Goal: Book appointment/travel/reservation: Book appointment/travel/reservation

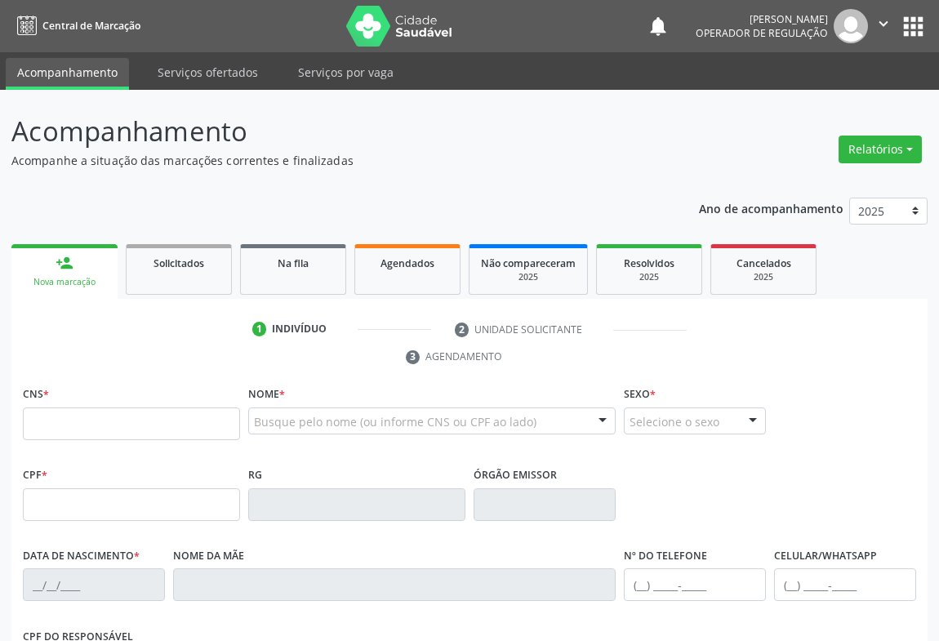
click at [212, 429] on input "text" at bounding box center [131, 423] width 217 height 33
type input "700 0031 1008 5709"
type input "[DATE]"
type input "[PHONE_NUMBER]"
type input "S/N"
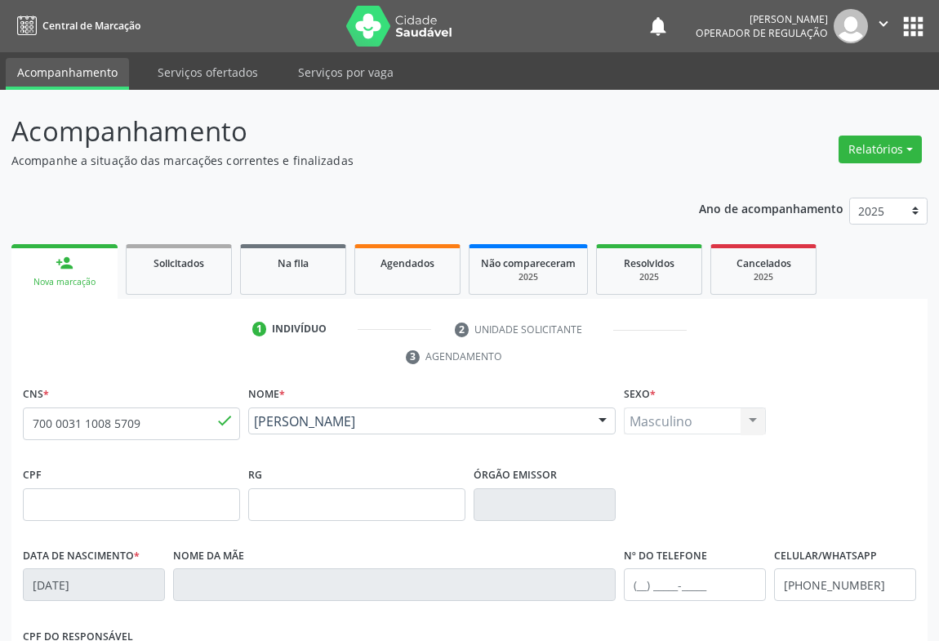
scroll to position [270, 0]
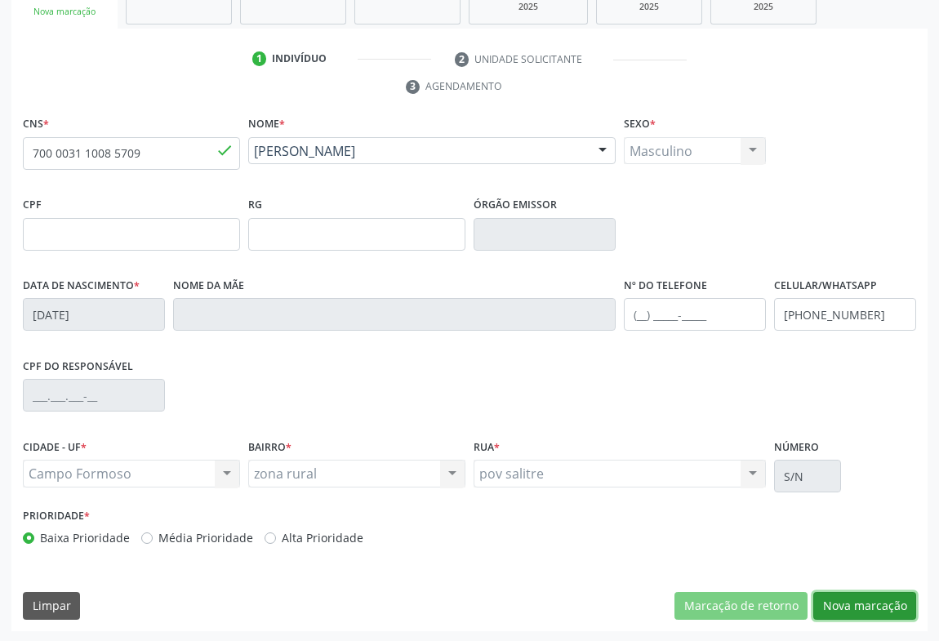
click at [829, 598] on button "Nova marcação" at bounding box center [864, 606] width 103 height 28
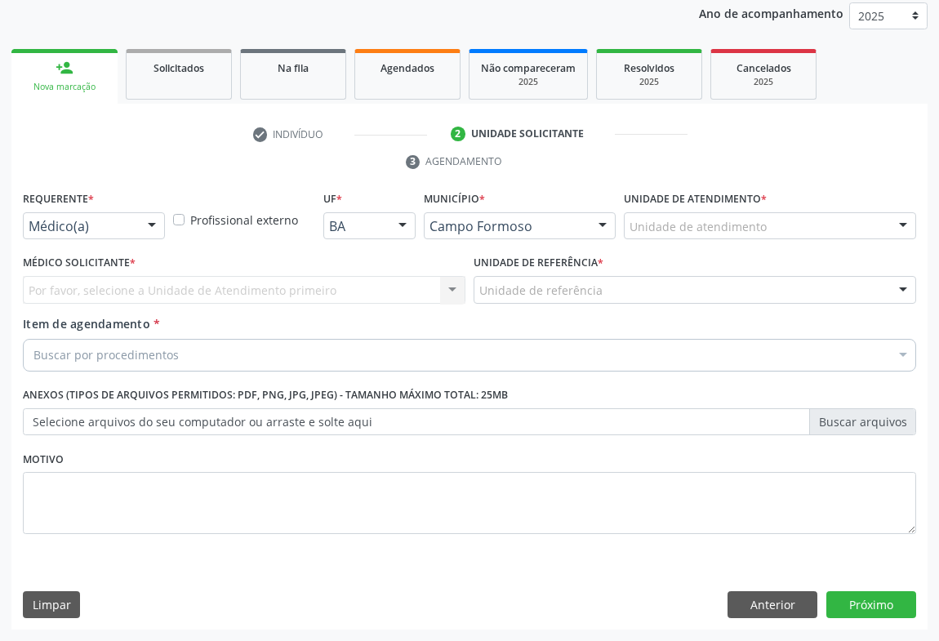
scroll to position [194, 0]
click at [147, 223] on div at bounding box center [152, 228] width 24 height 28
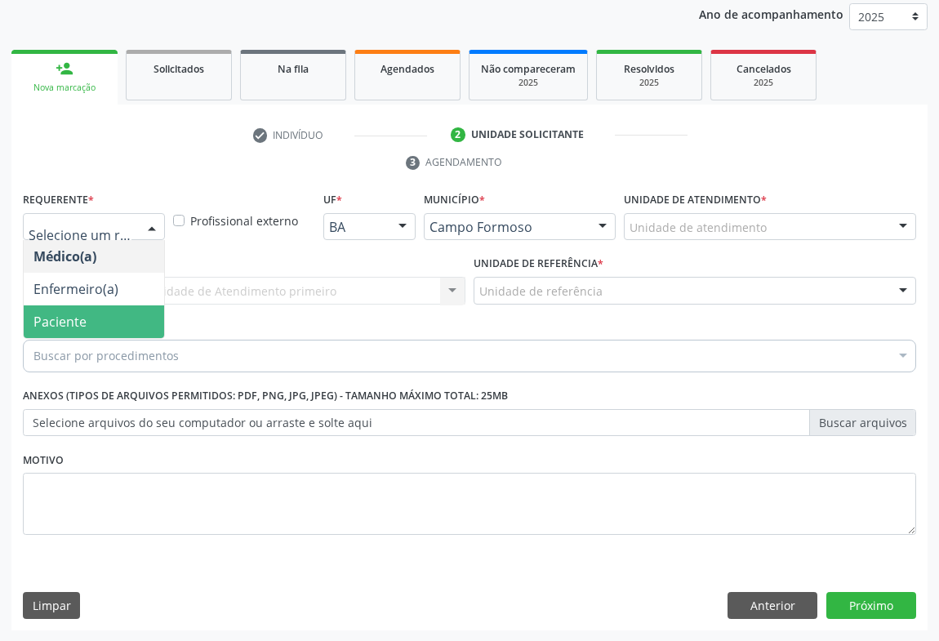
click at [49, 319] on span "Paciente" at bounding box center [59, 322] width 53 height 18
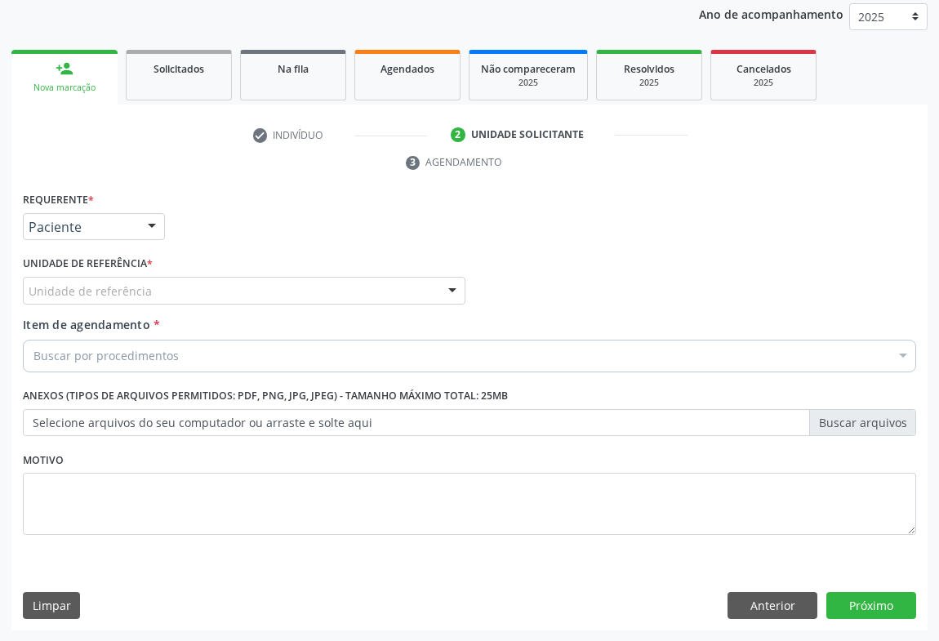
click at [229, 294] on div "Unidade de referência" at bounding box center [244, 291] width 443 height 28
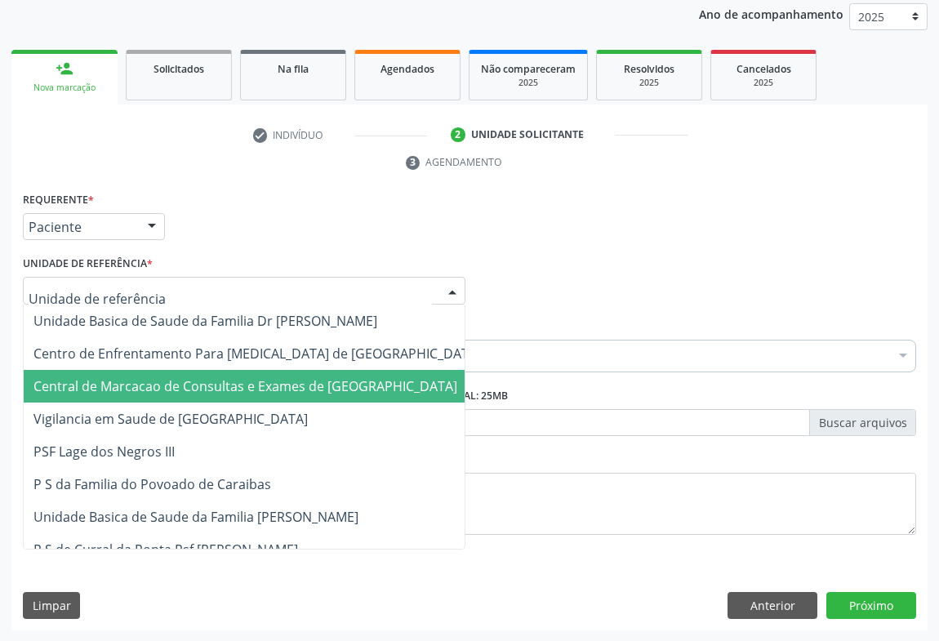
click at [219, 377] on span "Central de Marcacao de Consultas e Exames de [GEOGRAPHIC_DATA]" at bounding box center [245, 386] width 424 height 18
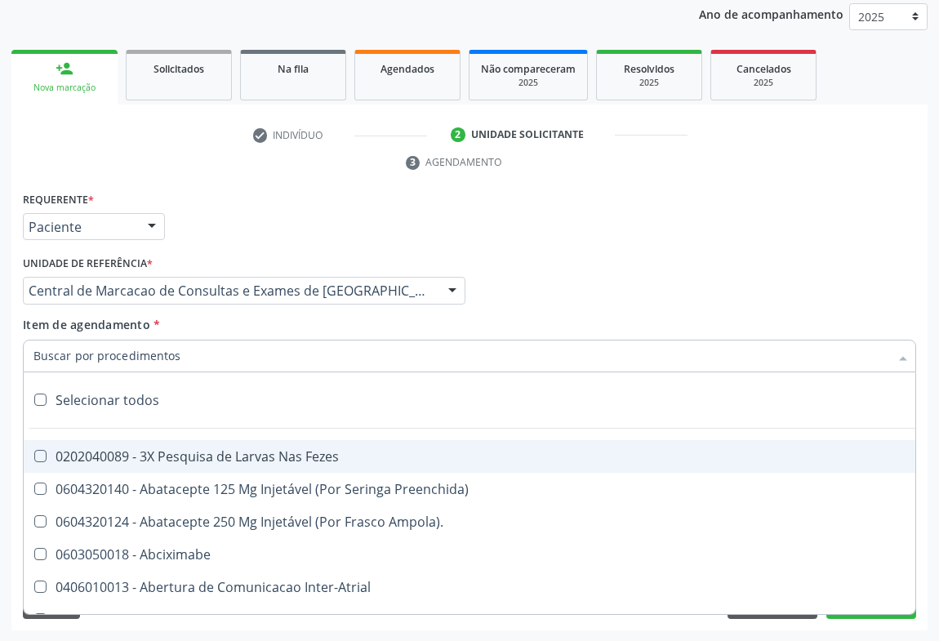
click at [127, 354] on input "Item de agendamento *" at bounding box center [461, 356] width 856 height 33
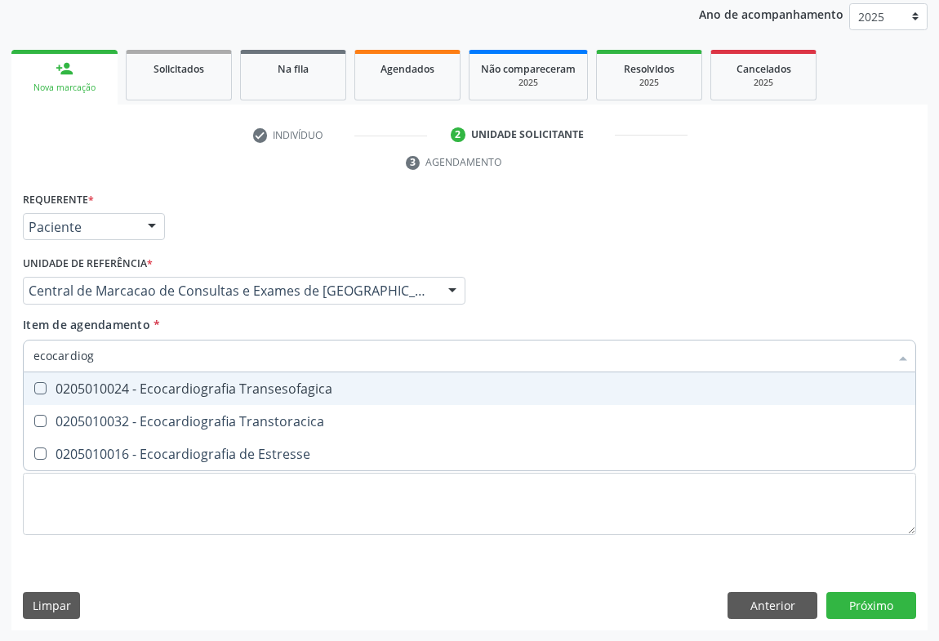
type input "ecocardio"
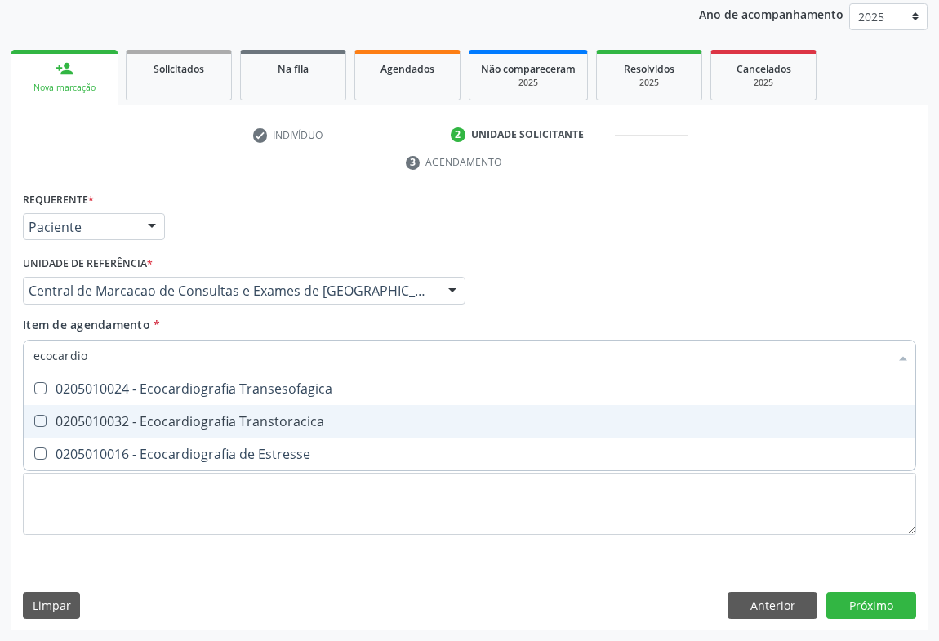
click at [155, 415] on div "0205010032 - Ecocardiografia Transtoracica" at bounding box center [469, 421] width 872 height 13
checkbox Transtoracica "true"
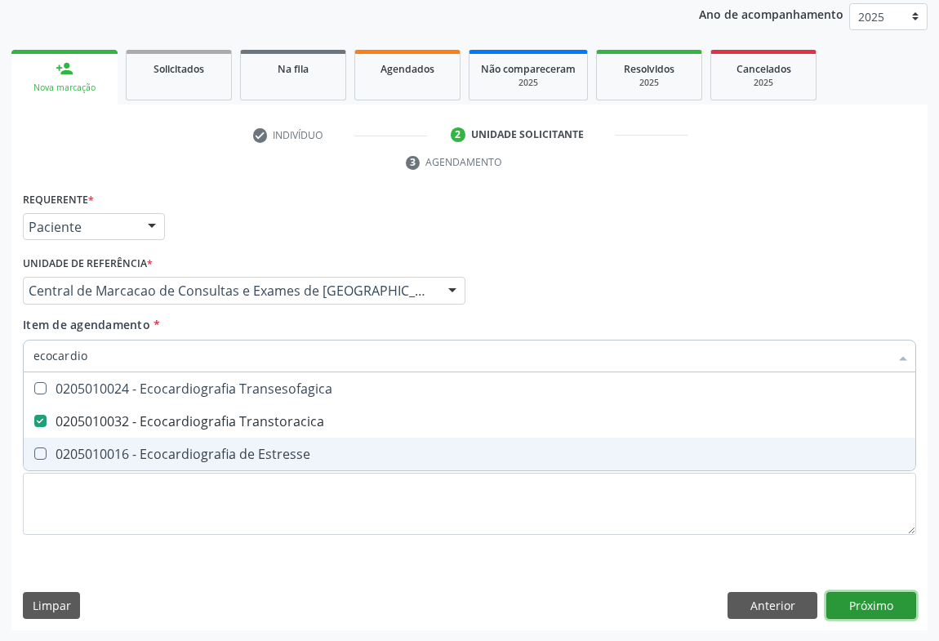
click at [874, 603] on div "Requerente * Paciente Médico(a) Enfermeiro(a) Paciente Nenhum resultado encontr…" at bounding box center [469, 409] width 916 height 443
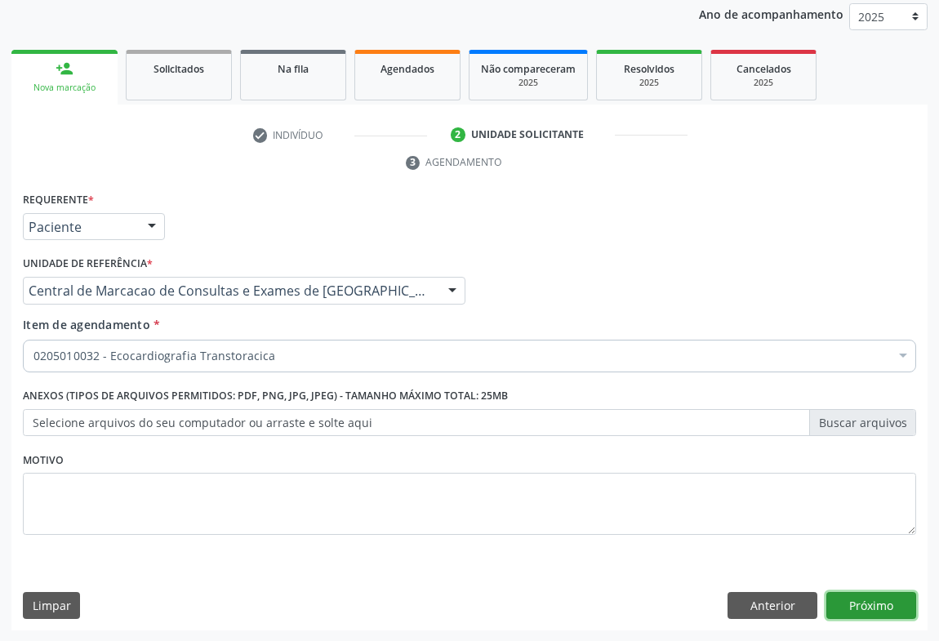
click at [865, 609] on button "Próximo" at bounding box center [871, 606] width 90 height 28
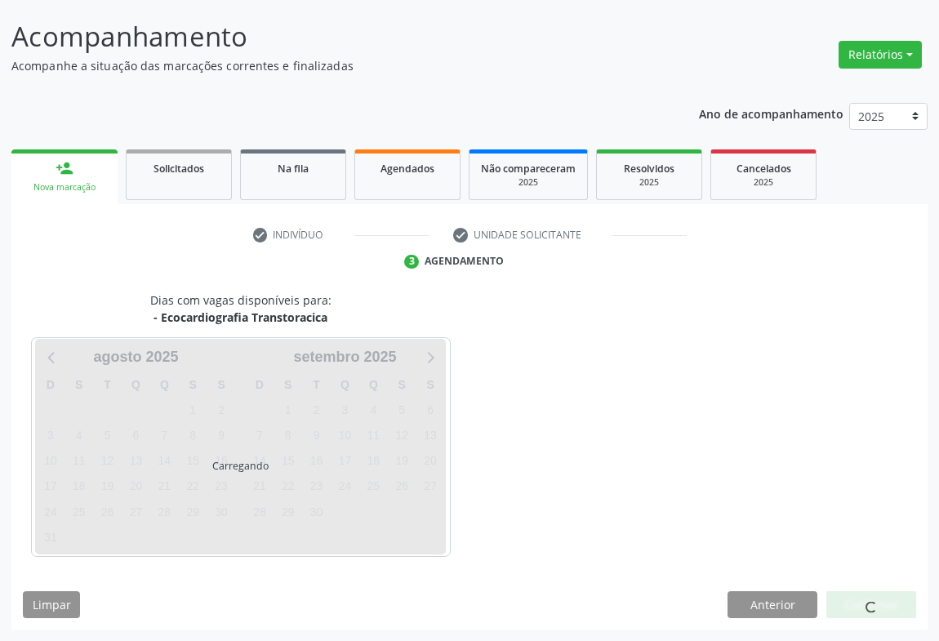
scroll to position [94, 0]
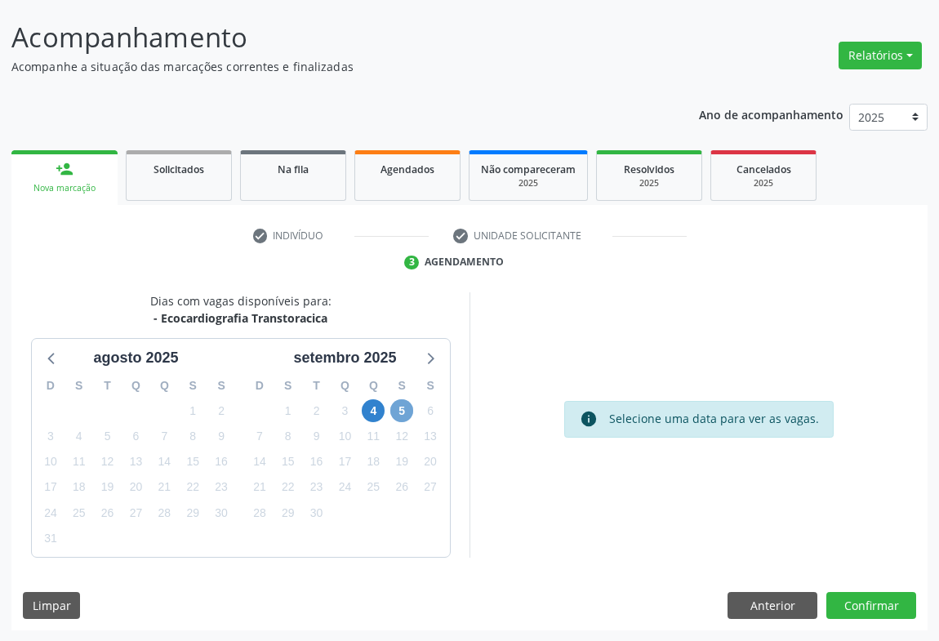
click at [398, 416] on span "5" at bounding box center [401, 410] width 23 height 23
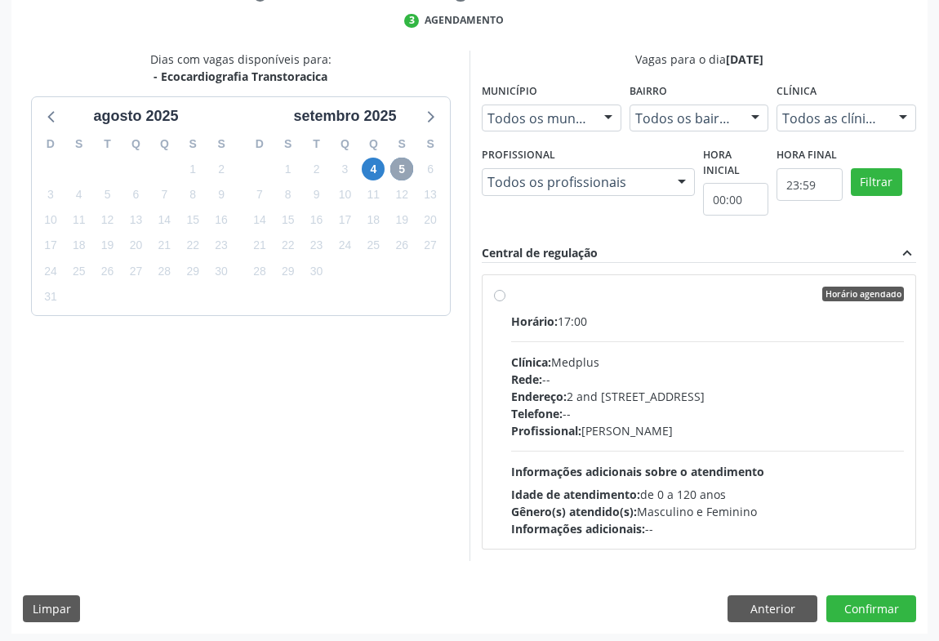
scroll to position [339, 0]
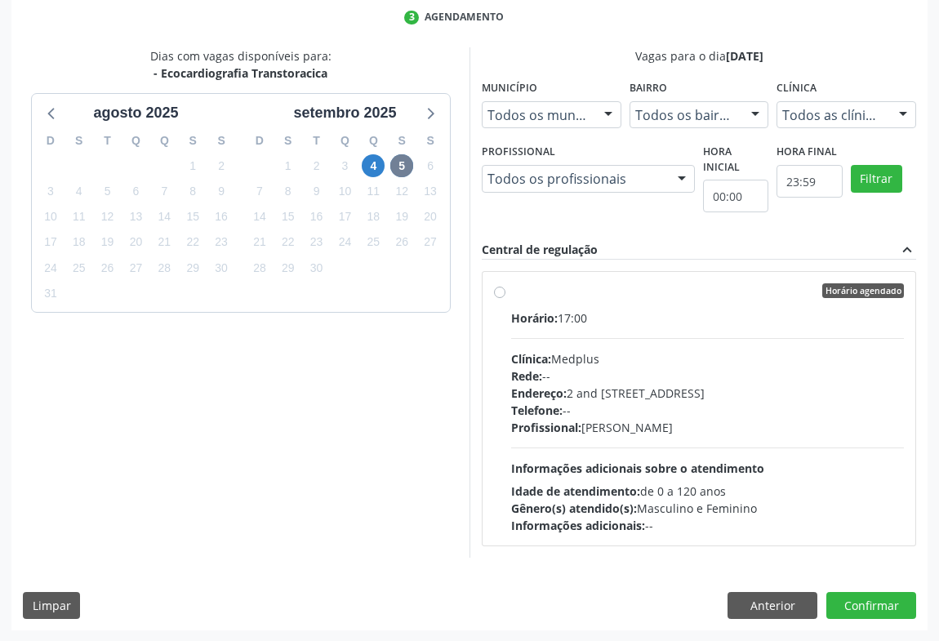
click at [579, 354] on div "Clínica: Medplus" at bounding box center [707, 358] width 393 height 17
click at [505, 298] on input "Horário agendado Horário: 17:00 Clínica: Medplus Rede: -- Endereço: 2 and [STRE…" at bounding box center [499, 290] width 11 height 15
radio input "true"
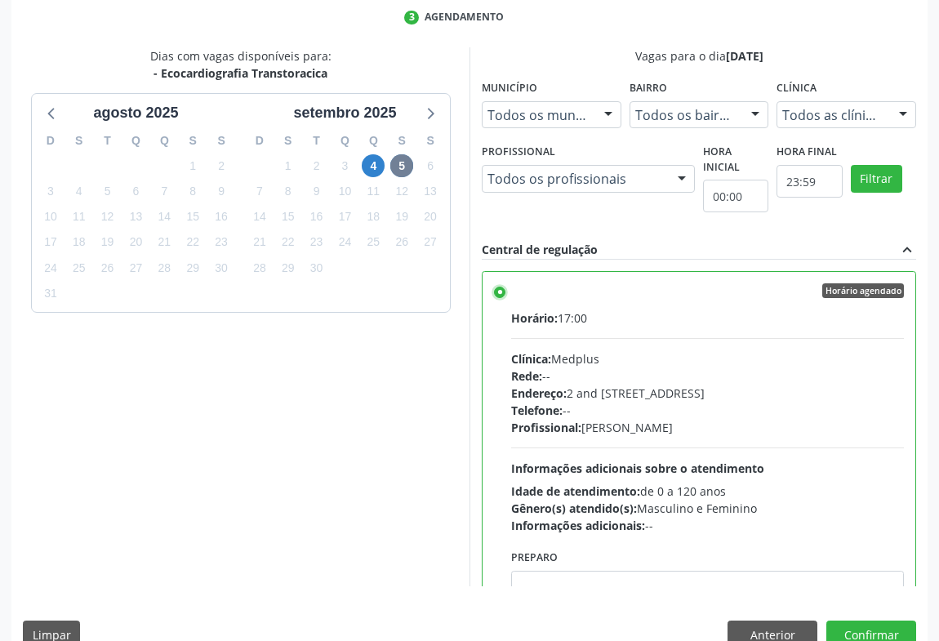
scroll to position [81, 0]
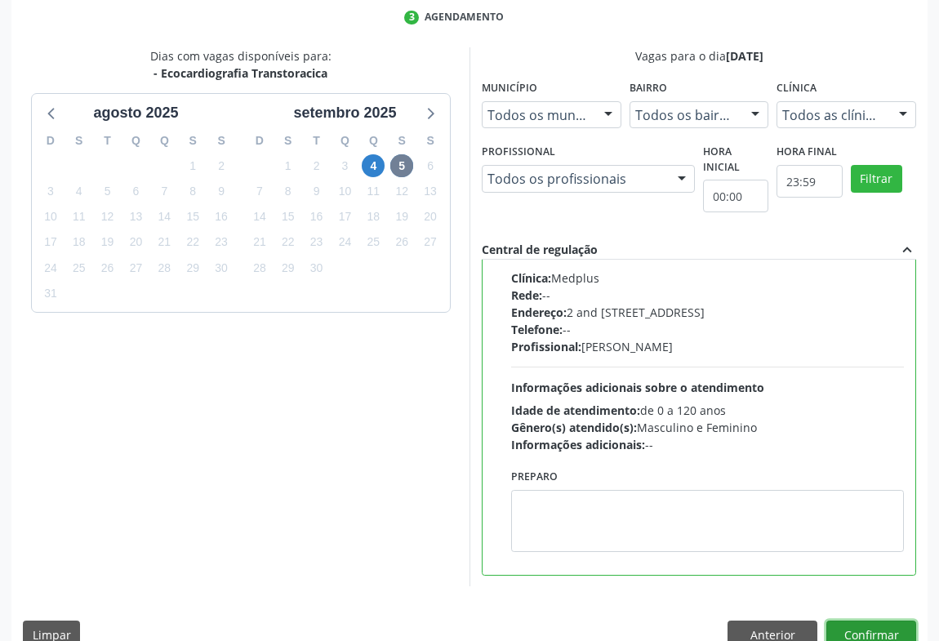
click at [866, 623] on button "Confirmar" at bounding box center [871, 634] width 90 height 28
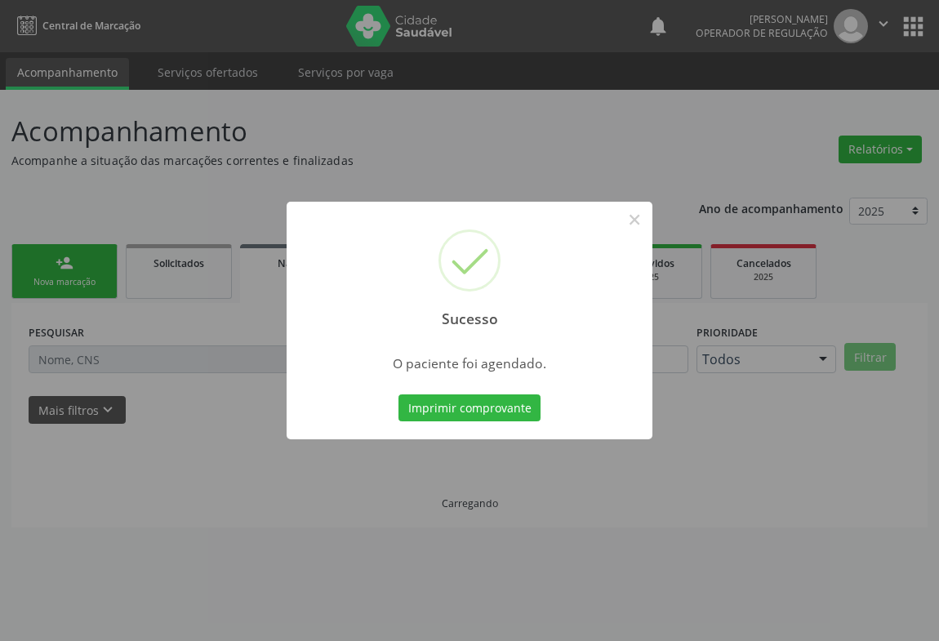
scroll to position [0, 0]
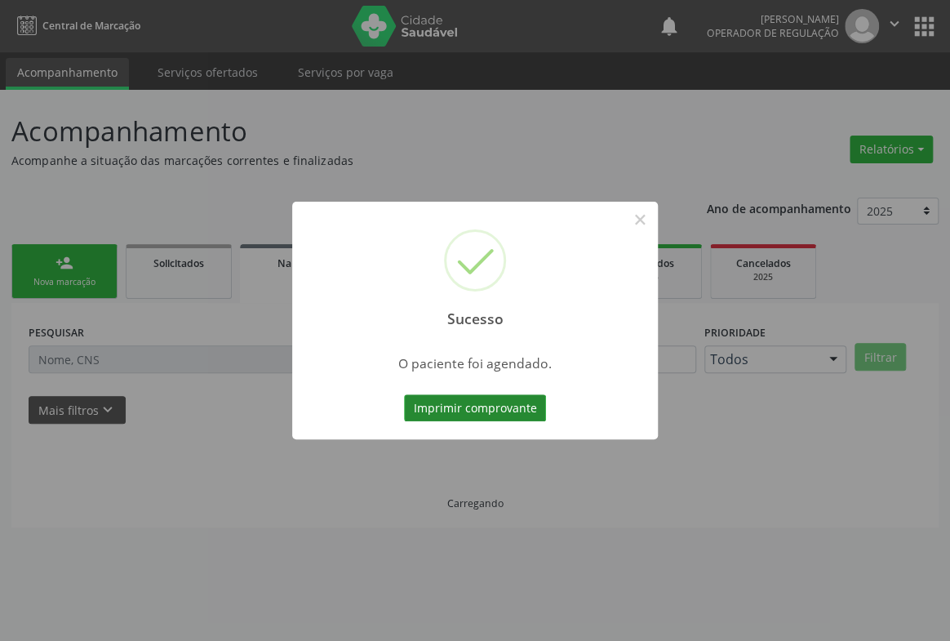
click at [483, 420] on button "Imprimir comprovante" at bounding box center [475, 408] width 142 height 28
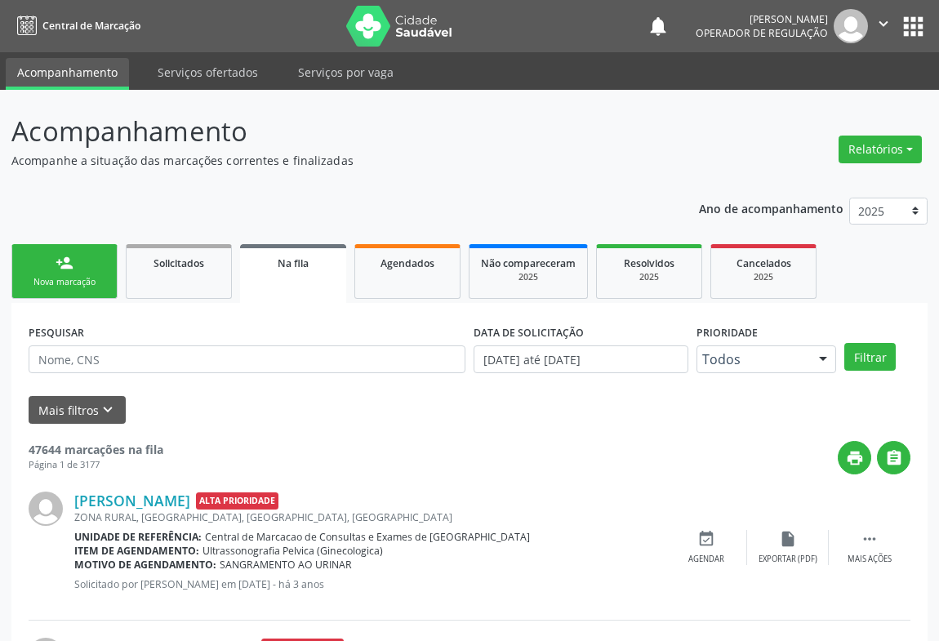
click at [65, 277] on div "Nova marcação" at bounding box center [65, 282] width 82 height 12
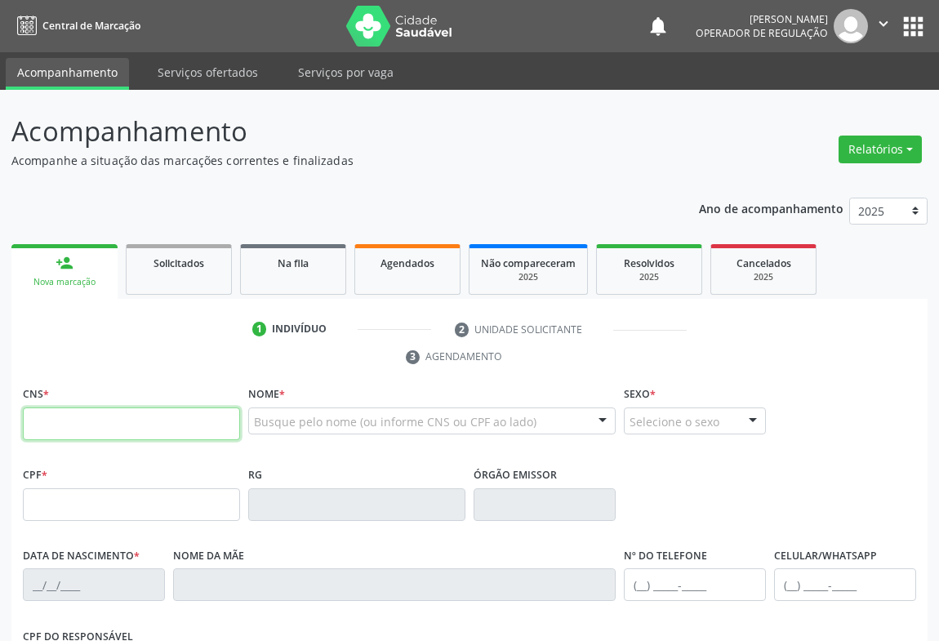
click at [67, 419] on input "text" at bounding box center [131, 423] width 217 height 33
type input "700 8079 2978 4689"
type input "1276820747"
type input "[DATE]"
type input "[PHONE_NUMBER]"
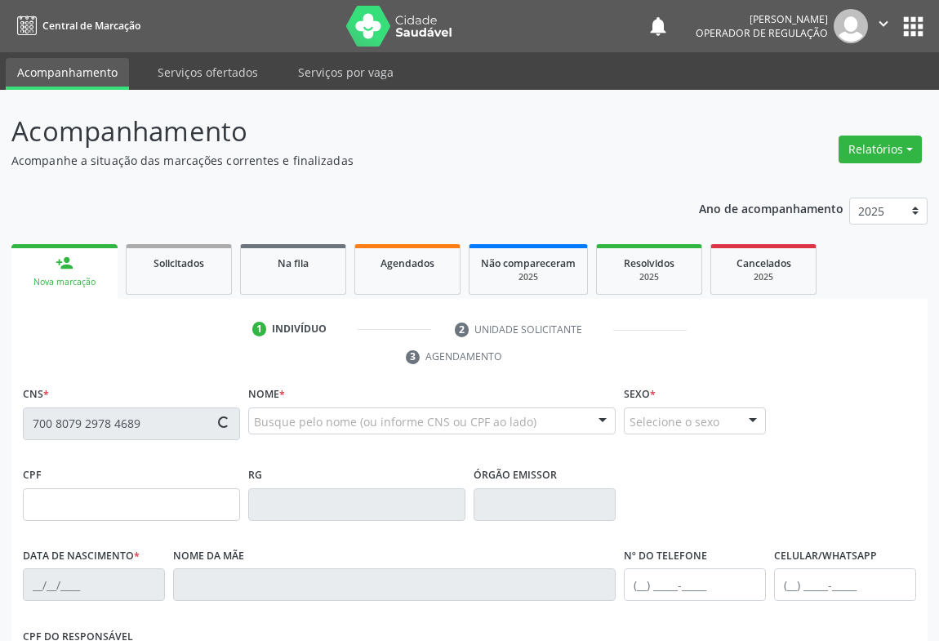
type input "[PHONE_NUMBER]"
type input "006.991.765-57"
type input "S/N"
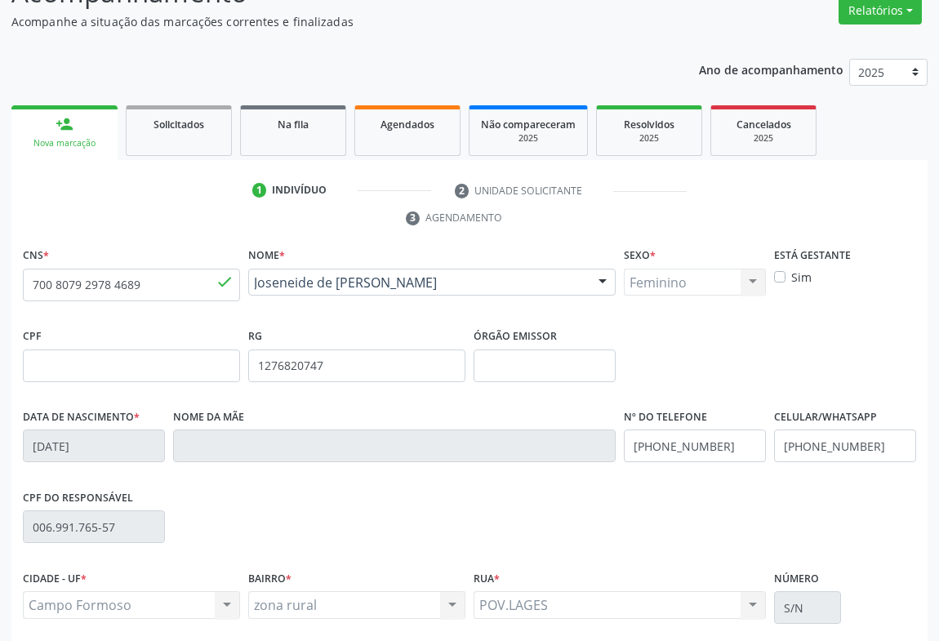
scroll to position [270, 0]
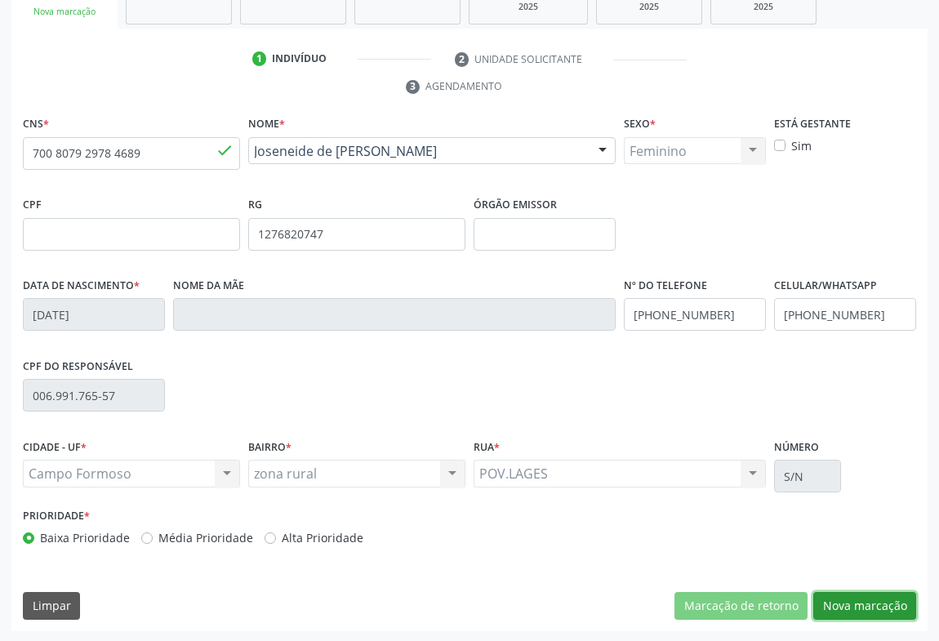
click at [874, 596] on button "Nova marcação" at bounding box center [864, 606] width 103 height 28
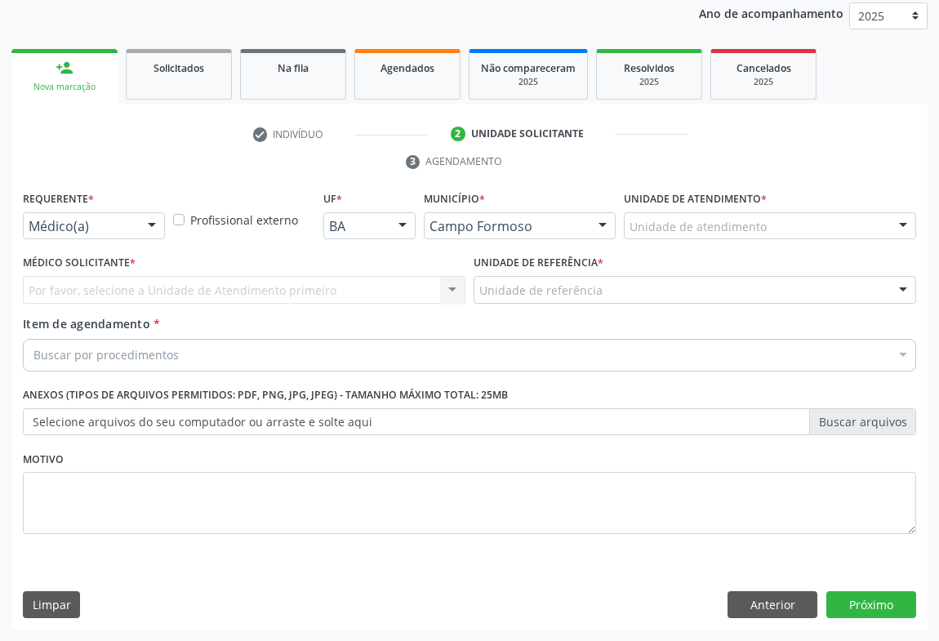
scroll to position [194, 0]
click at [155, 227] on div at bounding box center [152, 228] width 24 height 28
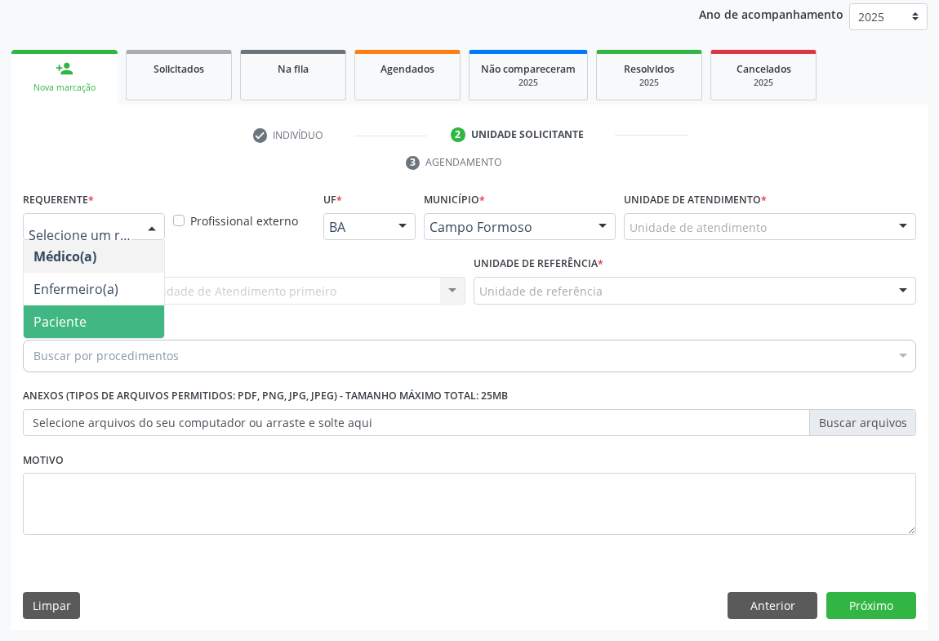
click at [62, 313] on span "Paciente" at bounding box center [59, 322] width 53 height 18
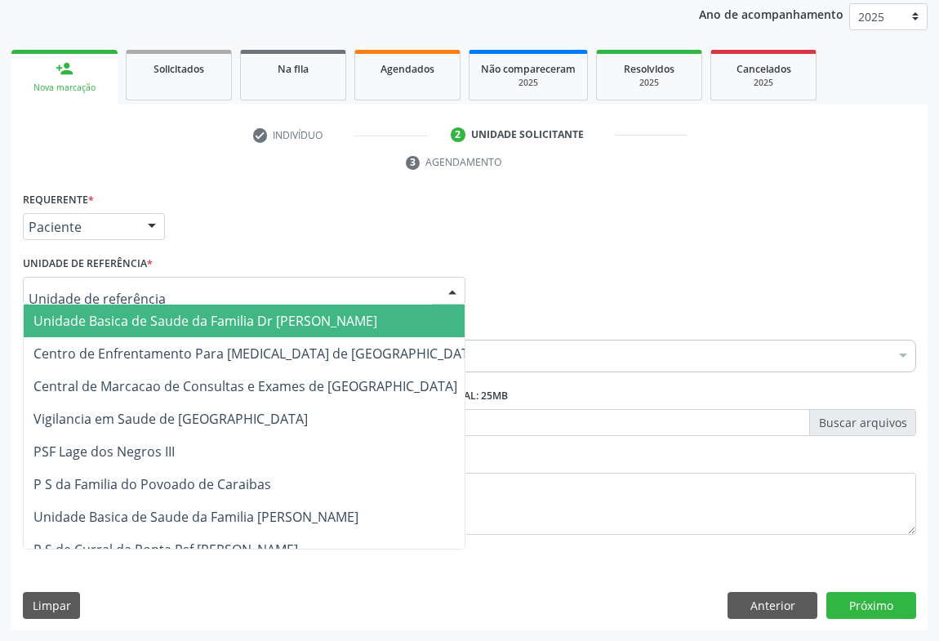
click at [225, 289] on div at bounding box center [244, 291] width 443 height 28
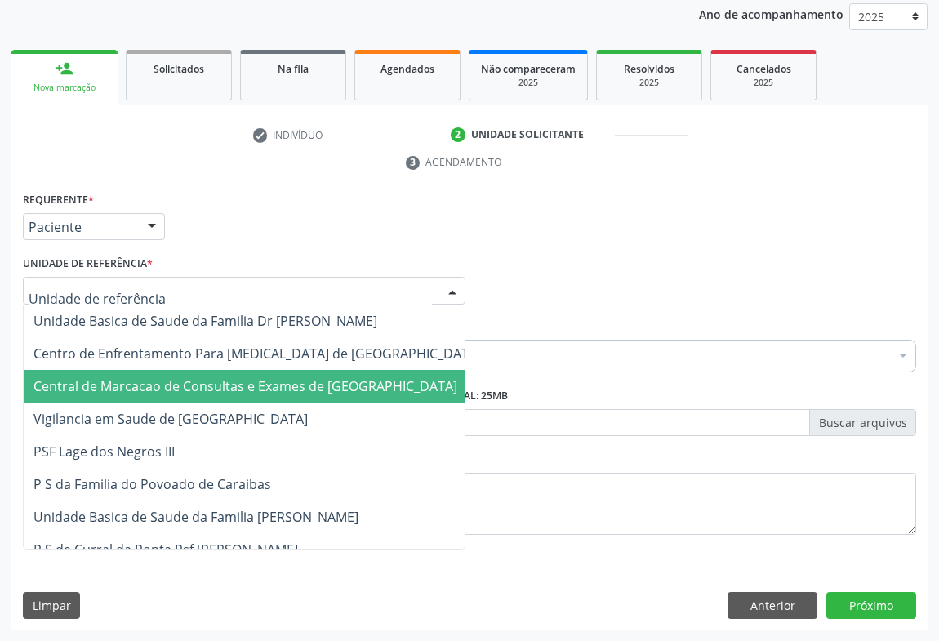
click at [229, 385] on span "Central de Marcacao de Consultas e Exames de [GEOGRAPHIC_DATA]" at bounding box center [245, 386] width 424 height 18
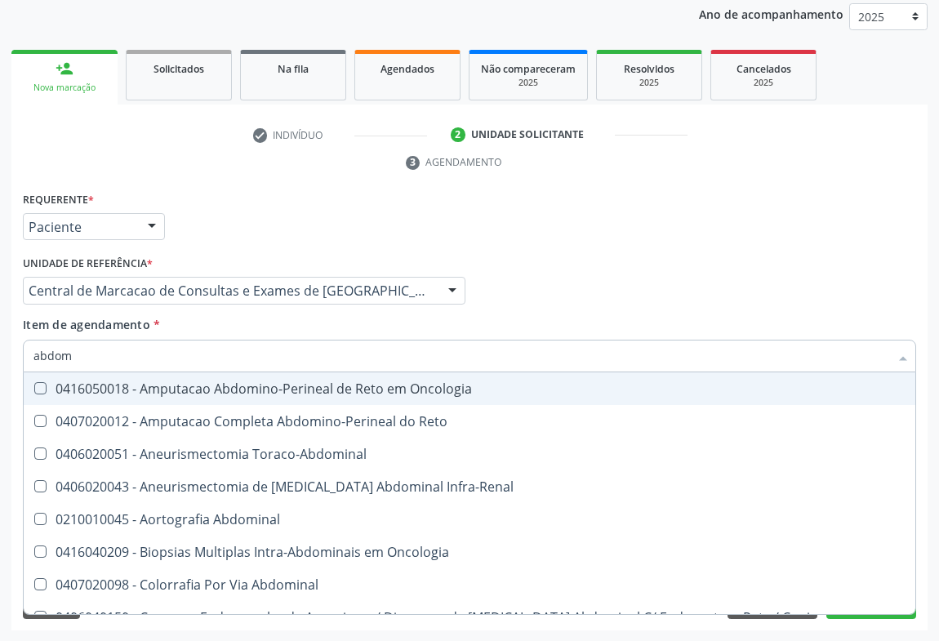
type input "abdome"
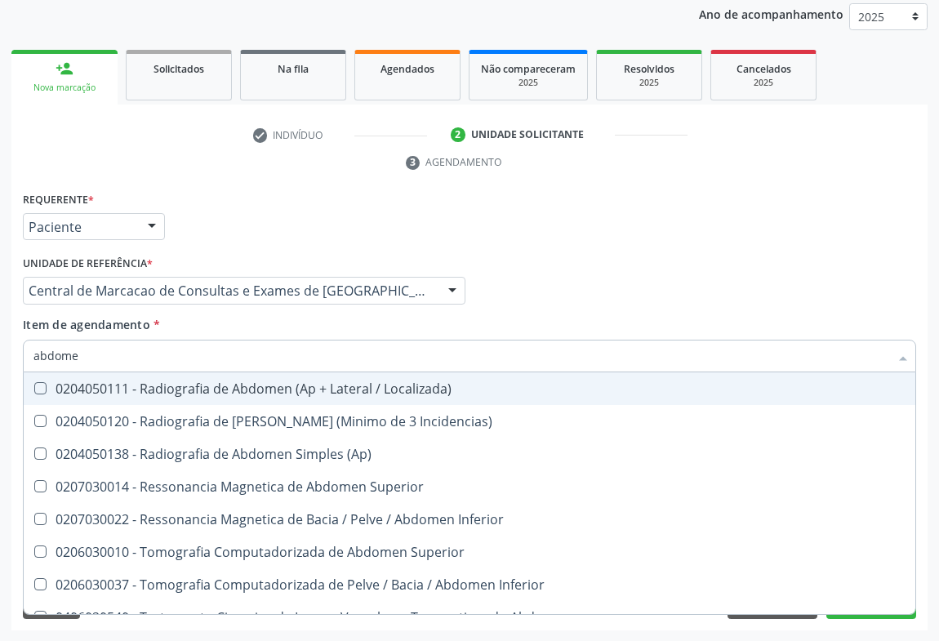
scroll to position [84, 0]
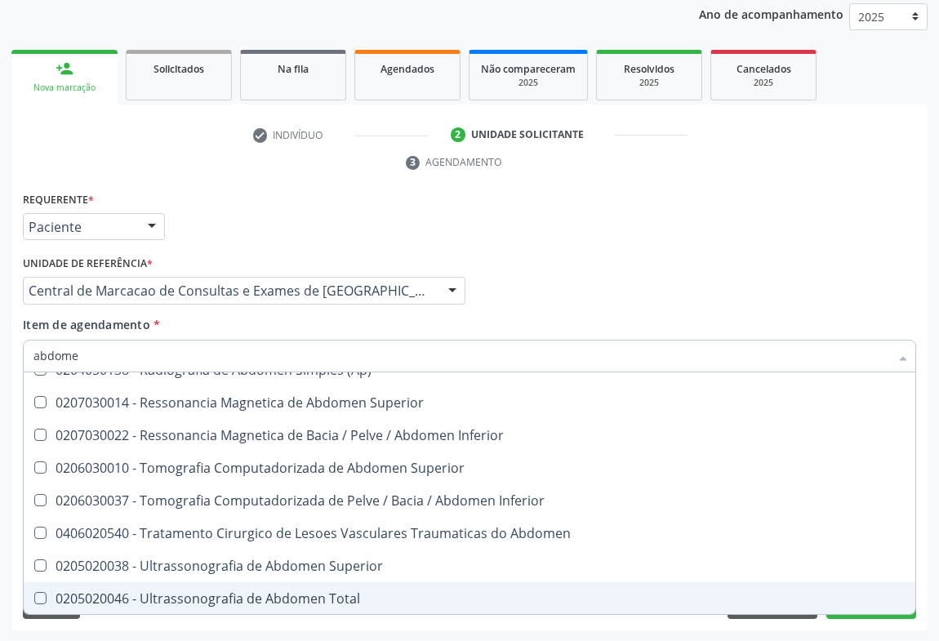
click at [191, 592] on div "0205020046 - Ultrassonografia de Abdomen Total" at bounding box center [469, 598] width 872 height 13
click at [857, 611] on span "0205020046 - Ultrassonografia de Abdomen Total" at bounding box center [470, 598] width 892 height 33
checkbox Total "false"
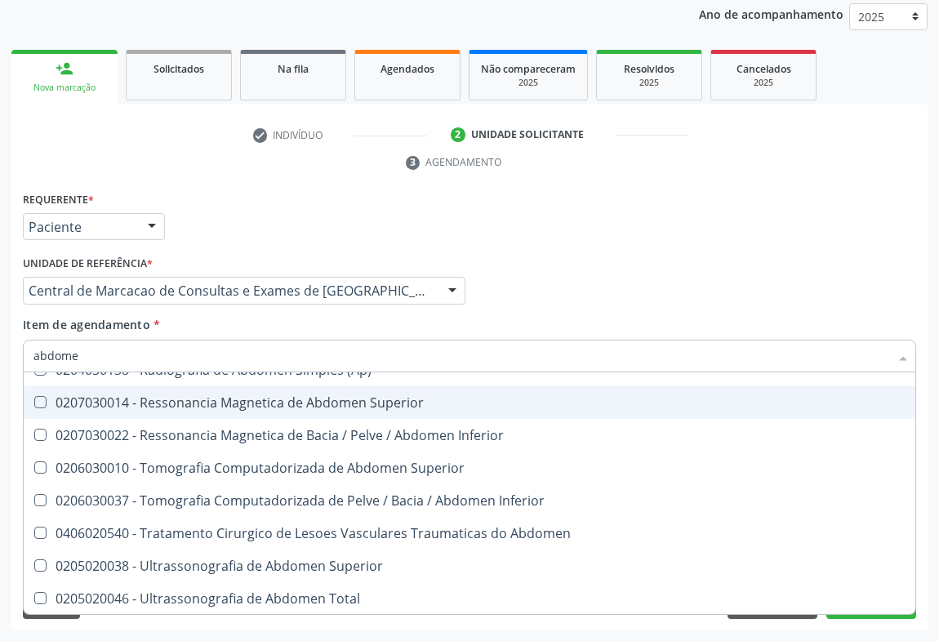
click at [826, 318] on div "Item de agendamento * abdome Selecionar todos 0204050111 - Radiografia de Abdom…" at bounding box center [469, 341] width 893 height 51
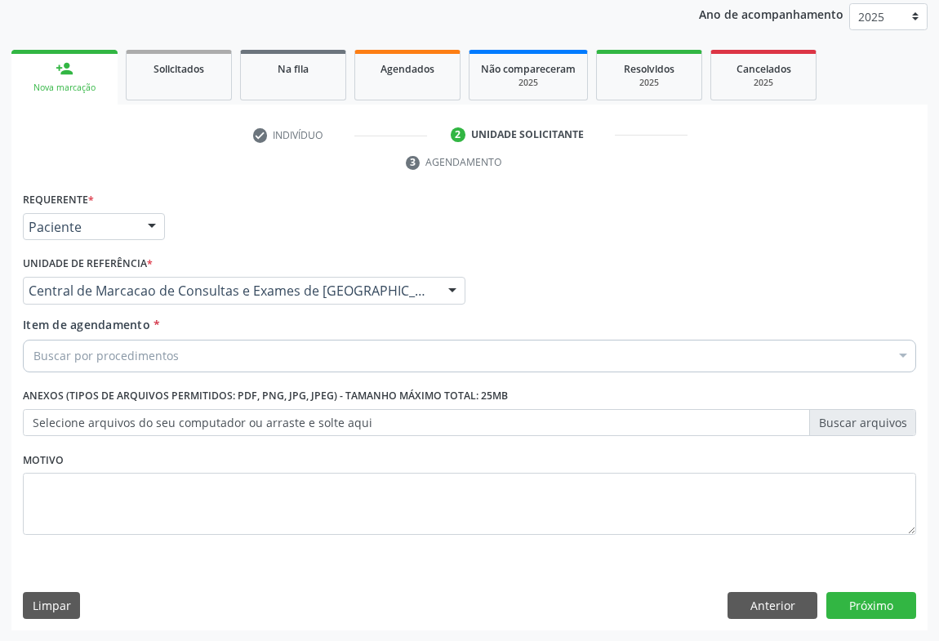
scroll to position [0, 0]
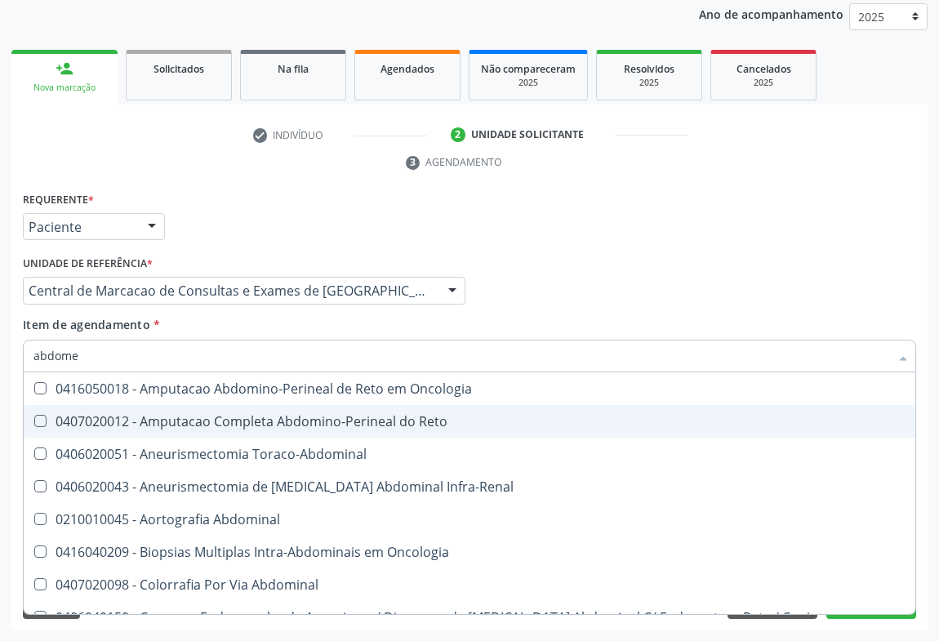
type input "abdomen"
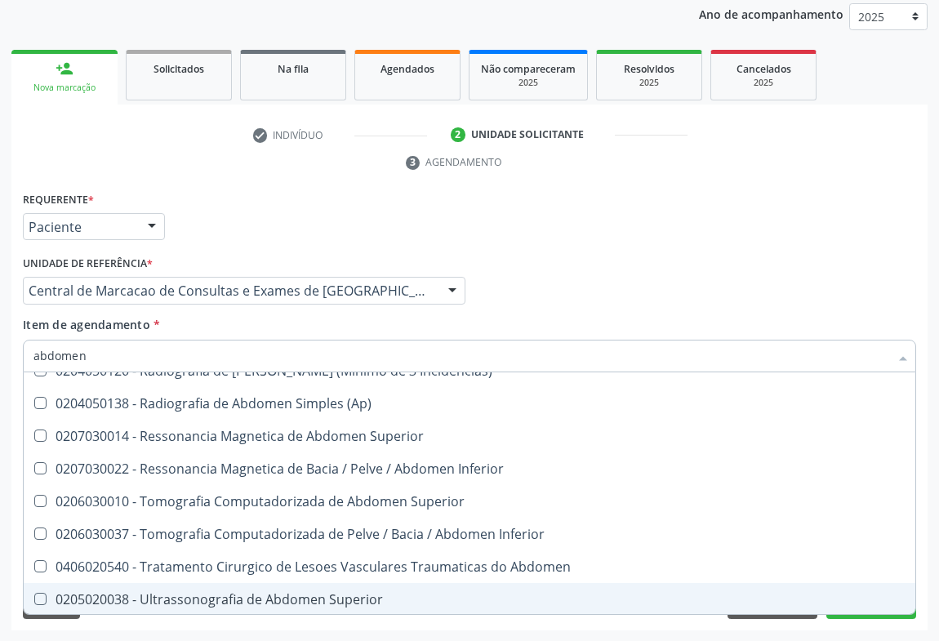
scroll to position [83, 0]
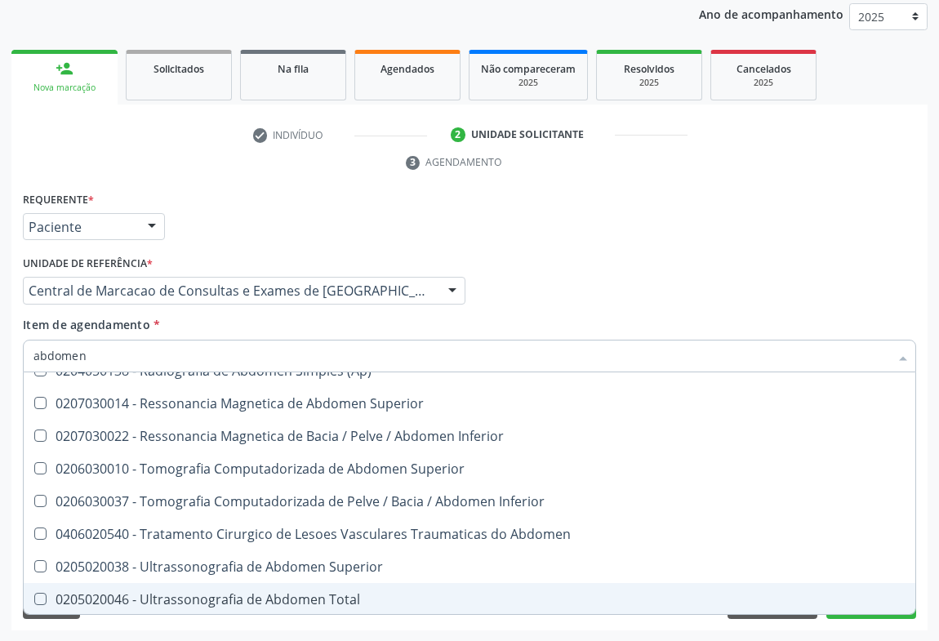
click at [185, 593] on div "0205020046 - Ultrassonografia de Abdomen Total" at bounding box center [469, 599] width 872 height 13
checkbox Total "true"
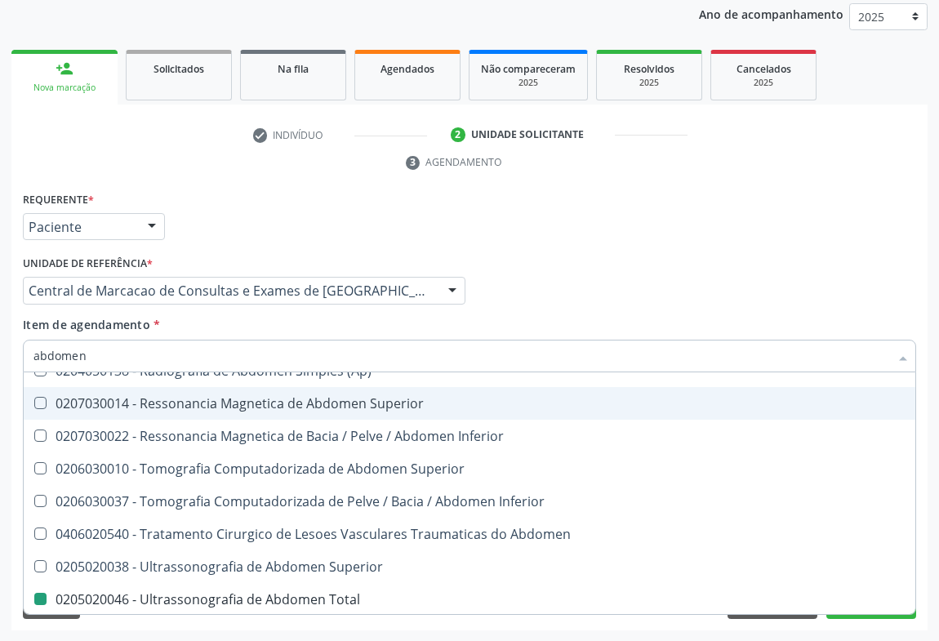
click at [706, 238] on div "Requerente * Paciente Médico(a) Enfermeiro(a) Paciente Nenhum resultado encontr…" at bounding box center [469, 220] width 901 height 64
checkbox Incidencias\) "true"
checkbox Total "false"
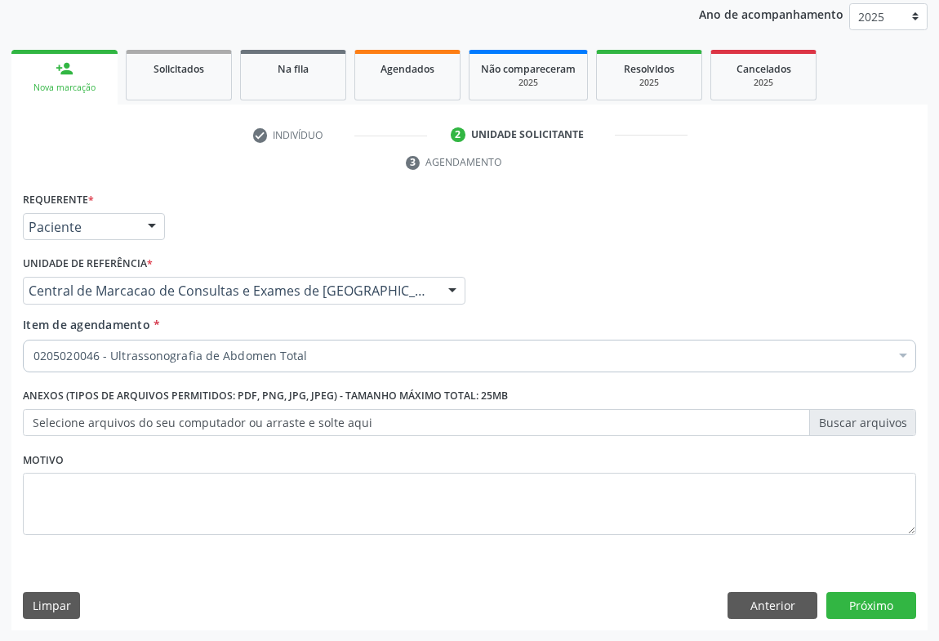
scroll to position [0, 0]
click at [872, 596] on button "Próximo" at bounding box center [871, 606] width 90 height 28
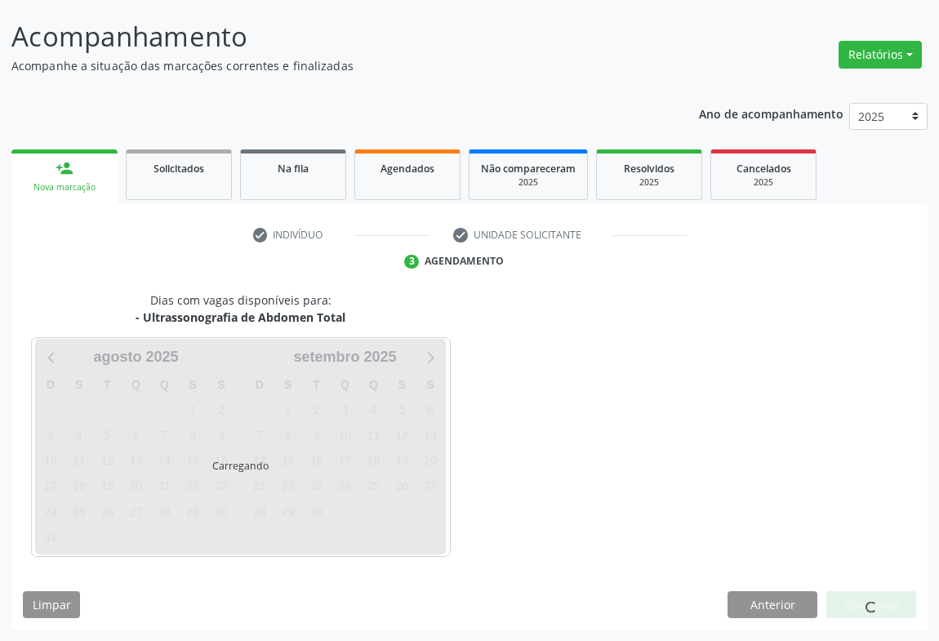
scroll to position [94, 0]
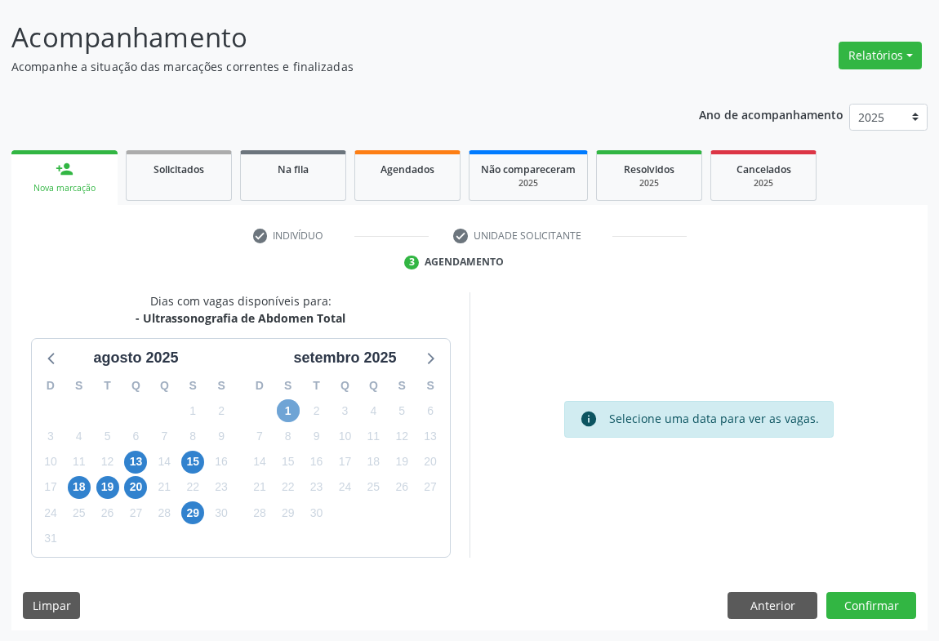
click at [291, 406] on span "1" at bounding box center [288, 410] width 23 height 23
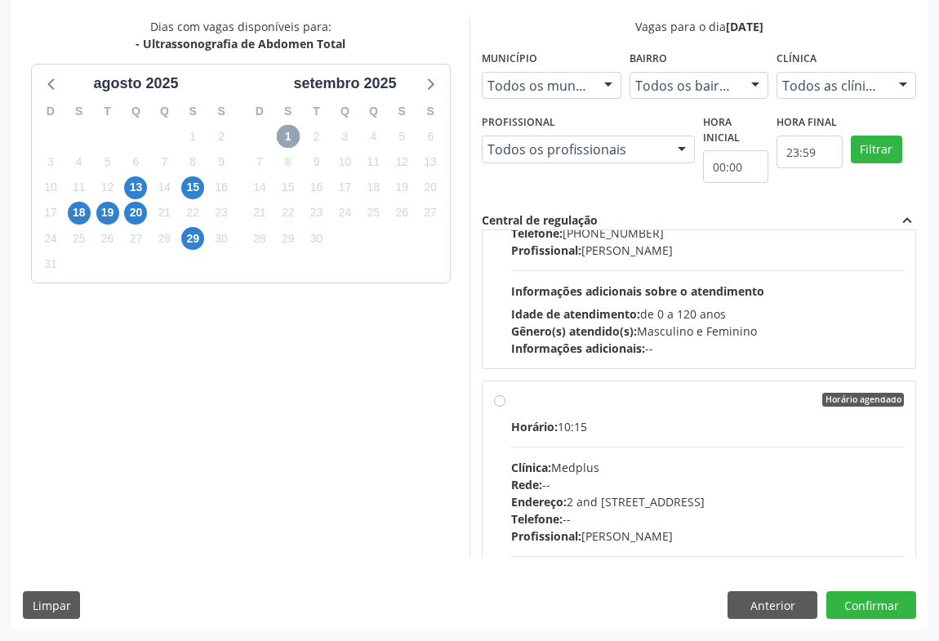
scroll to position [222, 0]
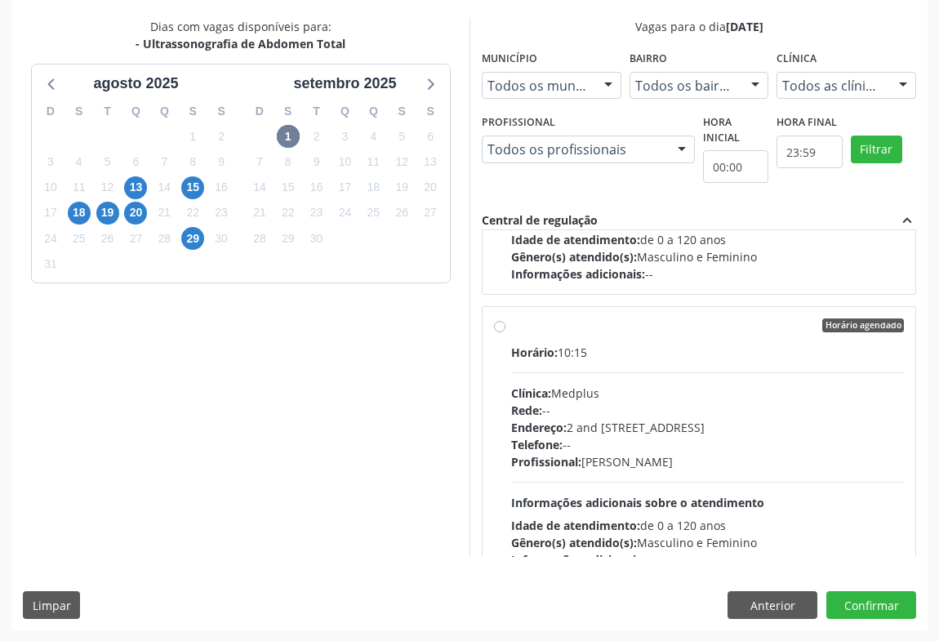
click at [626, 403] on div "Rede: --" at bounding box center [707, 410] width 393 height 17
click at [505, 333] on input "Horário agendado Horário: 10:15 Clínica: Medplus Rede: -- Endereço: 2 and [STRE…" at bounding box center [499, 325] width 11 height 15
radio input "true"
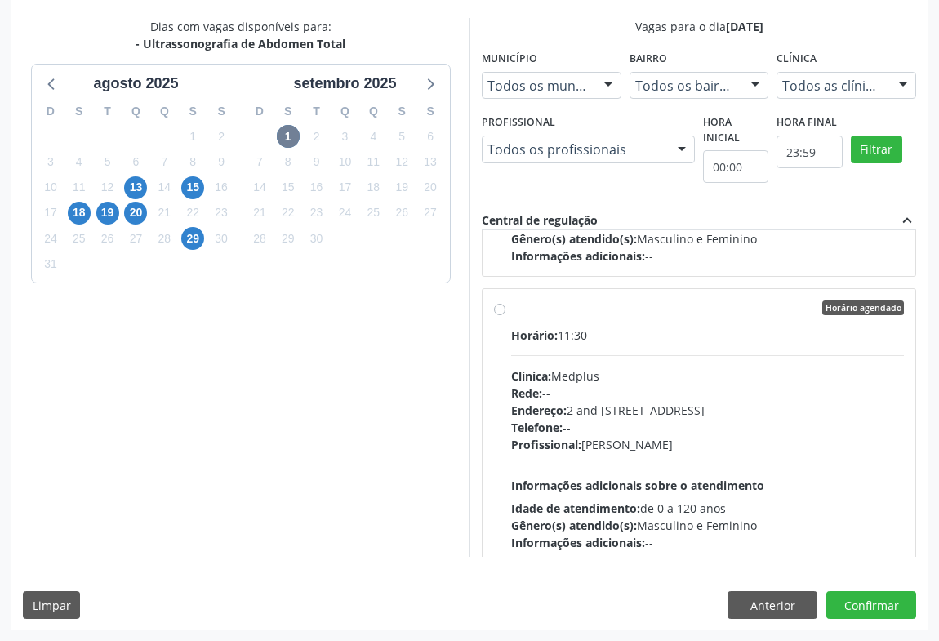
scroll to position [2082, 0]
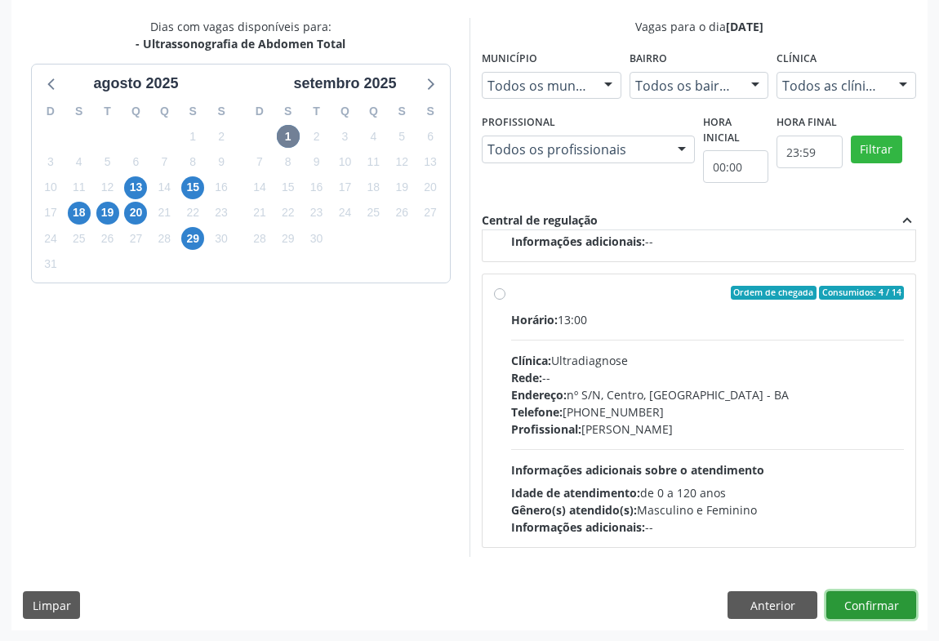
click at [865, 609] on button "Confirmar" at bounding box center [871, 605] width 90 height 28
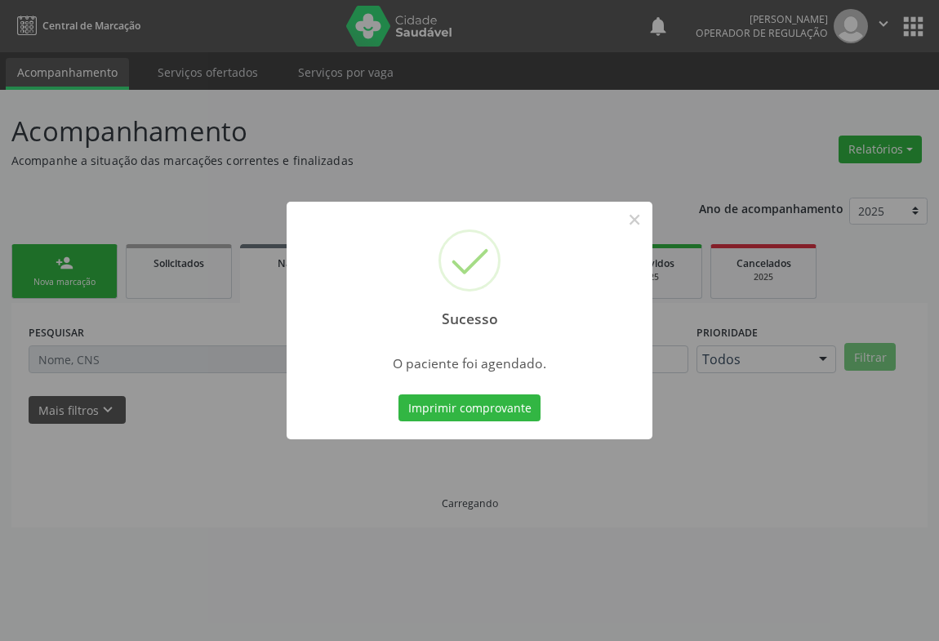
scroll to position [0, 0]
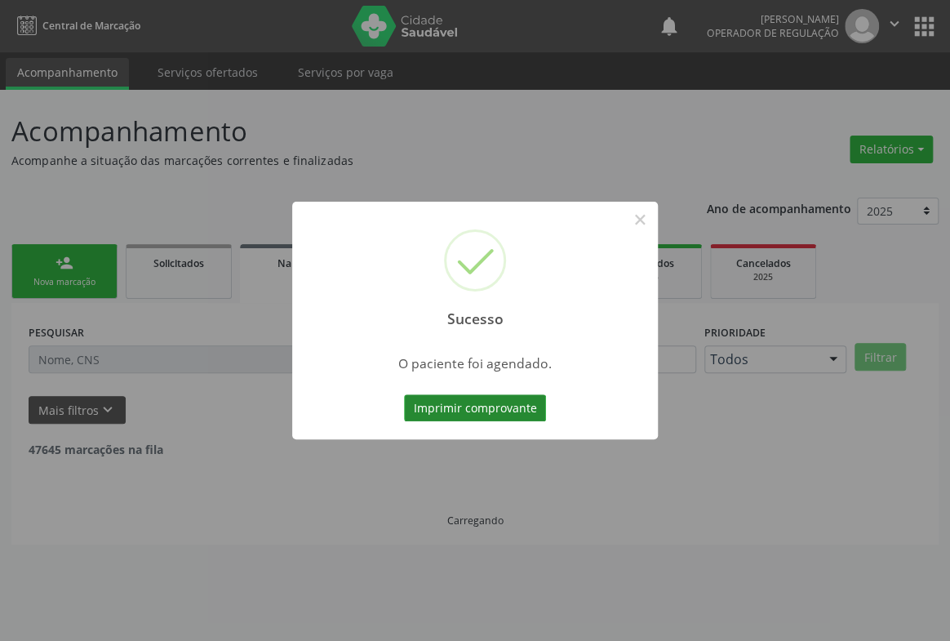
click at [475, 399] on button "Imprimir comprovante" at bounding box center [475, 408] width 142 height 28
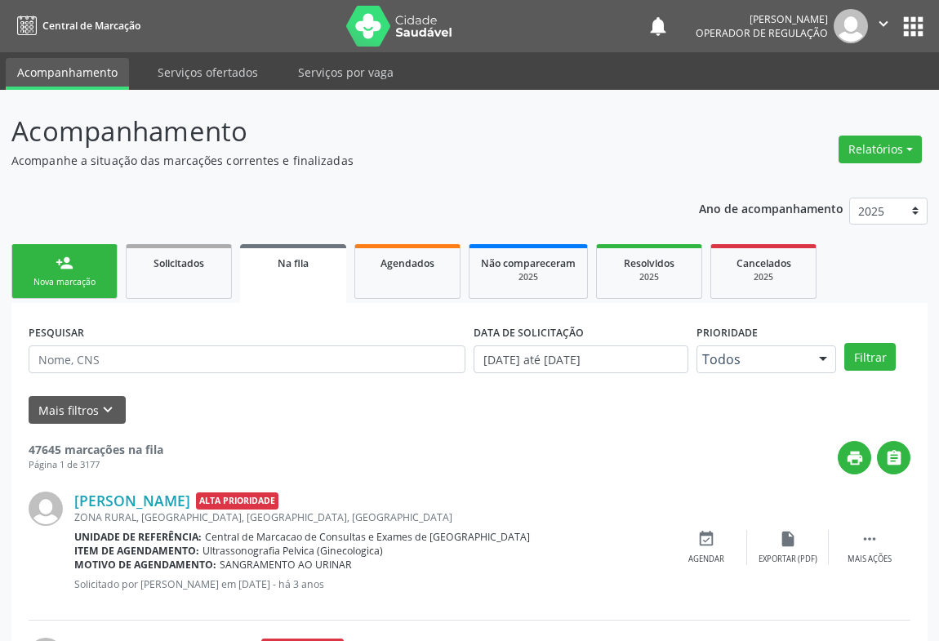
click at [46, 274] on link "person_add Nova marcação" at bounding box center [64, 271] width 106 height 55
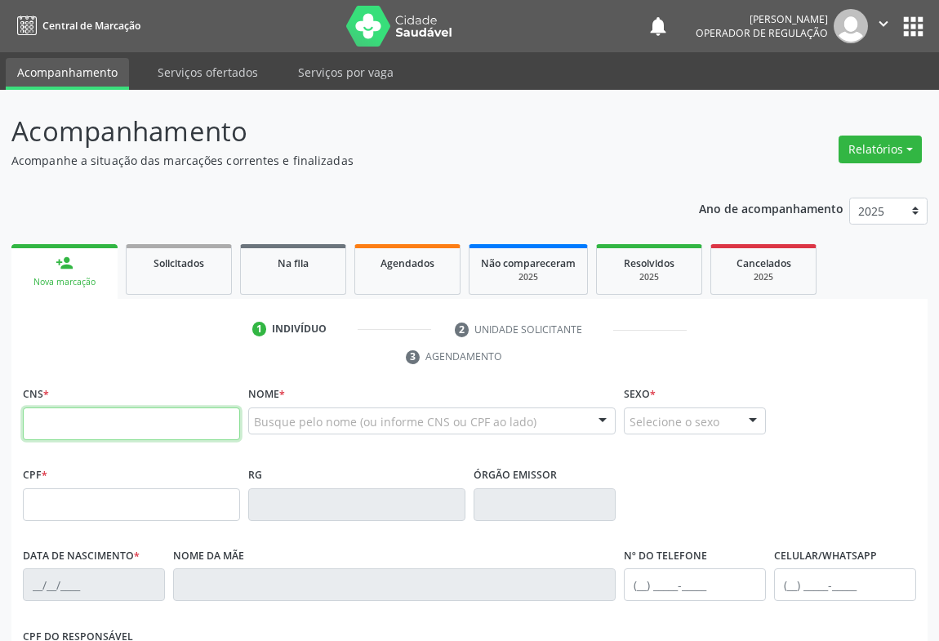
click at [106, 427] on input "text" at bounding box center [131, 423] width 217 height 33
type input "705 2044 1128 7378"
type input "2154997198"
type input "[DATE]"
type input "090.598.335-11"
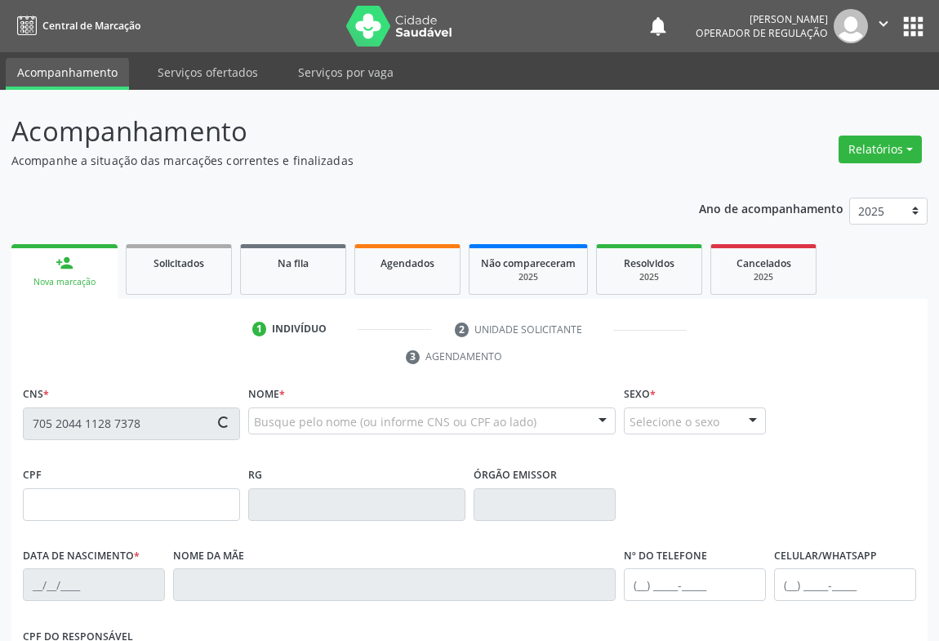
type input "S/N"
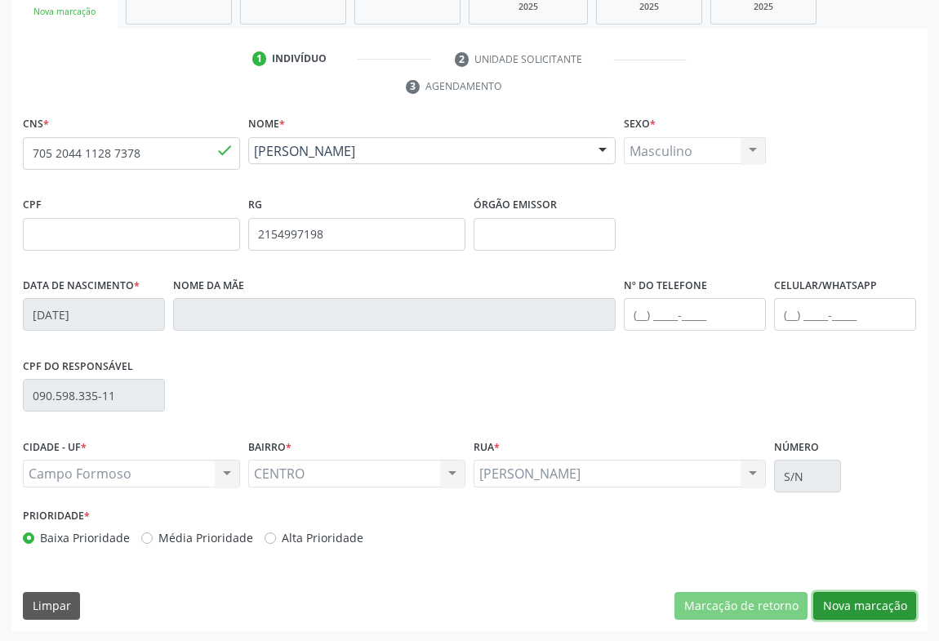
click at [883, 601] on button "Nova marcação" at bounding box center [864, 606] width 103 height 28
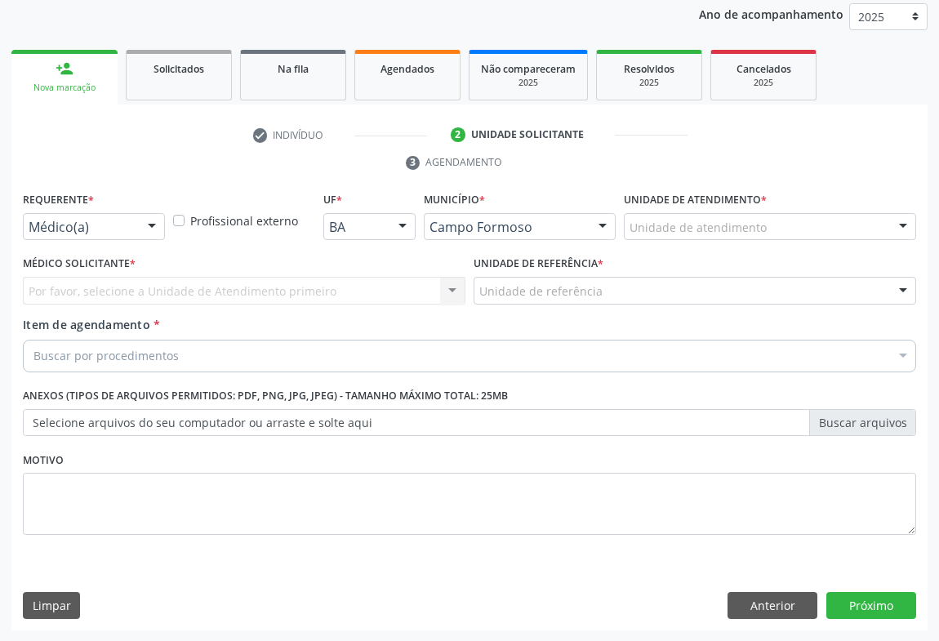
click at [149, 227] on div at bounding box center [152, 228] width 24 height 28
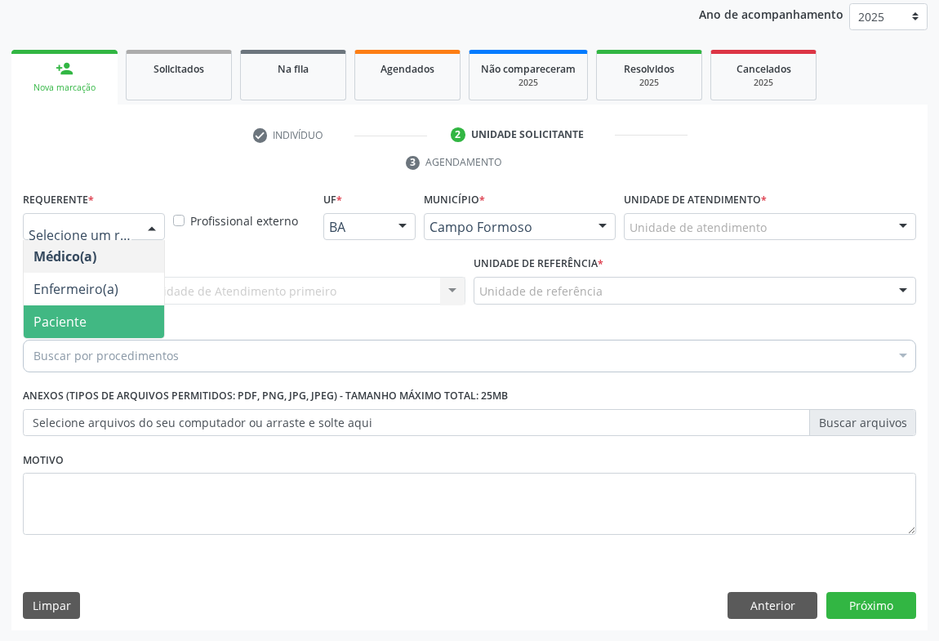
click at [44, 318] on span "Paciente" at bounding box center [59, 322] width 53 height 18
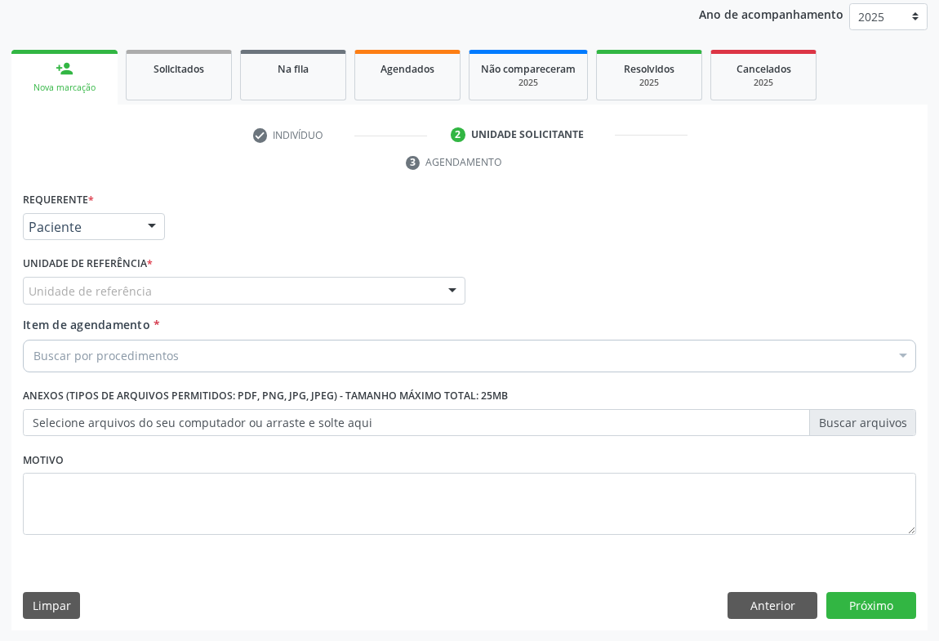
click at [244, 294] on div "Unidade de referência" at bounding box center [244, 291] width 443 height 28
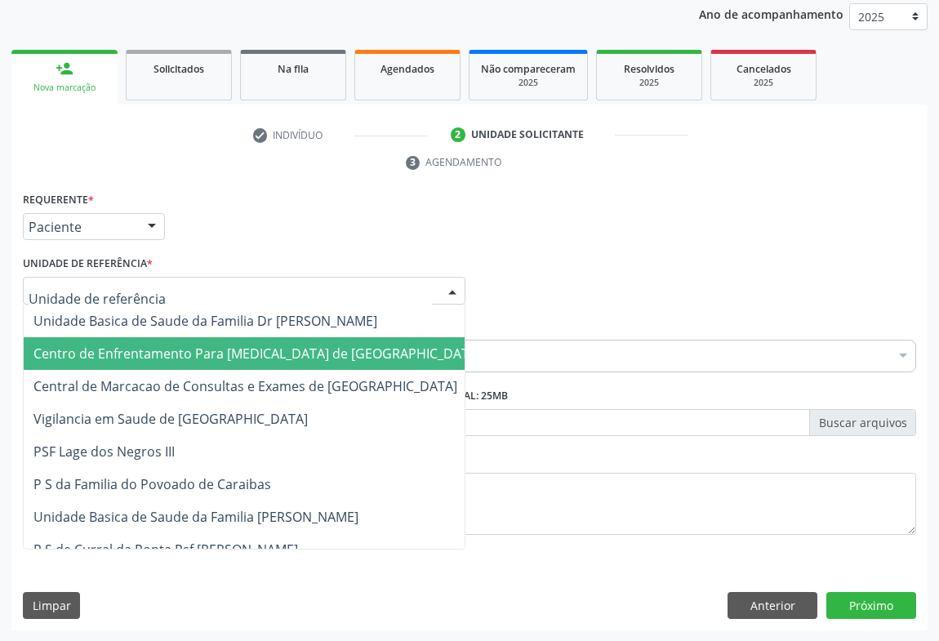
click at [238, 367] on span "Centro de Enfrentamento Para [MEDICAL_DATA] de [GEOGRAPHIC_DATA]" at bounding box center [257, 353] width 467 height 33
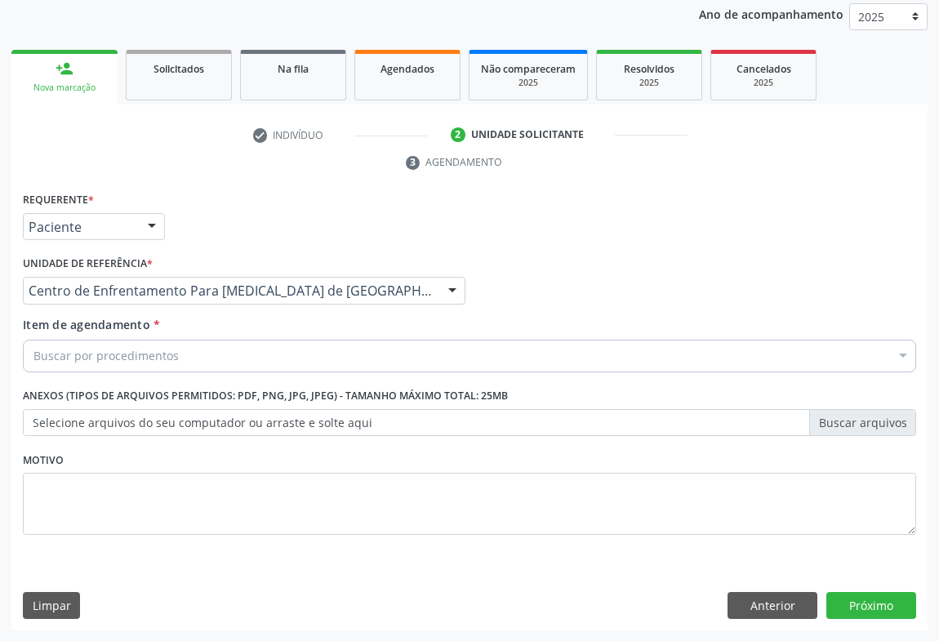
click at [238, 302] on div "Centro de Enfrentamento Para [MEDICAL_DATA] de [GEOGRAPHIC_DATA] Unidade Basica…" at bounding box center [244, 291] width 443 height 28
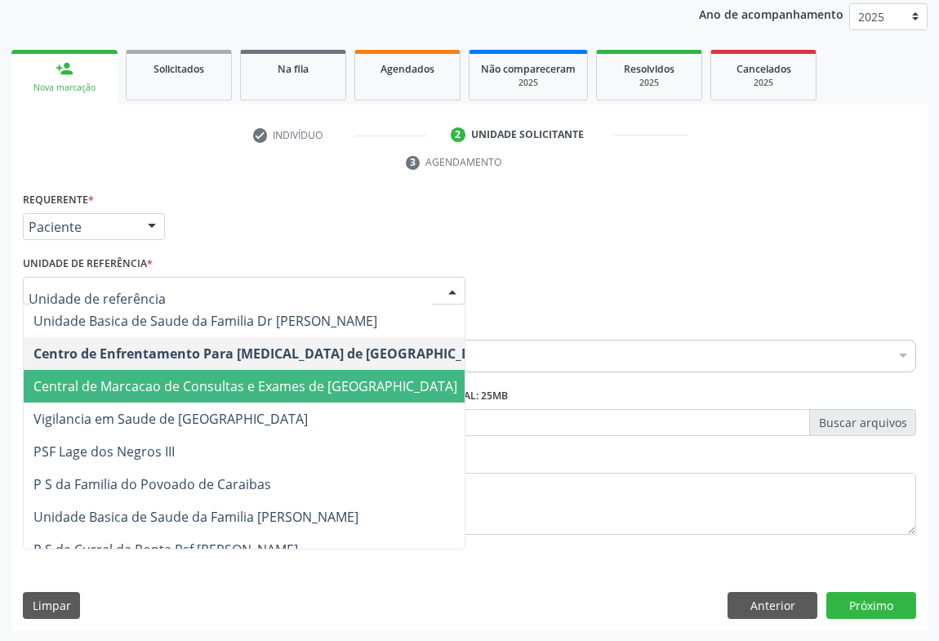
click at [237, 387] on span "Central de Marcacao de Consultas e Exames de [GEOGRAPHIC_DATA]" at bounding box center [245, 386] width 424 height 18
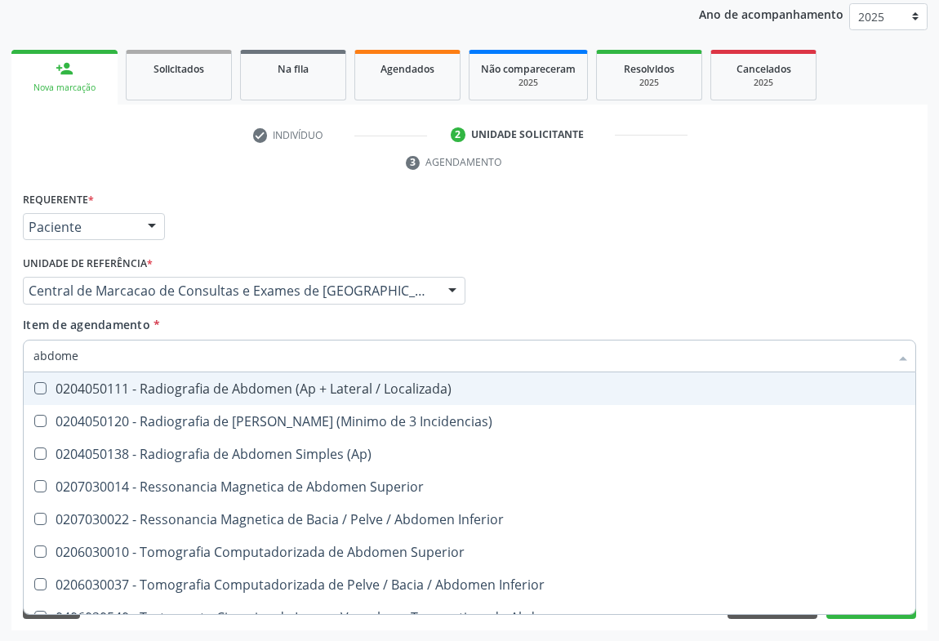
type input "abdomen"
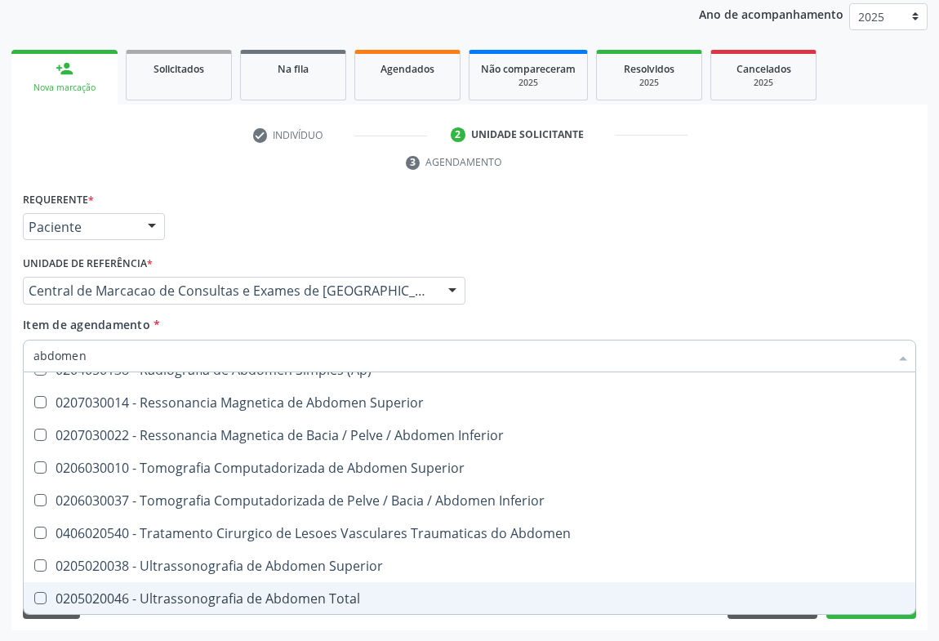
click at [223, 592] on div "0205020046 - Ultrassonografia de Abdomen Total" at bounding box center [469, 598] width 872 height 13
checkbox Total "true"
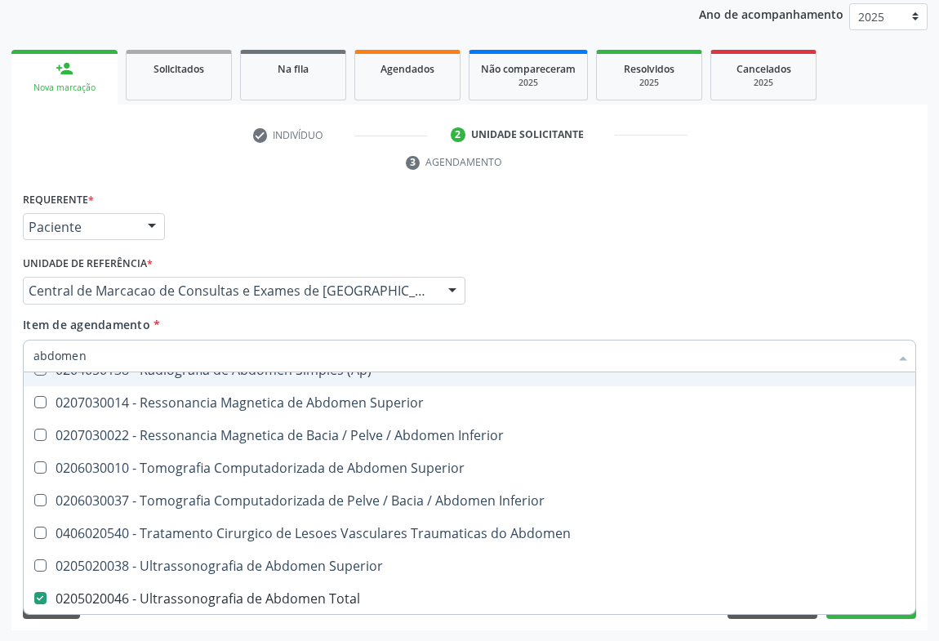
click at [896, 278] on div "Médico Solicitante Por favor, selecione a Unidade de Atendimento primeiro Nenhu…" at bounding box center [469, 283] width 901 height 64
checkbox Incidencias\) "true"
checkbox Total "false"
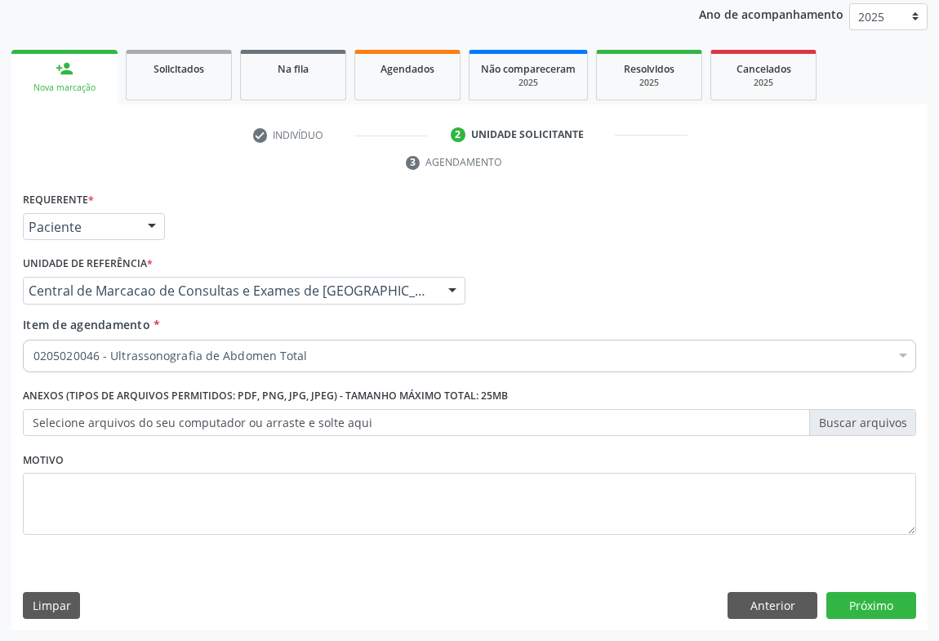
scroll to position [0, 0]
click at [831, 603] on button "Próximo" at bounding box center [871, 606] width 90 height 28
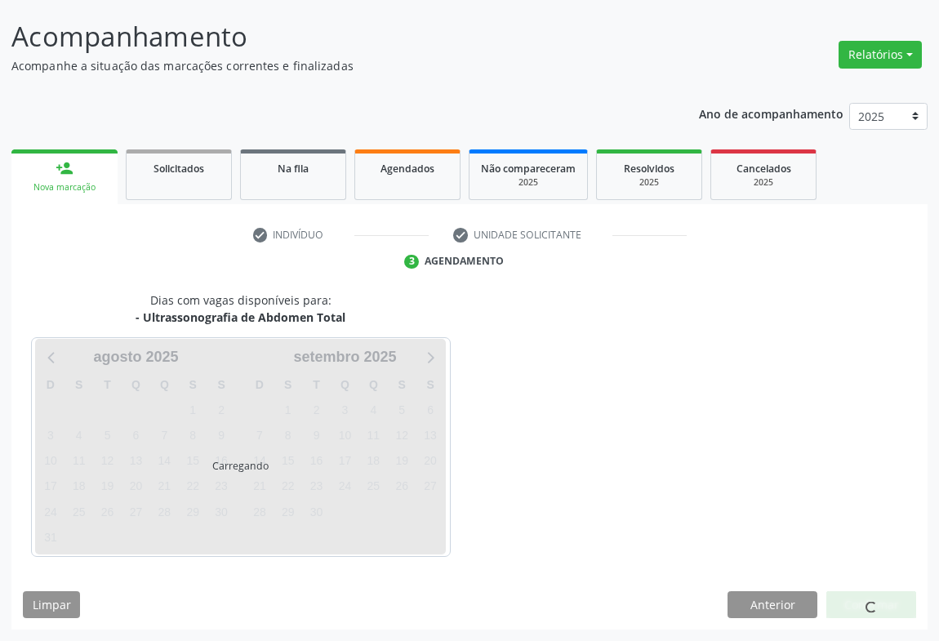
scroll to position [94, 0]
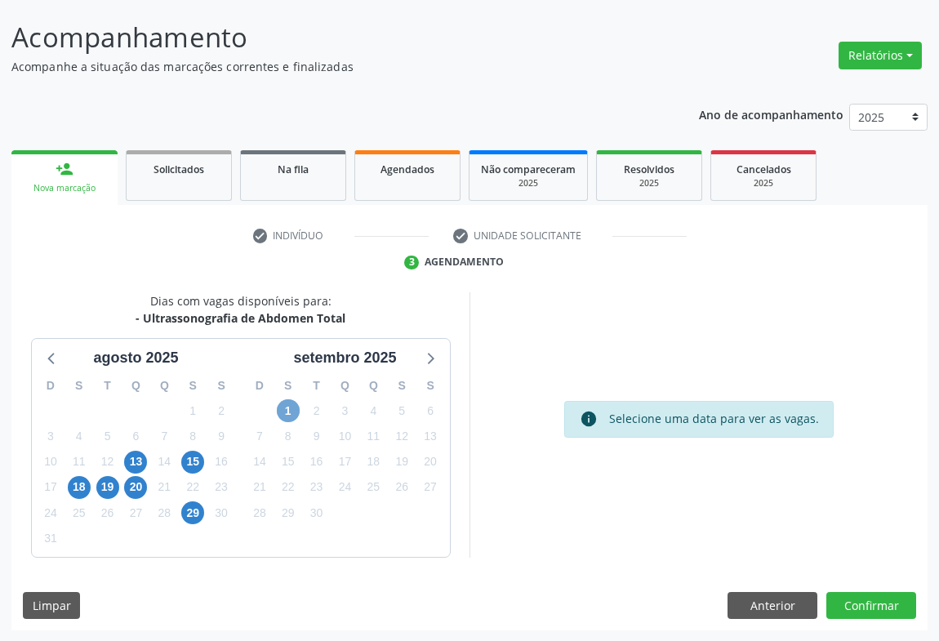
click at [293, 412] on span "1" at bounding box center [288, 410] width 23 height 23
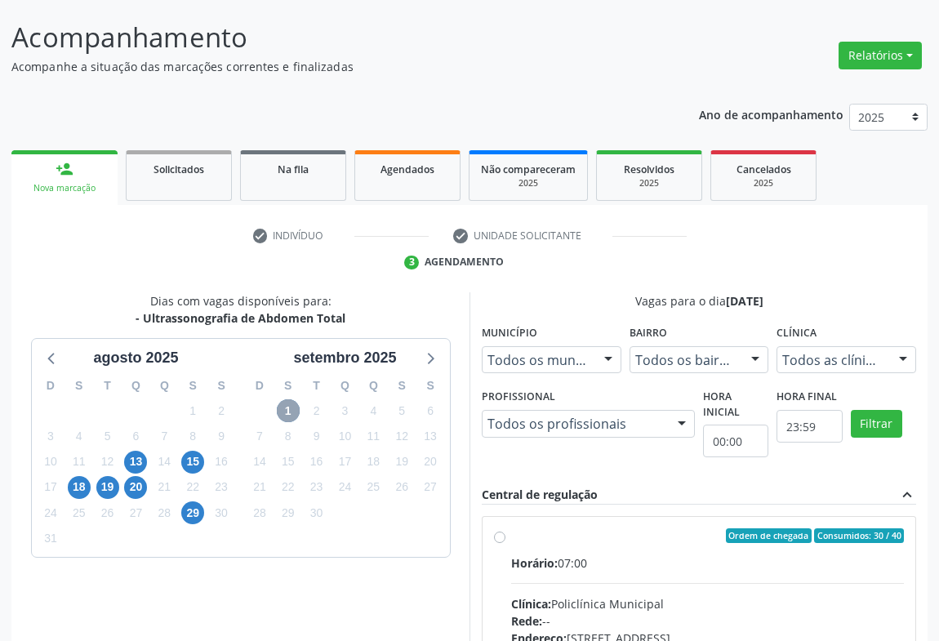
scroll to position [296, 0]
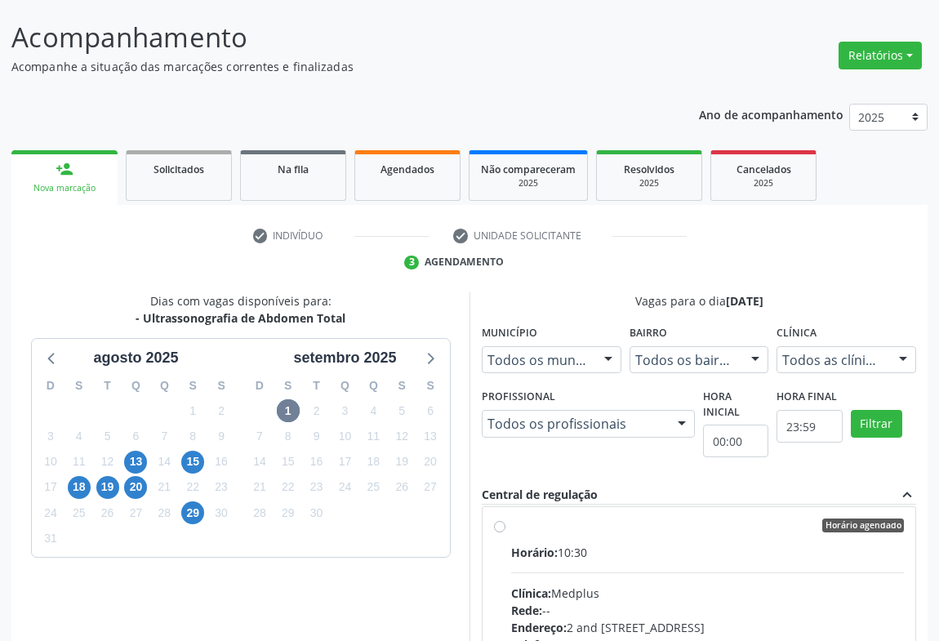
click at [505, 533] on input "Horário agendado Horário: 10:30 Clínica: Medplus Rede: -- Endereço: 2 and [STRE…" at bounding box center [499, 525] width 11 height 15
radio input "true"
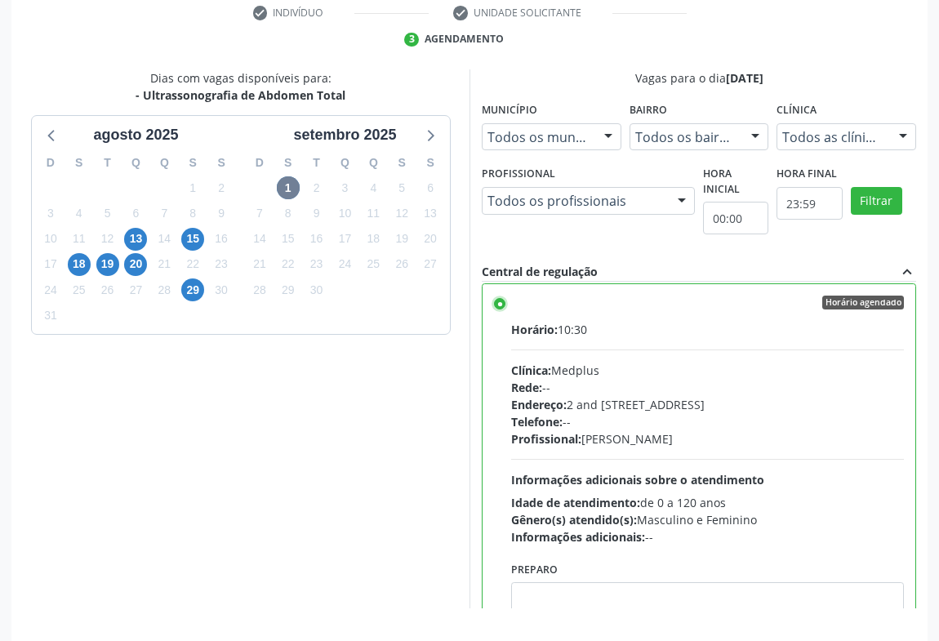
scroll to position [368, 0]
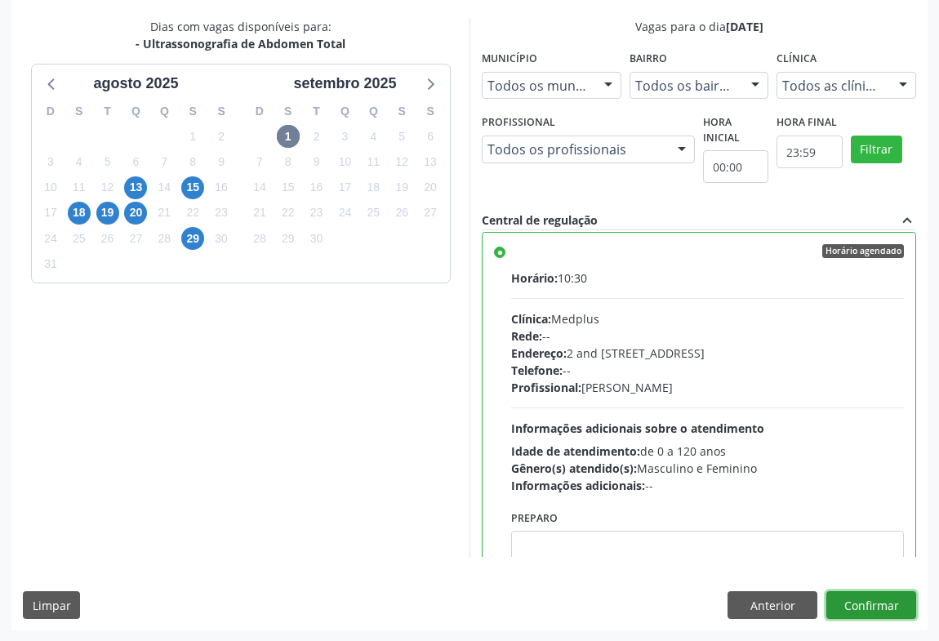
click at [882, 609] on button "Confirmar" at bounding box center [871, 605] width 90 height 28
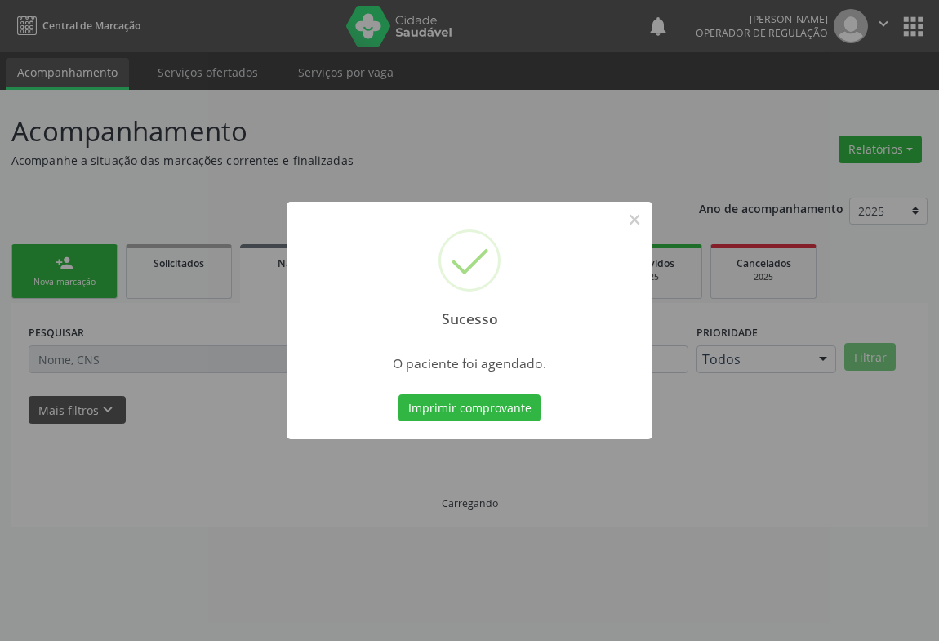
scroll to position [0, 0]
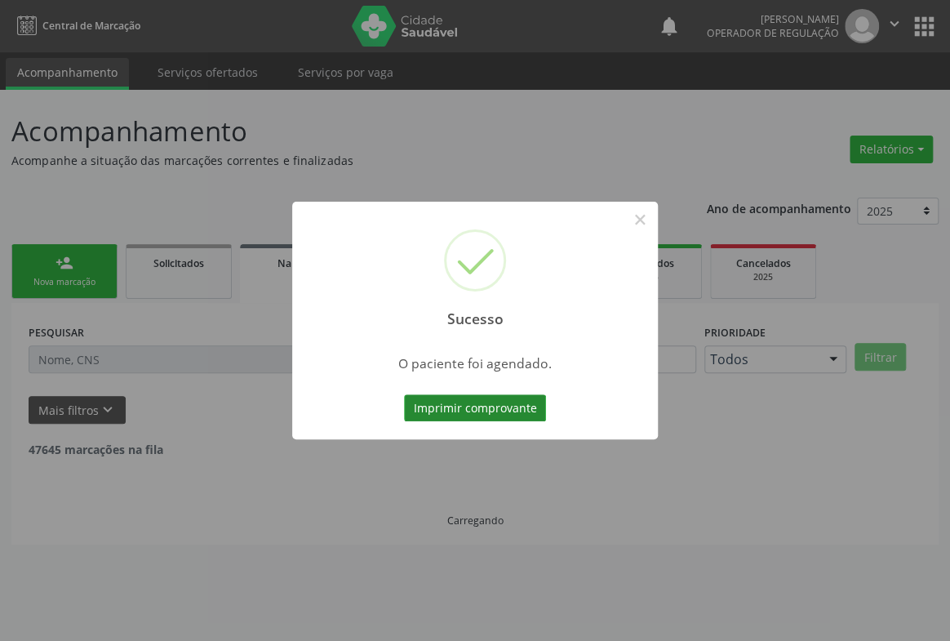
click at [514, 406] on button "Imprimir comprovante" at bounding box center [475, 408] width 142 height 28
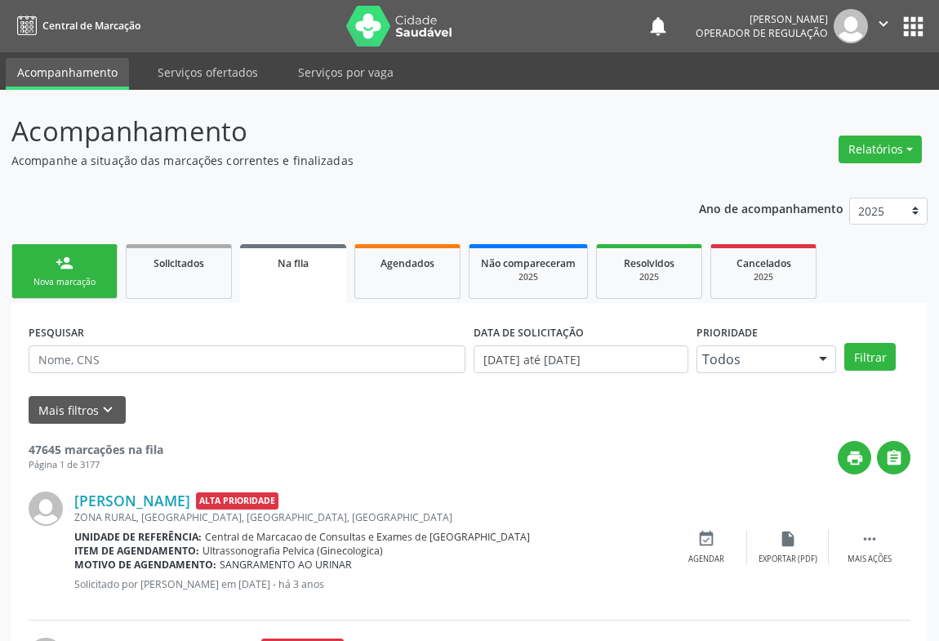
click at [46, 259] on link "person_add Nova marcação" at bounding box center [64, 271] width 106 height 55
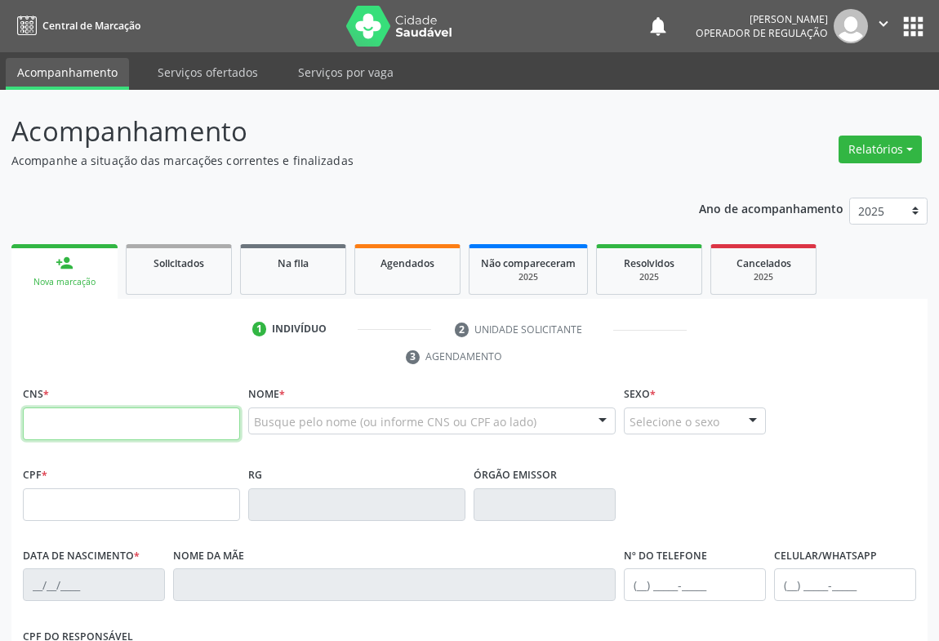
click at [60, 407] on input "text" at bounding box center [131, 423] width 217 height 33
type input "700 5051 7560 0354"
type input "036.097.045-19"
type input "[DATE]"
type input "[PERSON_NAME]"
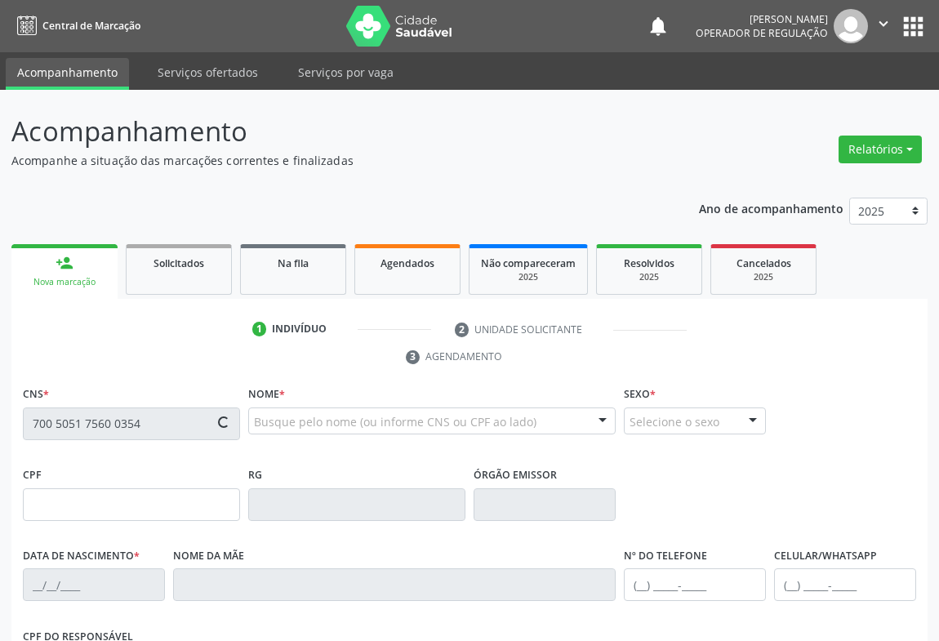
type input "[PHONE_NUMBER]"
type input "S/N"
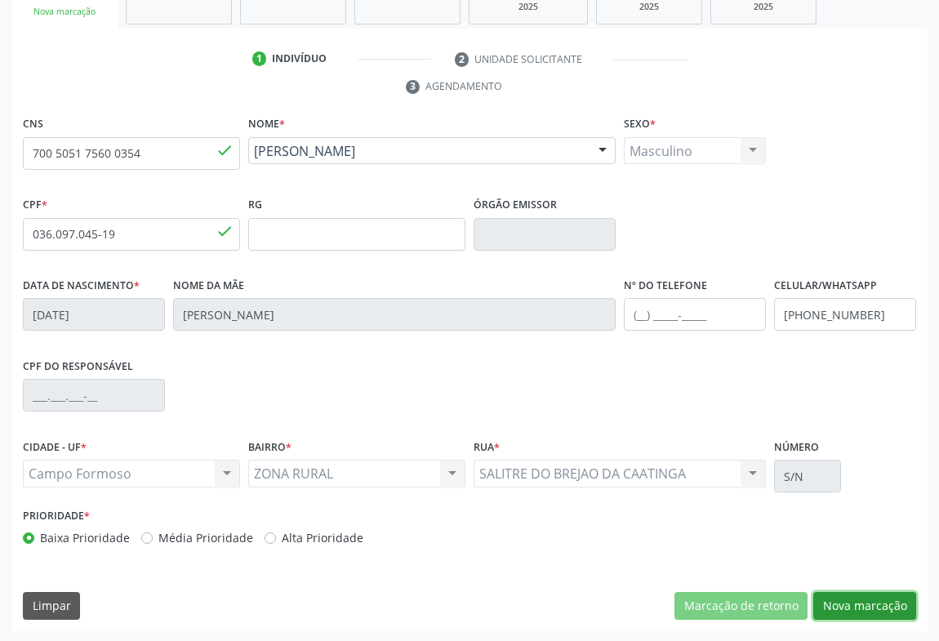
click at [884, 598] on button "Nova marcação" at bounding box center [864, 606] width 103 height 28
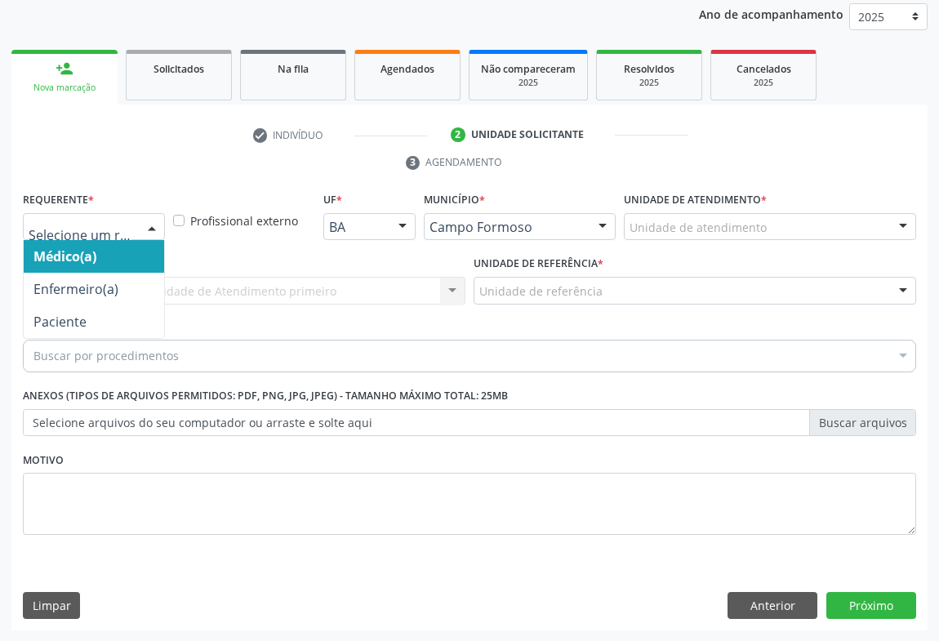
click at [140, 227] on div at bounding box center [152, 228] width 24 height 28
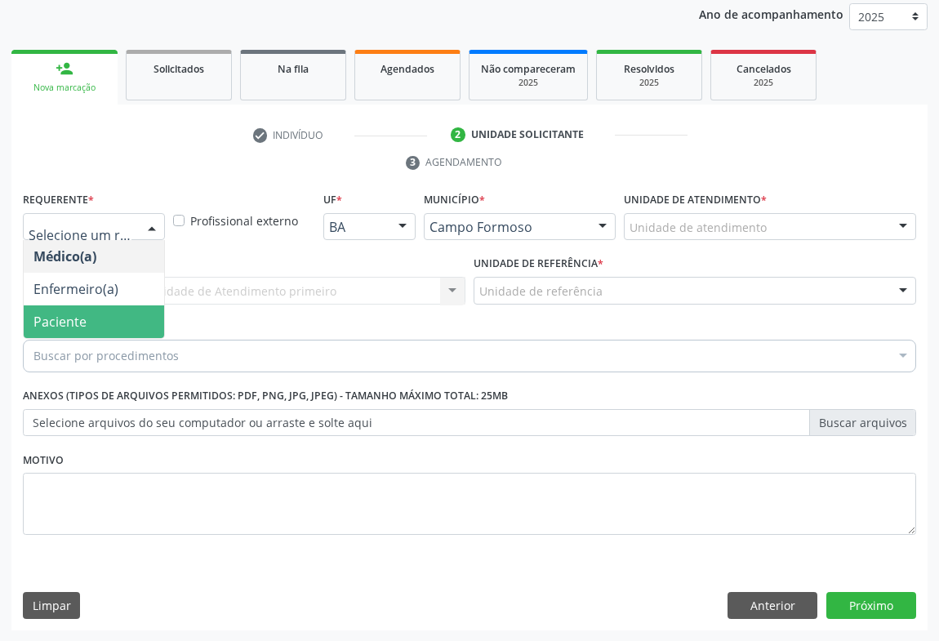
click at [76, 331] on span "Paciente" at bounding box center [94, 321] width 140 height 33
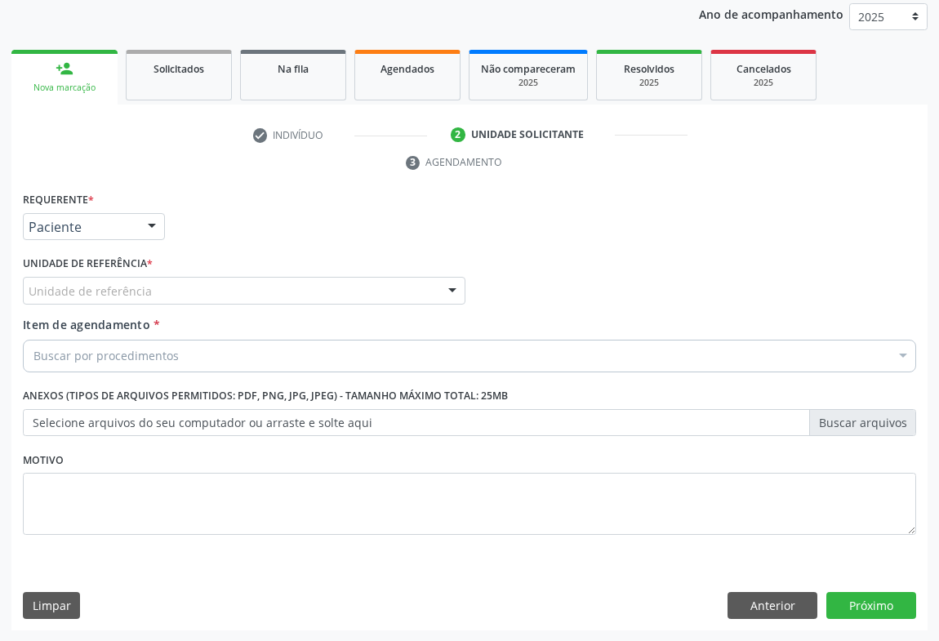
click at [158, 288] on div "Unidade de referência" at bounding box center [244, 291] width 443 height 28
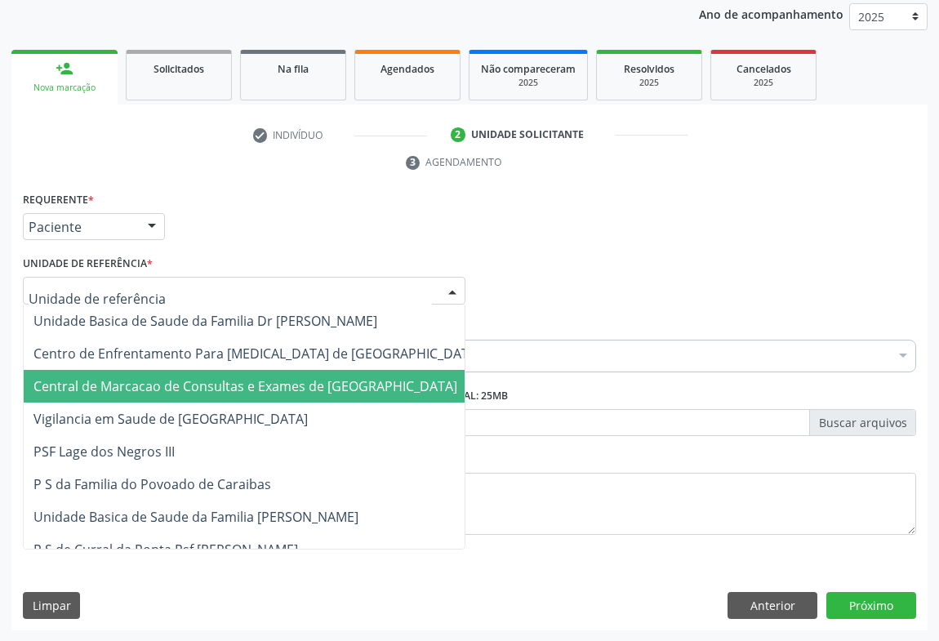
click at [163, 378] on span "Central de Marcacao de Consultas e Exames de [GEOGRAPHIC_DATA]" at bounding box center [245, 386] width 424 height 18
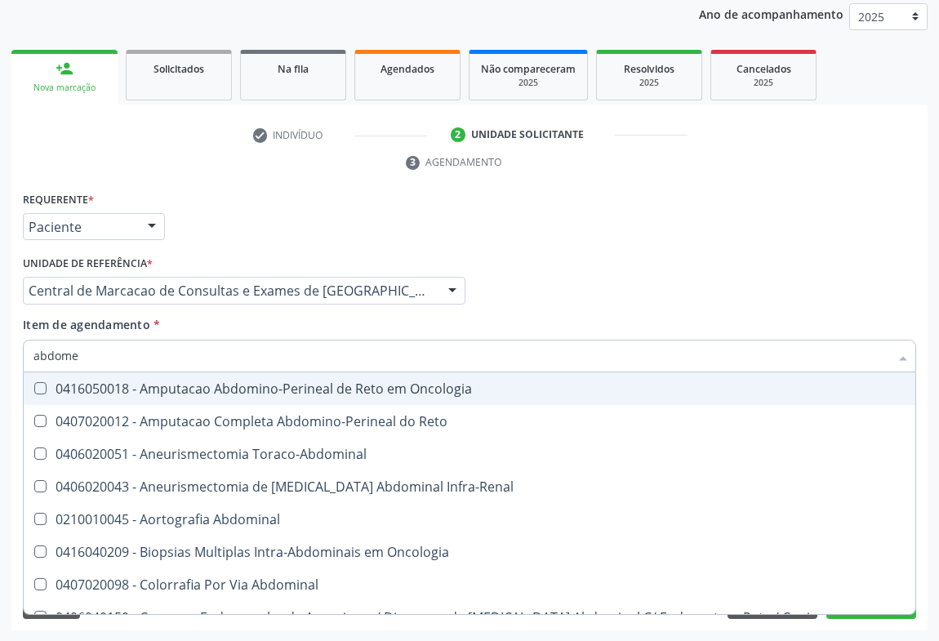
type input "abdomen"
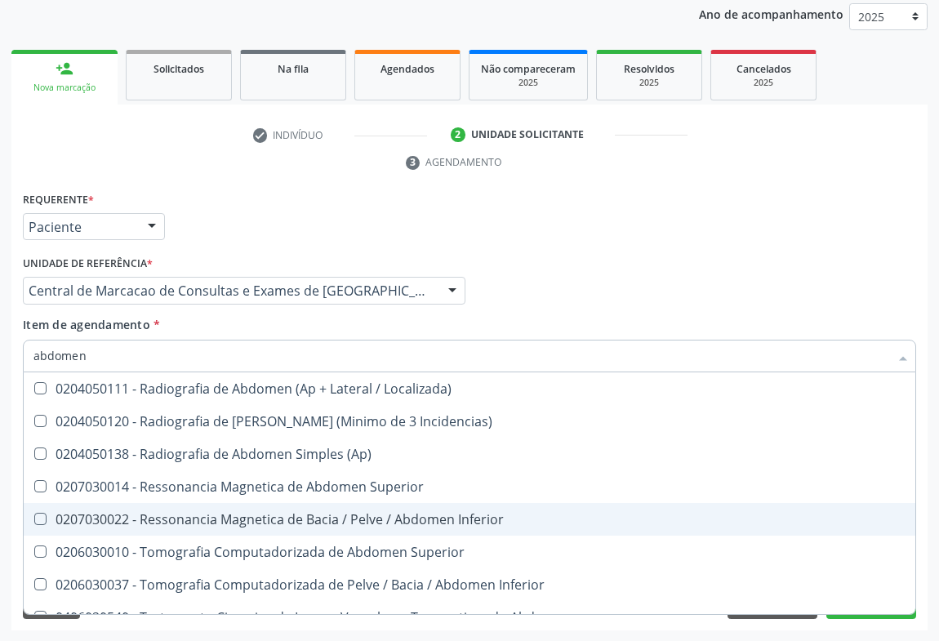
scroll to position [84, 0]
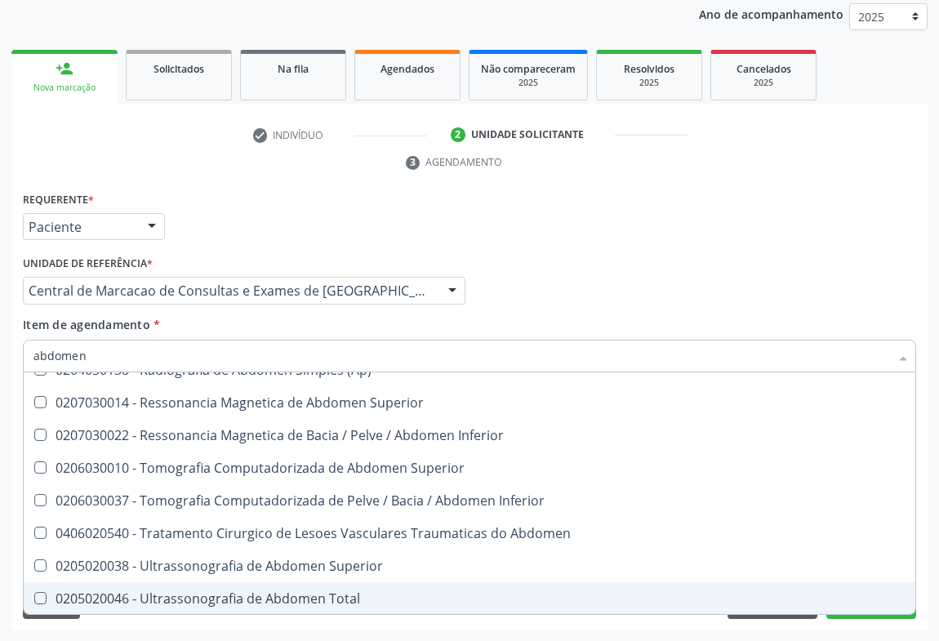
click at [294, 598] on div "0205020046 - Ultrassonografia de Abdomen Total" at bounding box center [469, 598] width 872 height 13
checkbox Total "true"
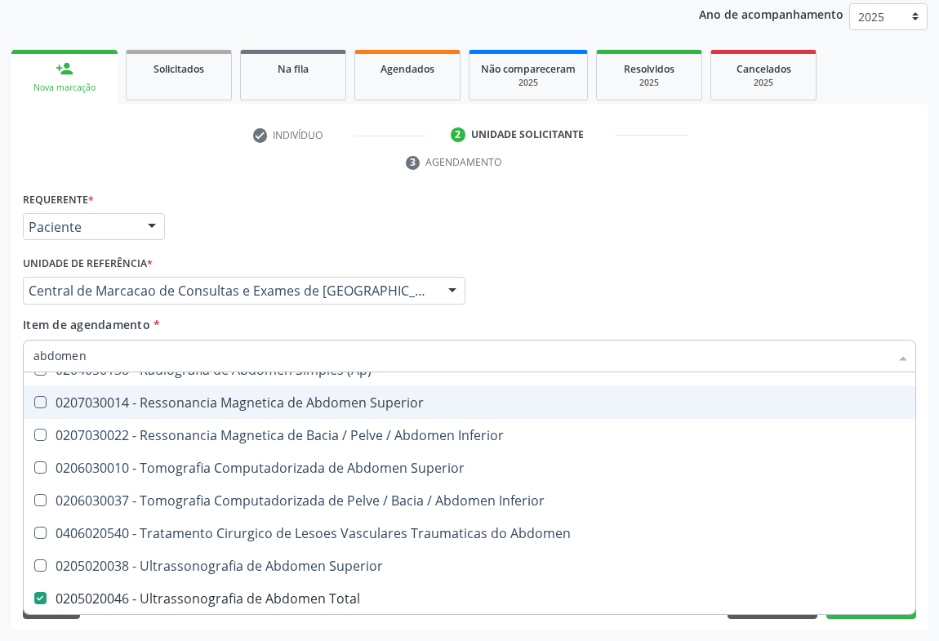
click at [741, 219] on div "Requerente * Paciente Médico(a) Enfermeiro(a) Paciente Nenhum resultado encontr…" at bounding box center [469, 220] width 901 height 64
checkbox Incidencias\) "true"
checkbox Total "false"
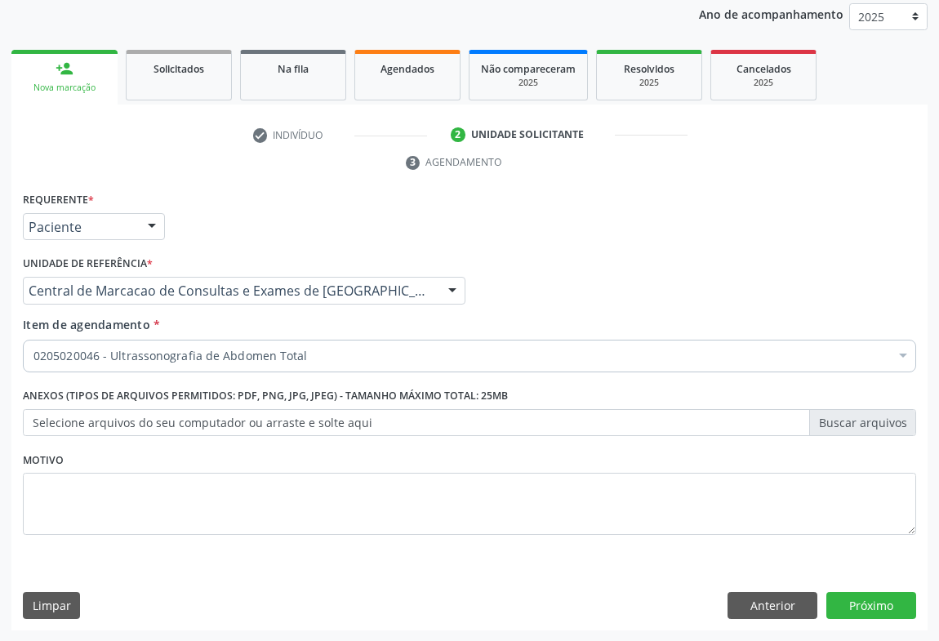
scroll to position [0, 0]
click at [865, 594] on button "Próximo" at bounding box center [871, 606] width 90 height 28
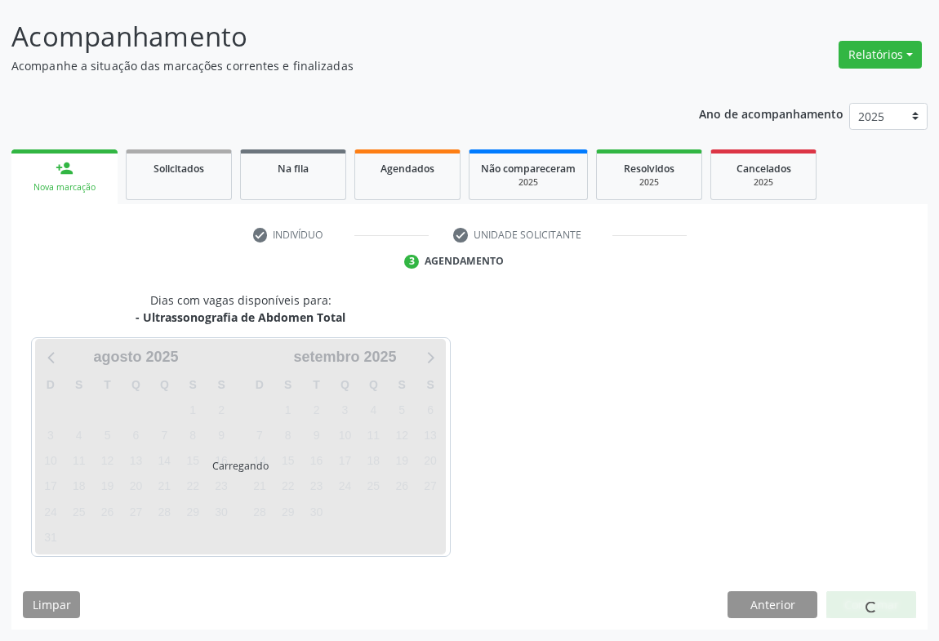
scroll to position [94, 0]
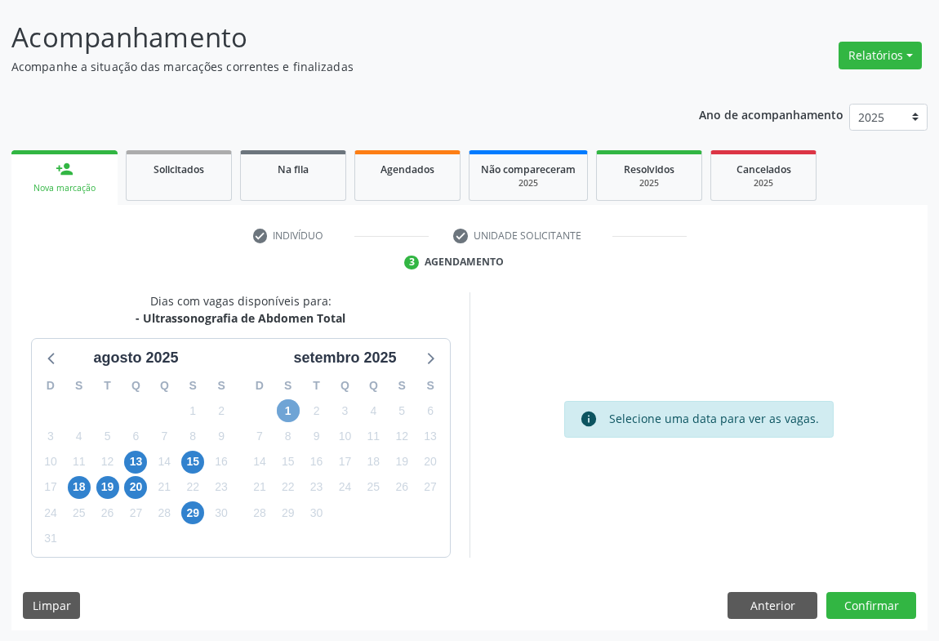
click at [285, 412] on span "1" at bounding box center [288, 410] width 23 height 23
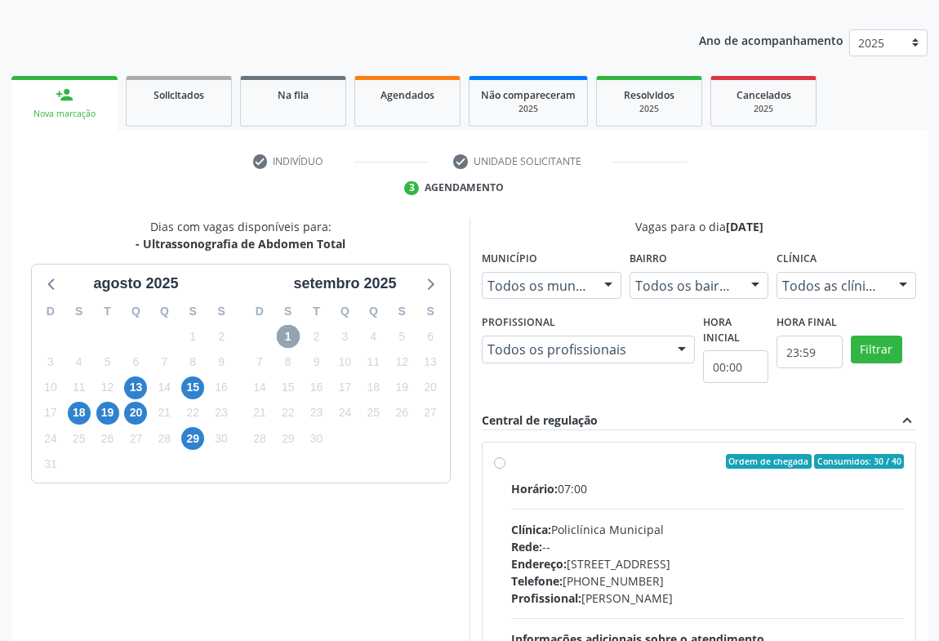
scroll to position [222, 0]
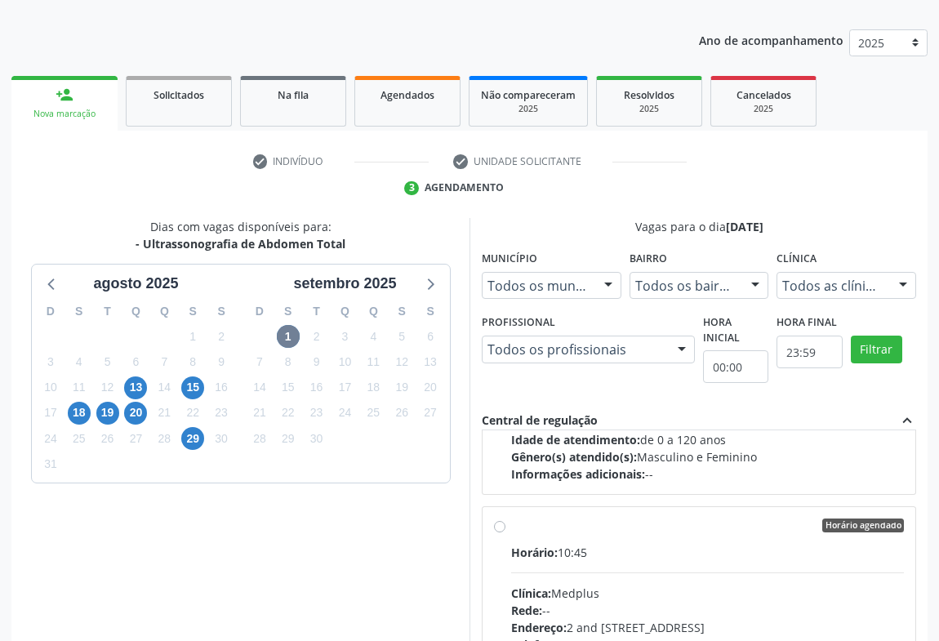
click at [634, 552] on div "Horário: 10:45" at bounding box center [707, 552] width 393 height 17
click at [505, 533] on input "Horário agendado Horário: 10:45 Clínica: Medplus Rede: -- Endereço: 2 and [STRE…" at bounding box center [499, 525] width 11 height 15
radio input "true"
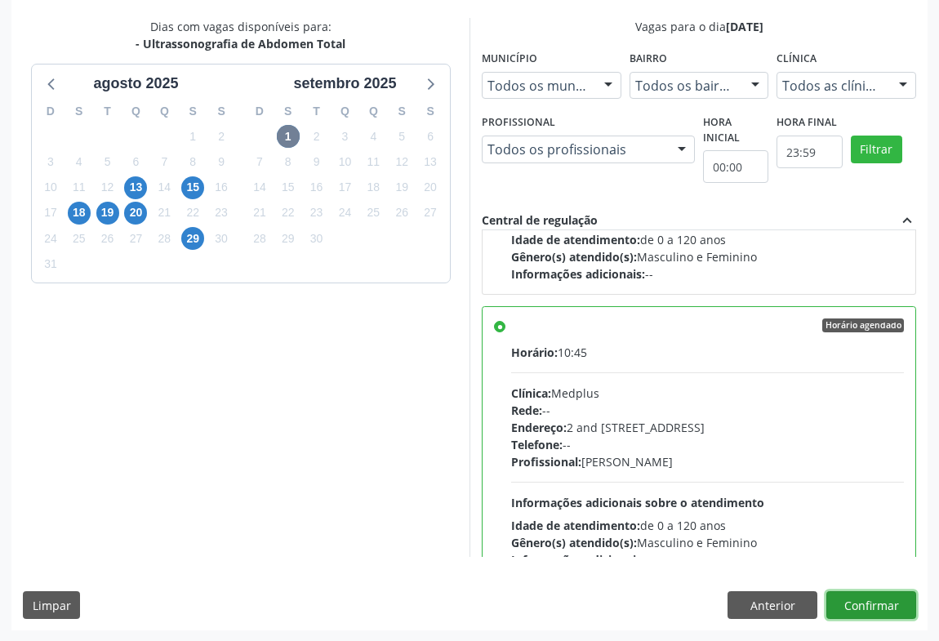
click at [892, 610] on button "Confirmar" at bounding box center [871, 605] width 90 height 28
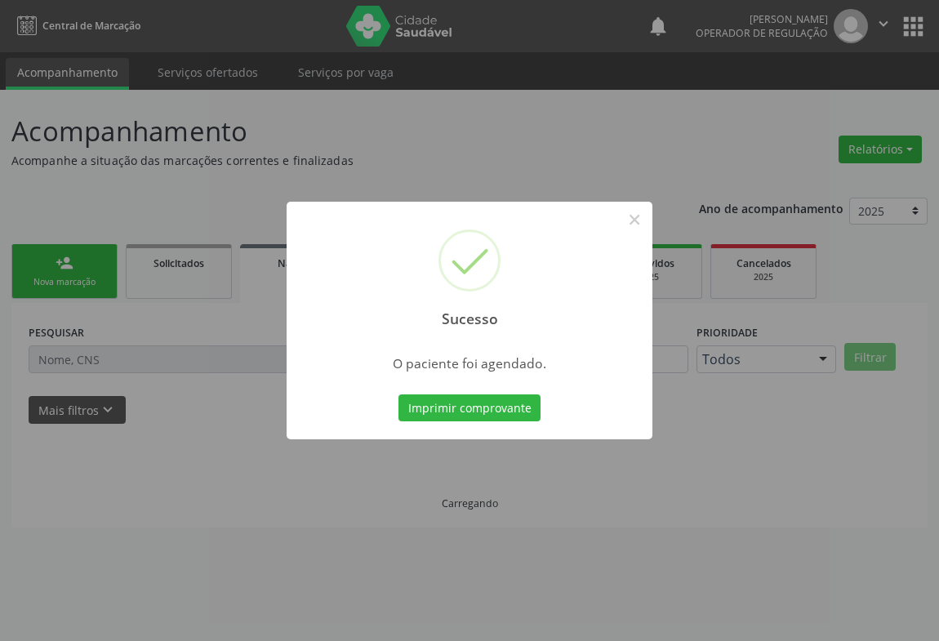
scroll to position [0, 0]
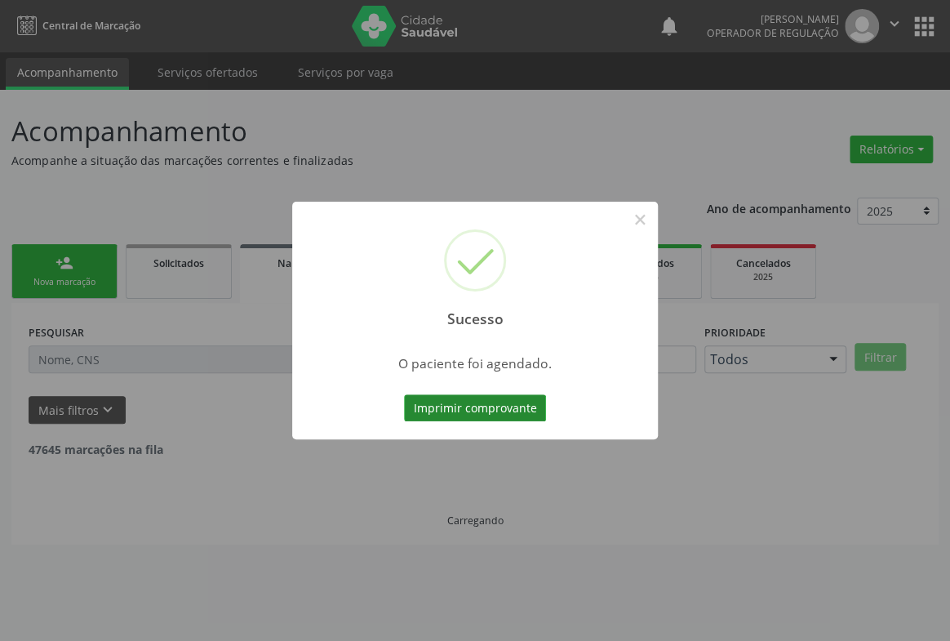
click at [483, 411] on button "Imprimir comprovante" at bounding box center [475, 408] width 142 height 28
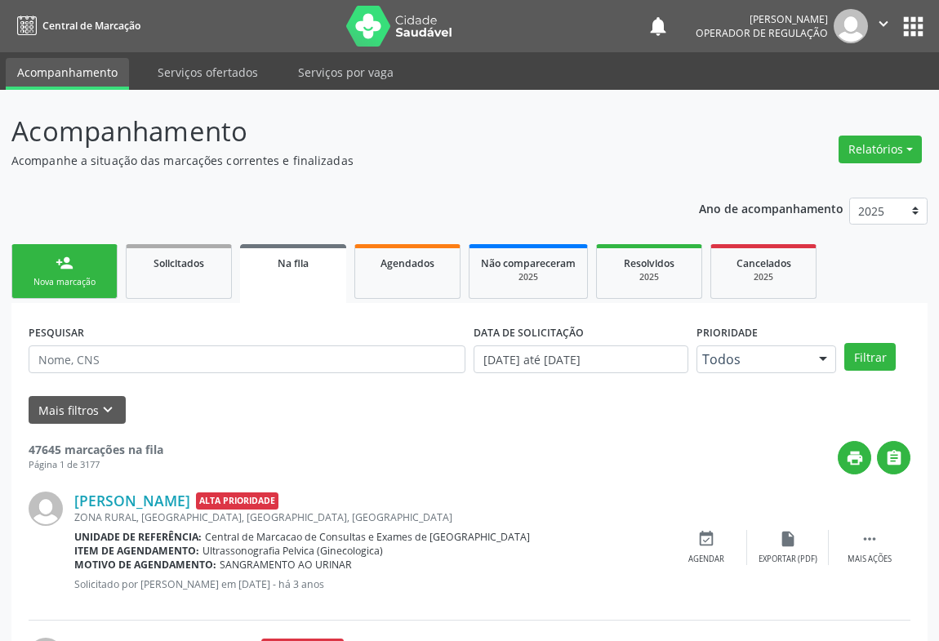
click at [89, 285] on div "Nova marcação" at bounding box center [65, 282] width 82 height 12
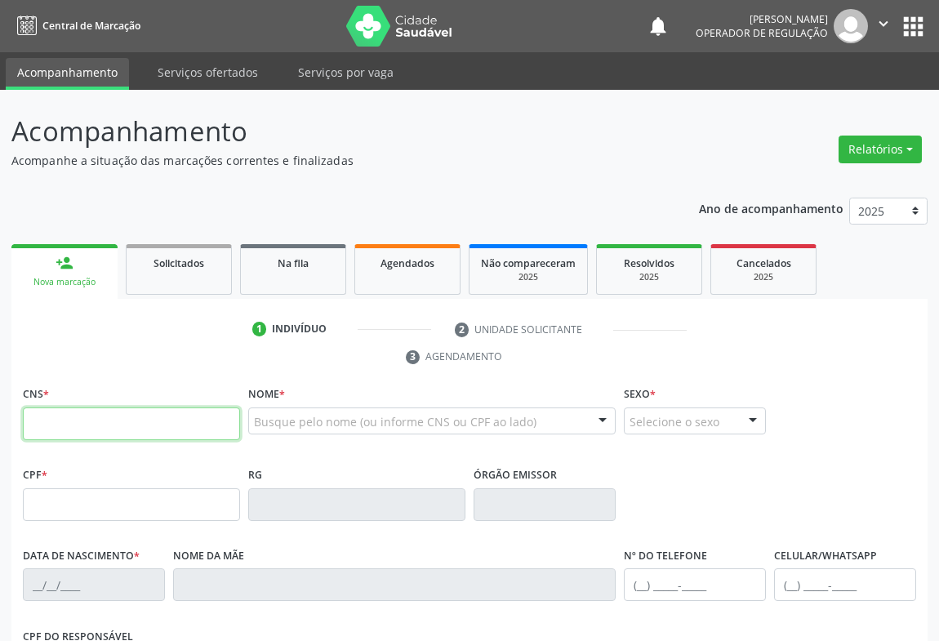
click at [91, 415] on input "text" at bounding box center [131, 423] width 217 height 33
type input "700 4054 6978 3740"
type input "1152987895"
type input "[DATE]"
type input "[PERSON_NAME]"
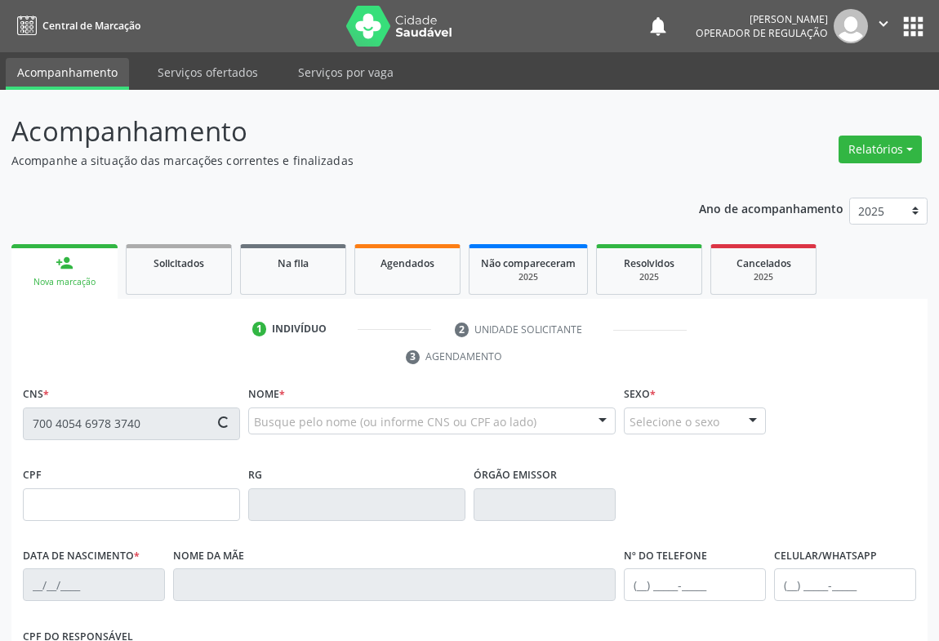
type input "[PHONE_NUMBER]"
type input "015.395.625-90"
type input "S/N"
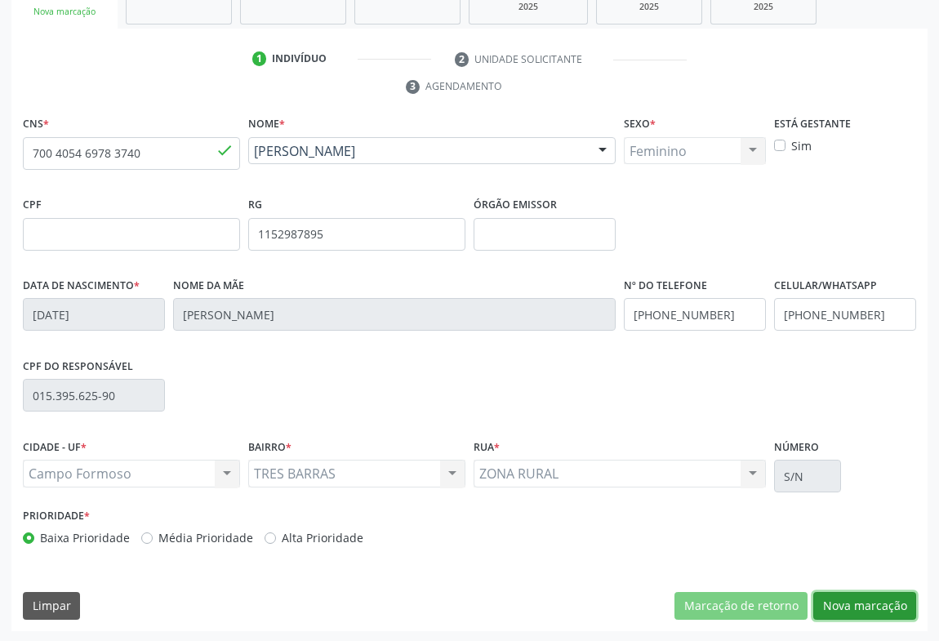
click at [849, 594] on button "Nova marcação" at bounding box center [864, 606] width 103 height 28
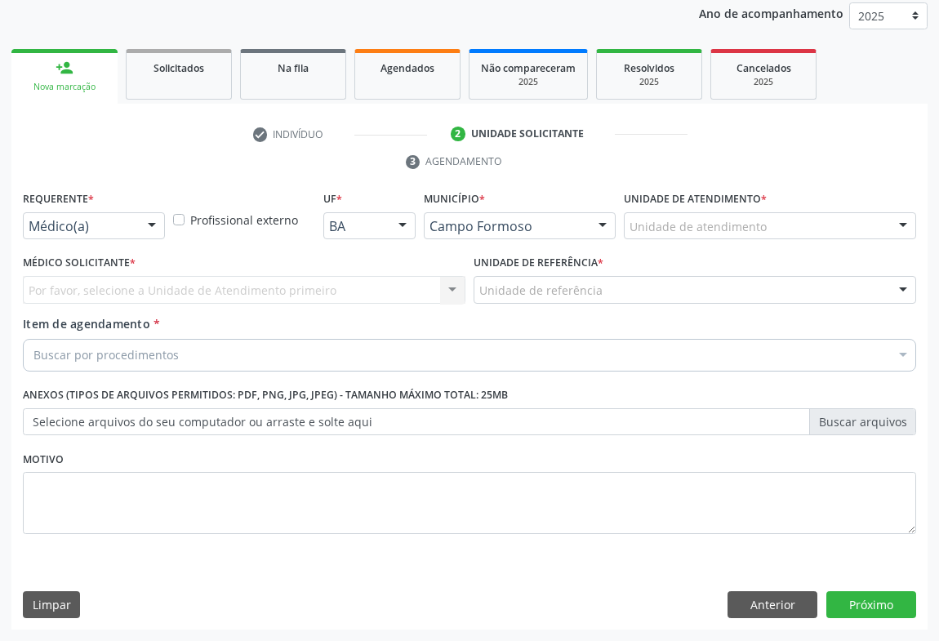
scroll to position [194, 0]
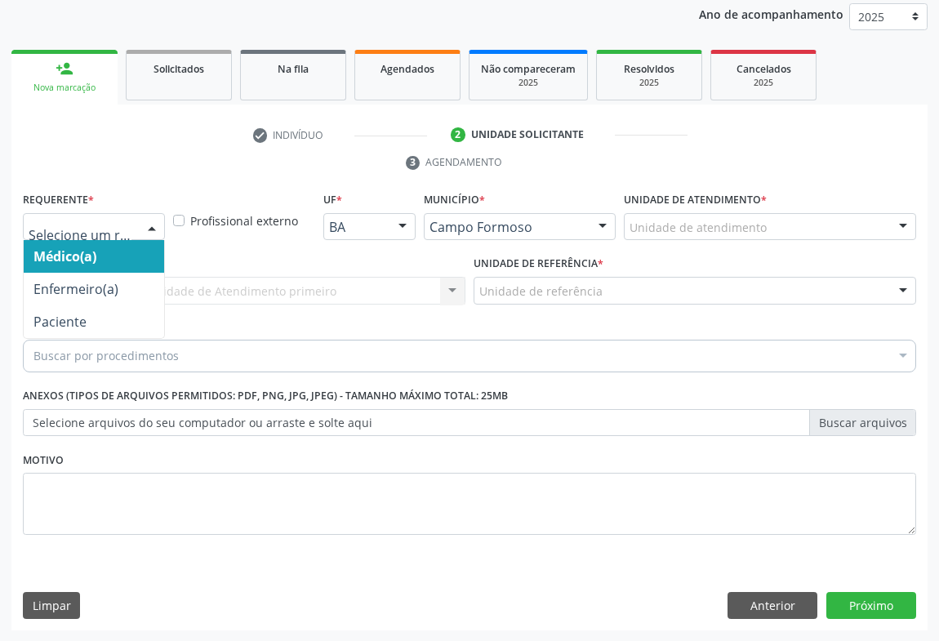
click at [153, 221] on div at bounding box center [152, 228] width 24 height 28
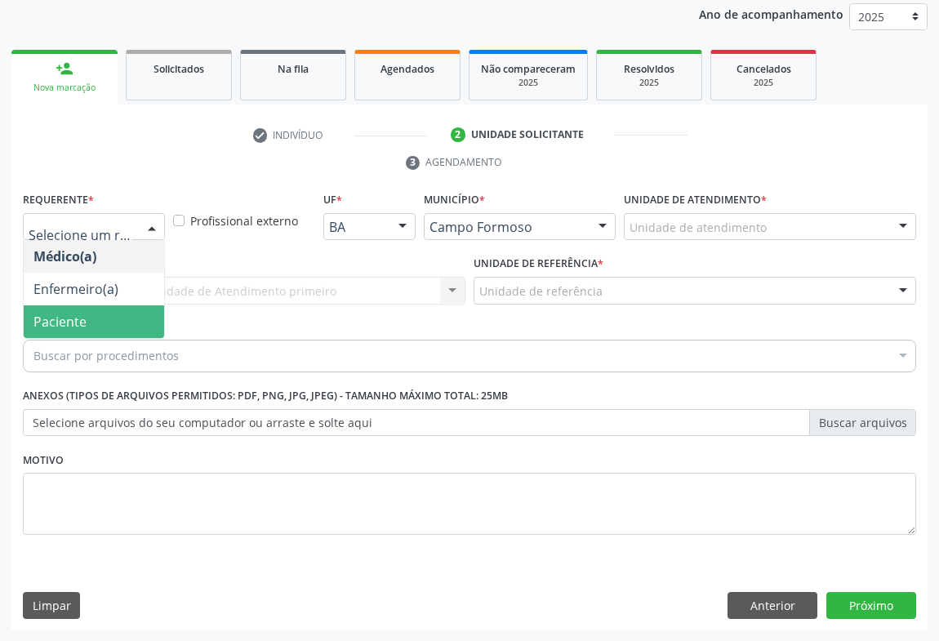
click at [35, 319] on span "Paciente" at bounding box center [59, 322] width 53 height 18
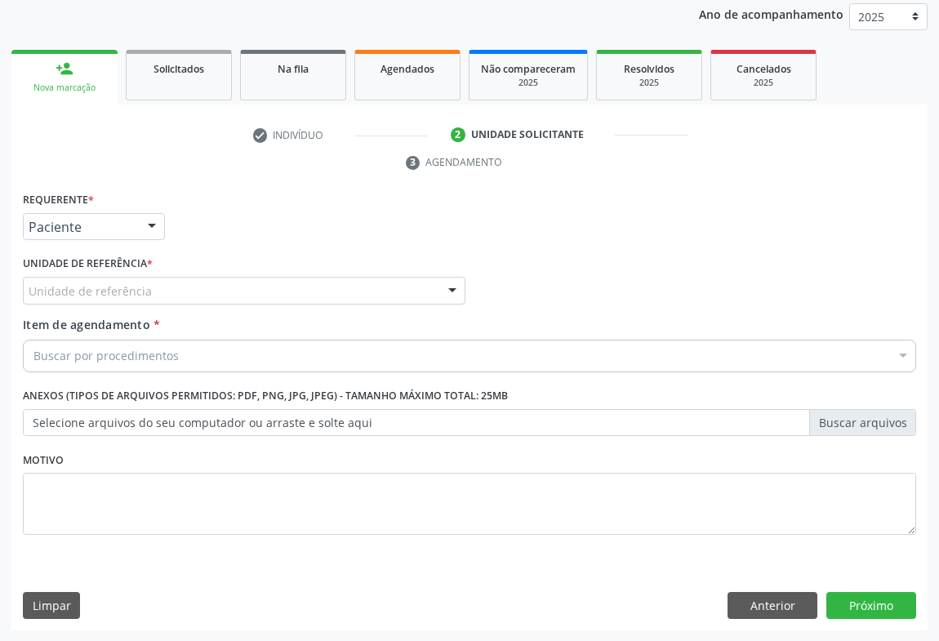
click at [189, 291] on div "Unidade de referência" at bounding box center [244, 291] width 443 height 28
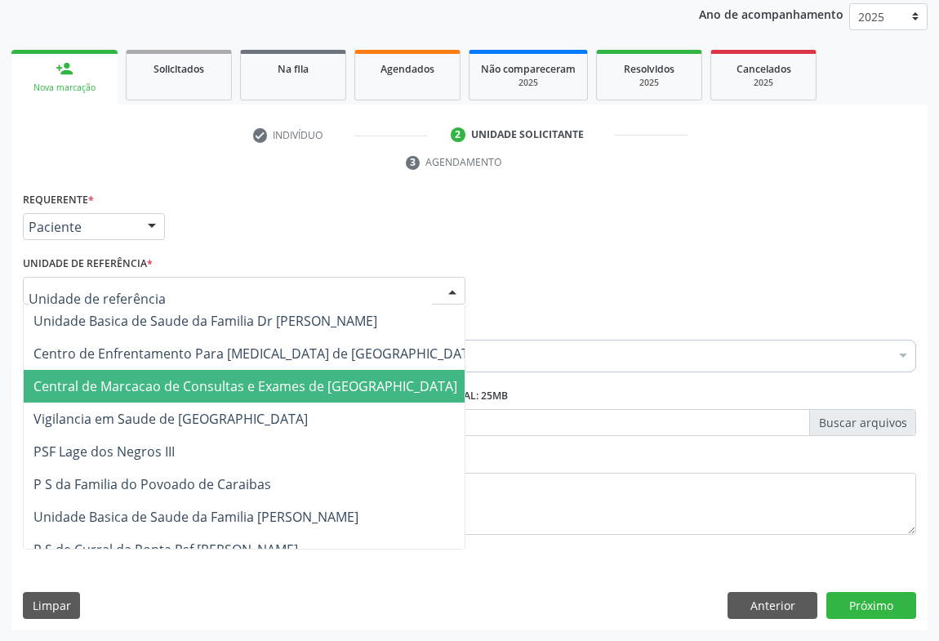
click at [183, 373] on span "Central de Marcacao de Consultas e Exames de [GEOGRAPHIC_DATA]" at bounding box center [257, 386] width 467 height 33
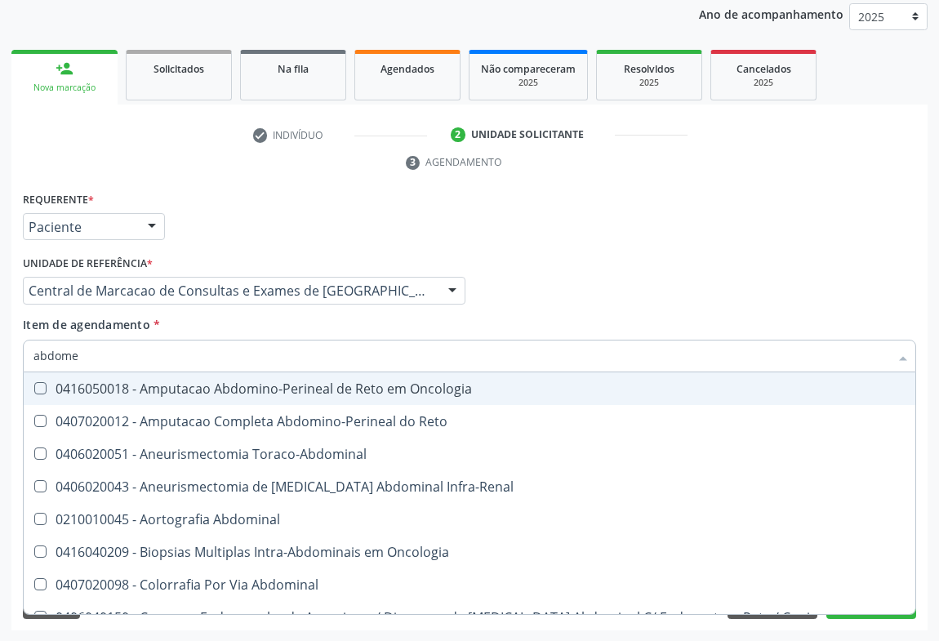
type input "abdomen"
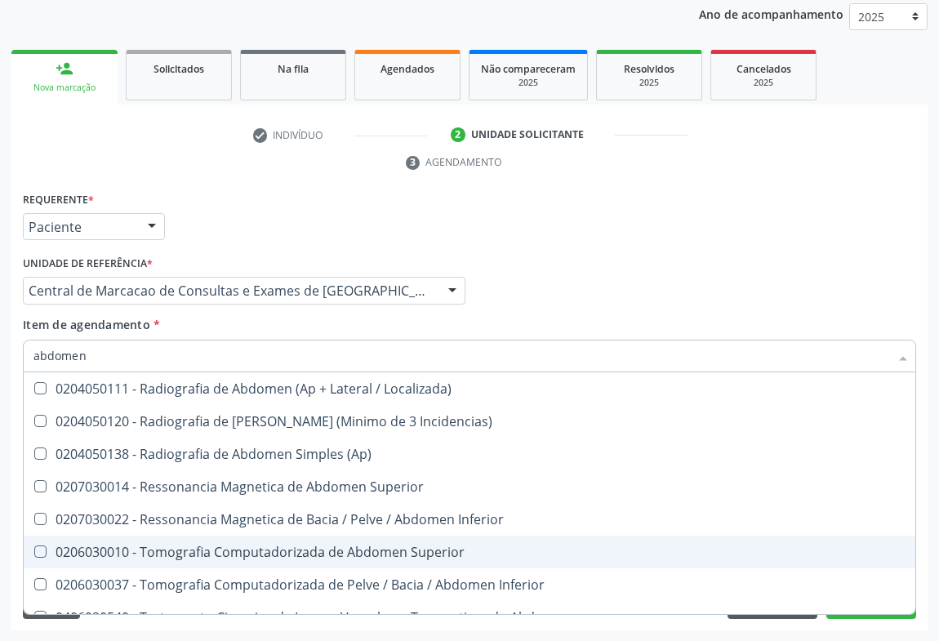
scroll to position [84, 0]
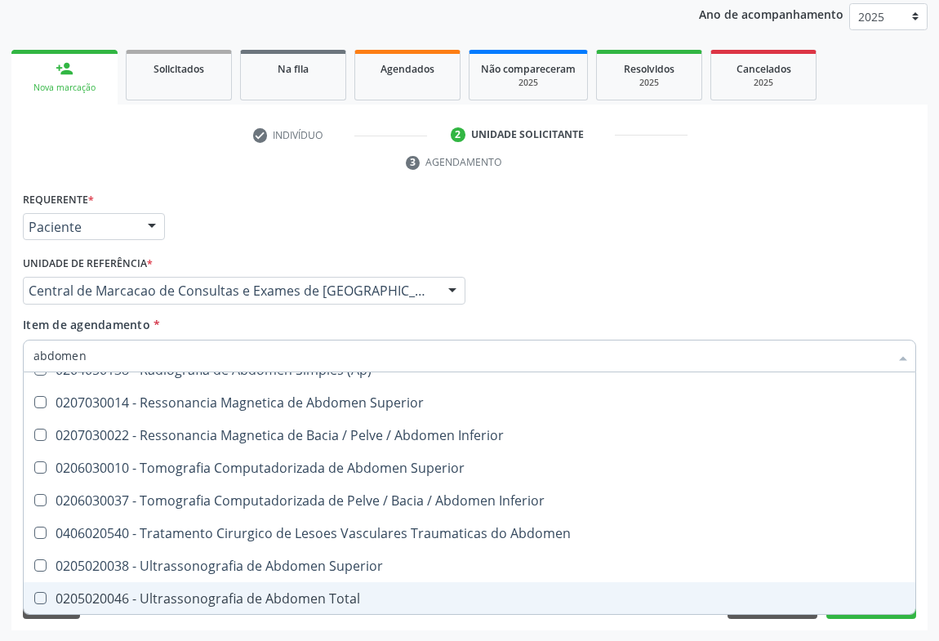
click at [220, 593] on div "0205020046 - Ultrassonografia de Abdomen Total" at bounding box center [469, 598] width 872 height 13
checkbox Total "true"
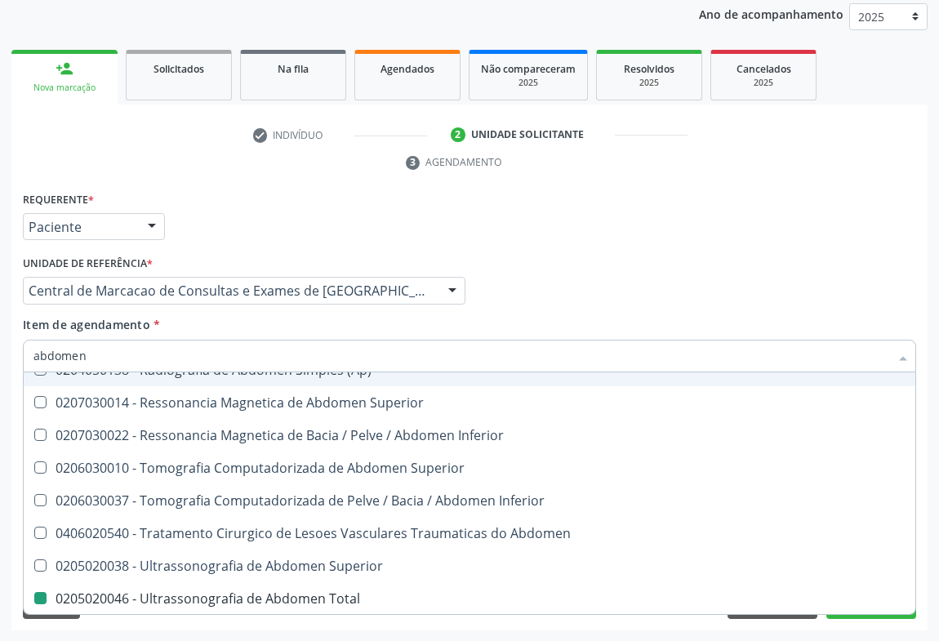
click at [658, 283] on div "Médico Solicitante Por favor, selecione a Unidade de Atendimento primeiro Nenhu…" at bounding box center [469, 283] width 901 height 64
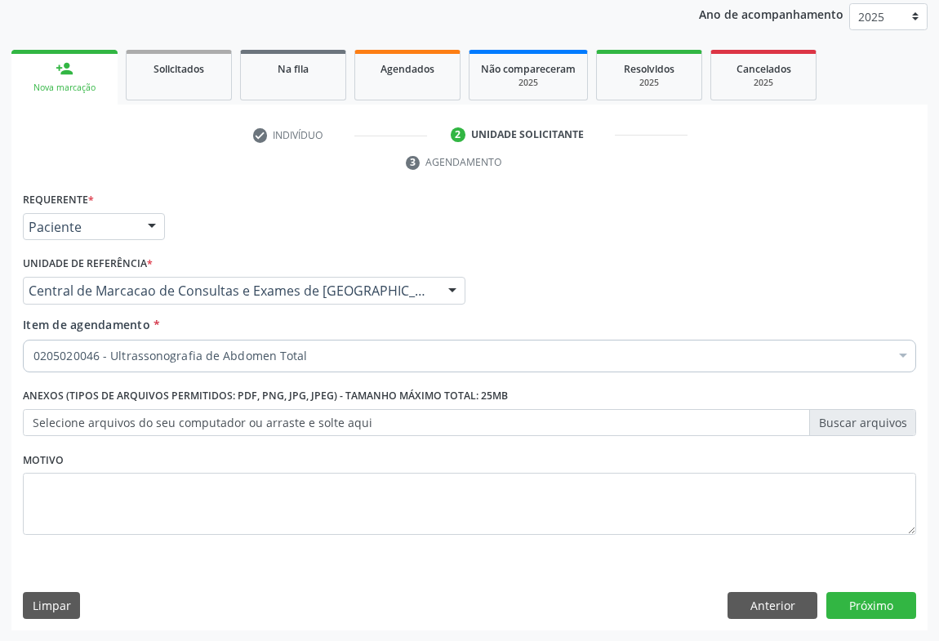
scroll to position [0, 0]
click at [865, 607] on button "Próximo" at bounding box center [871, 606] width 90 height 28
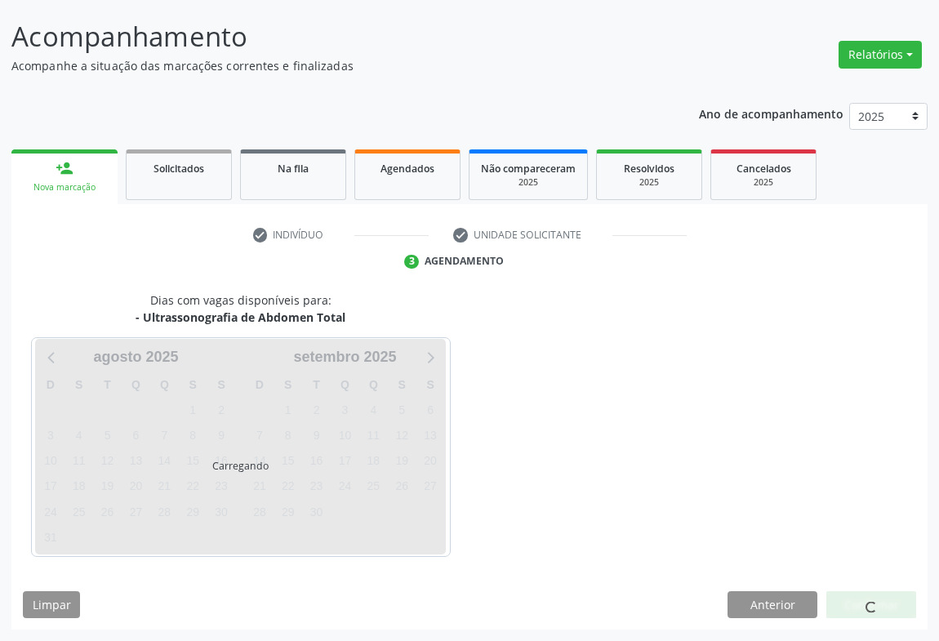
scroll to position [94, 0]
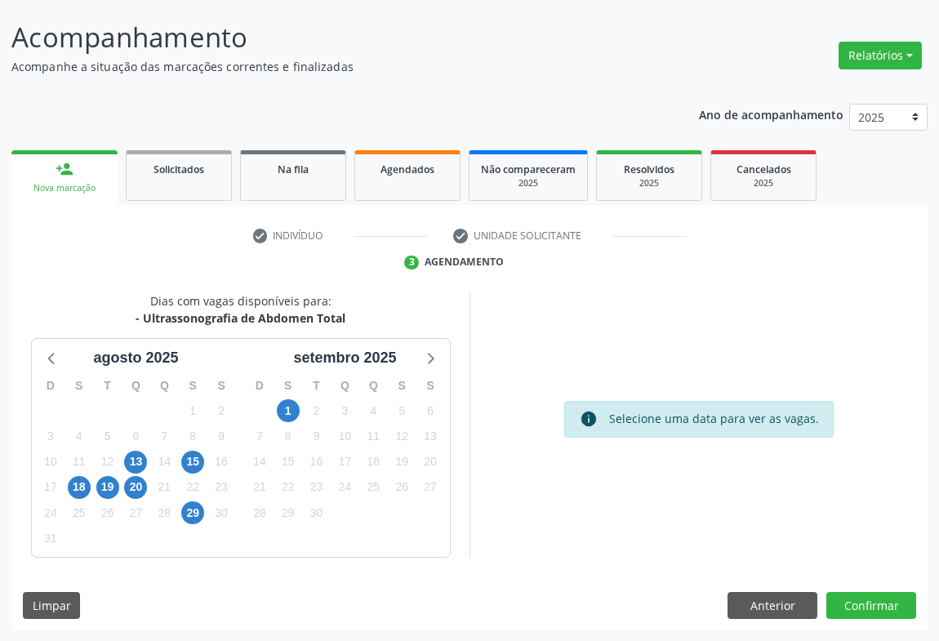
click at [300, 413] on div "1" at bounding box center [288, 410] width 29 height 25
click at [291, 409] on span "1" at bounding box center [288, 410] width 23 height 23
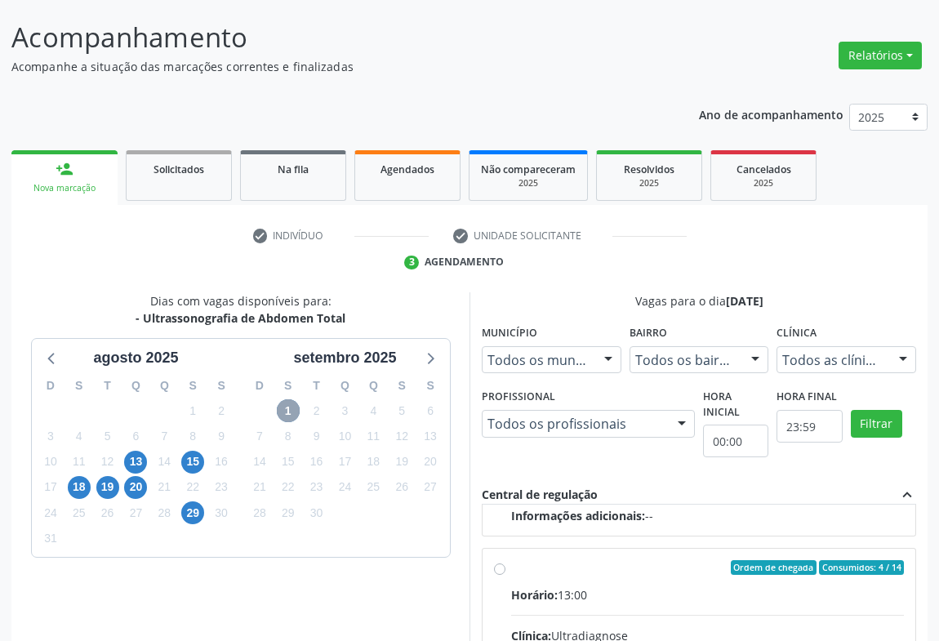
scroll to position [1114, 0]
click at [938, 348] on div "Acompanhamento Acompanhe a situação das marcações correntes e finalizadas Relat…" at bounding box center [469, 456] width 939 height 920
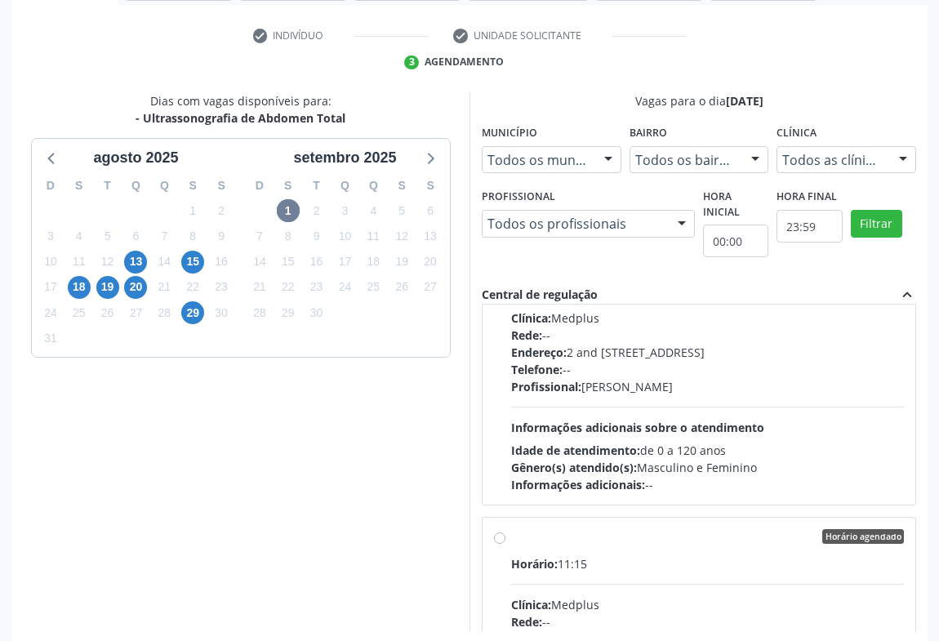
scroll to position [297, 0]
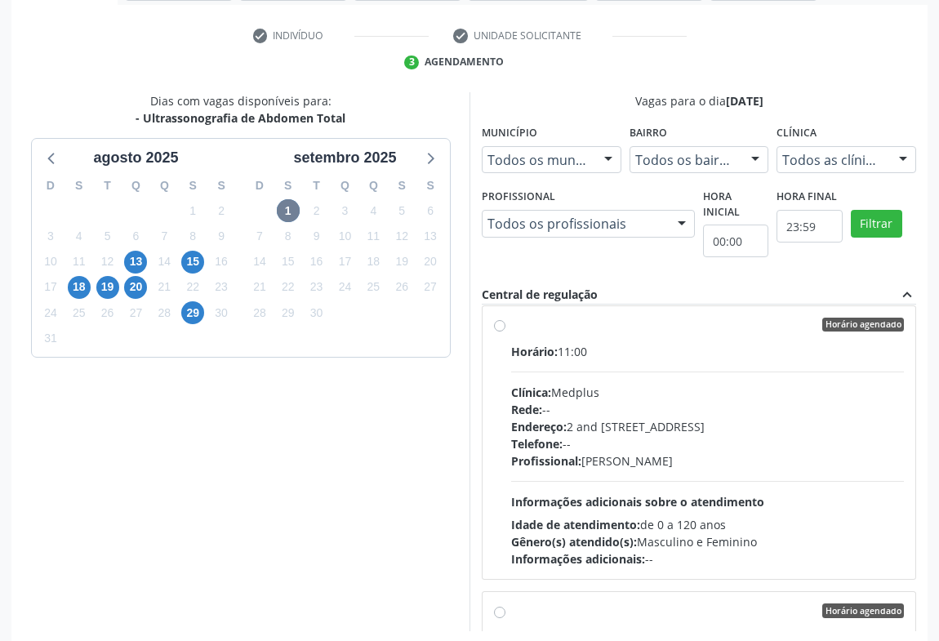
click at [593, 396] on div "Clínica: Medplus" at bounding box center [707, 392] width 393 height 17
click at [505, 332] on input "Horário agendado Horário: 11:00 Clínica: Medplus Rede: -- Endereço: 2 and [STRE…" at bounding box center [499, 325] width 11 height 15
radio input "true"
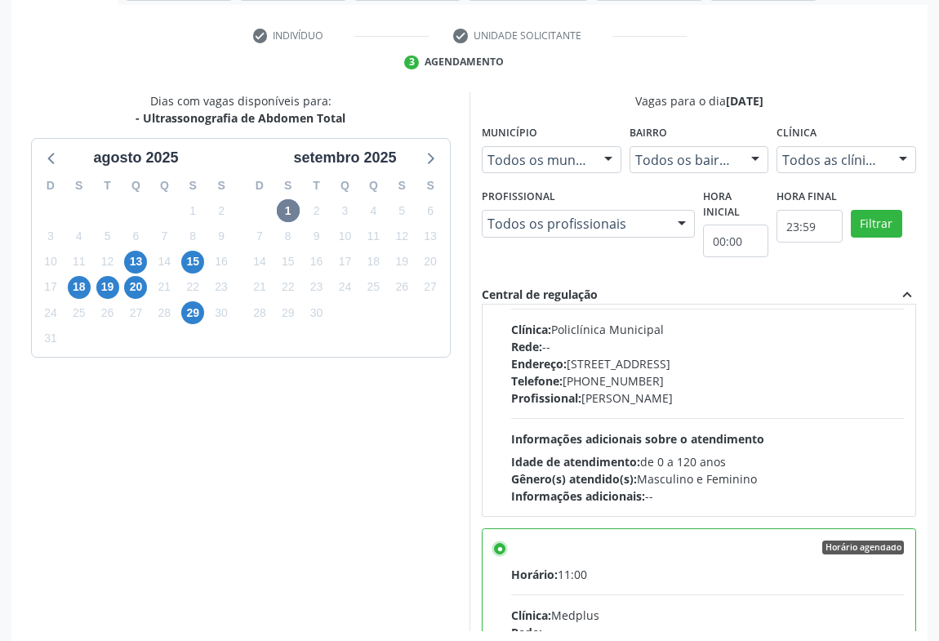
scroll to position [368, 0]
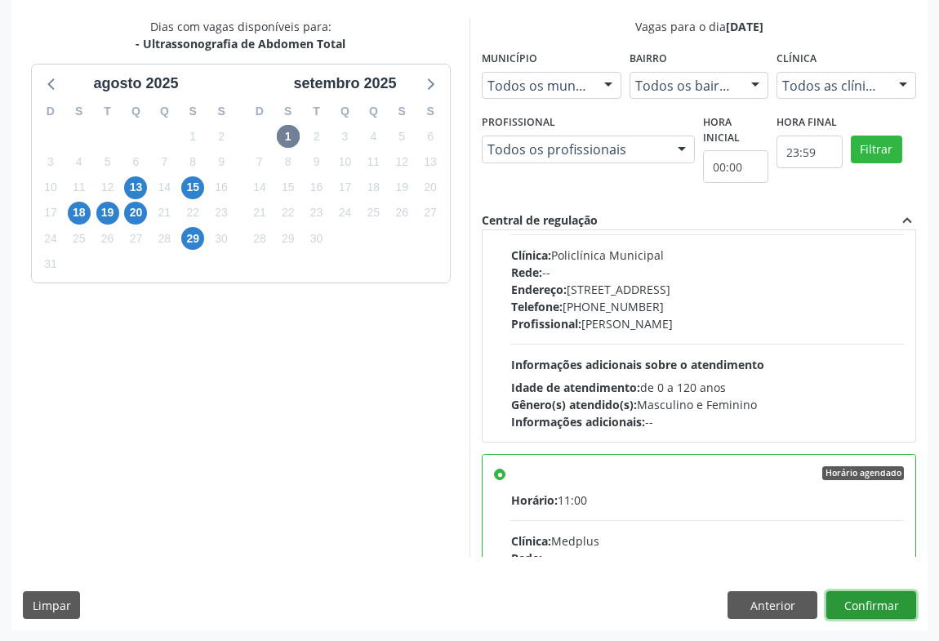
click at [890, 599] on button "Confirmar" at bounding box center [871, 605] width 90 height 28
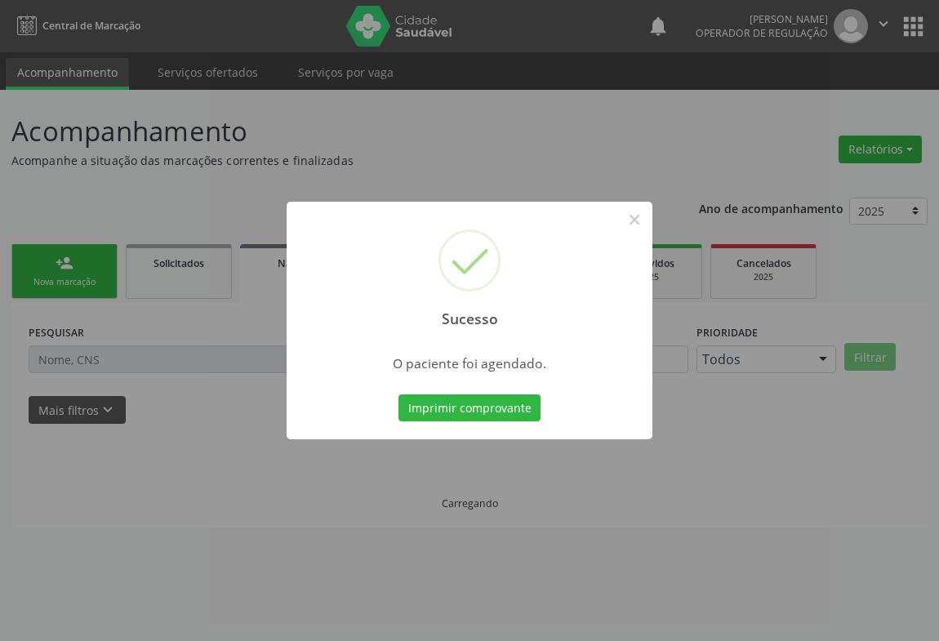
scroll to position [0, 0]
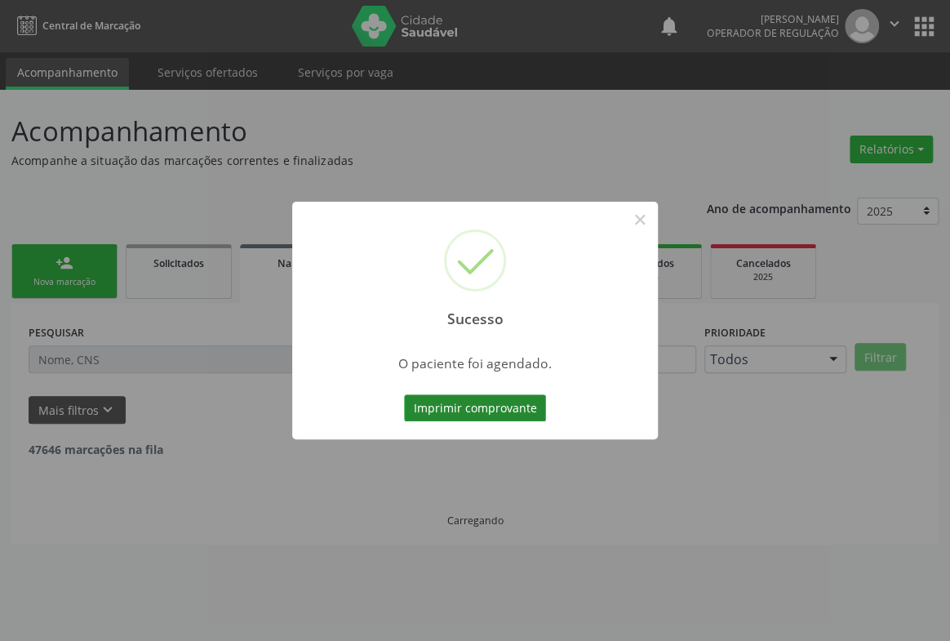
click at [488, 405] on button "Imprimir comprovante" at bounding box center [475, 408] width 142 height 28
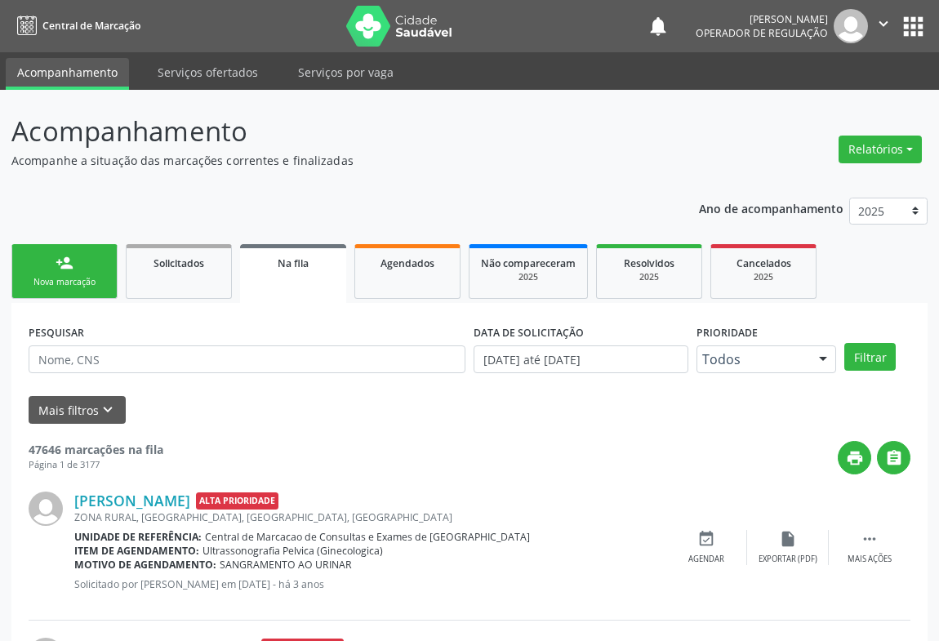
click at [882, 22] on icon "" at bounding box center [883, 24] width 18 height 18
click at [812, 105] on link "Sair" at bounding box center [841, 99] width 113 height 23
